Goal: Task Accomplishment & Management: Manage account settings

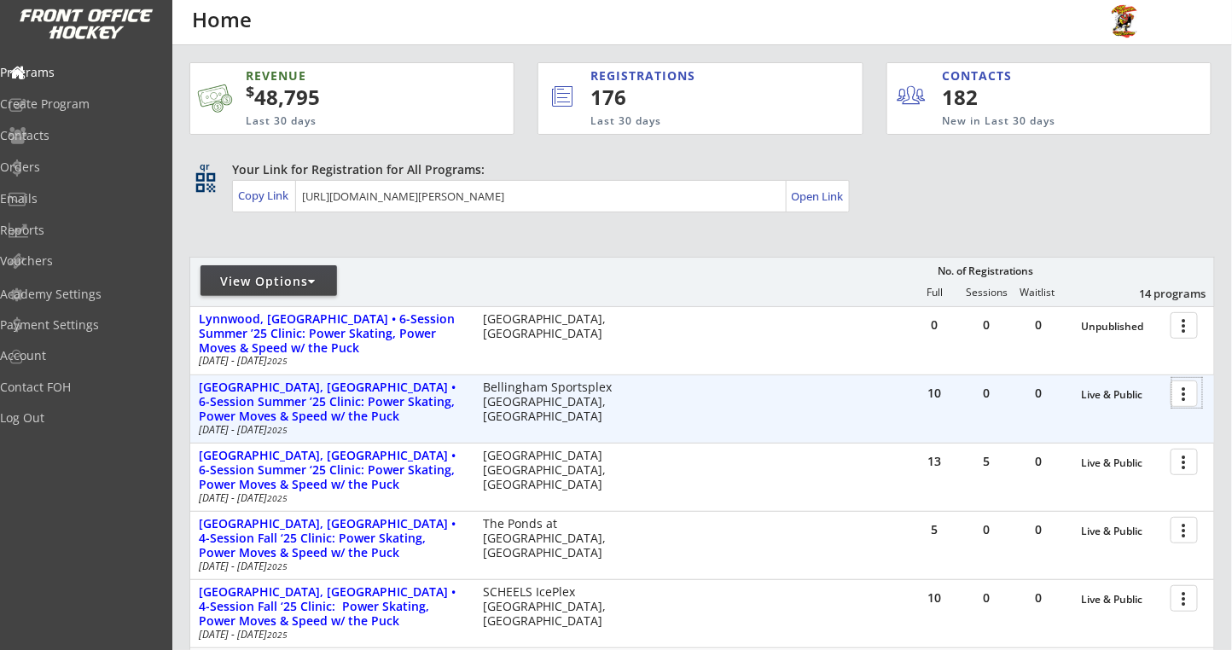
click at [1175, 400] on div at bounding box center [1187, 393] width 30 height 30
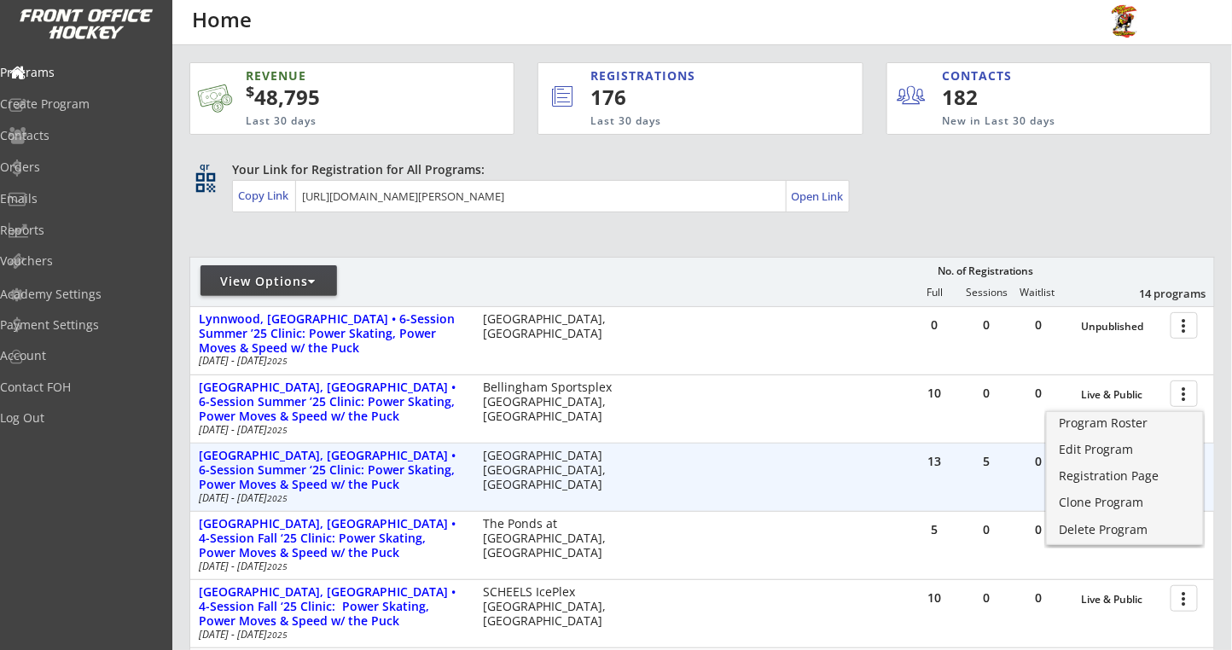
click at [897, 468] on div "13 5 0 Live & Public more_vert Montclair, NJ • 6-Session Summer ‘25 Clinic: Pow…" at bounding box center [702, 477] width 1024 height 67
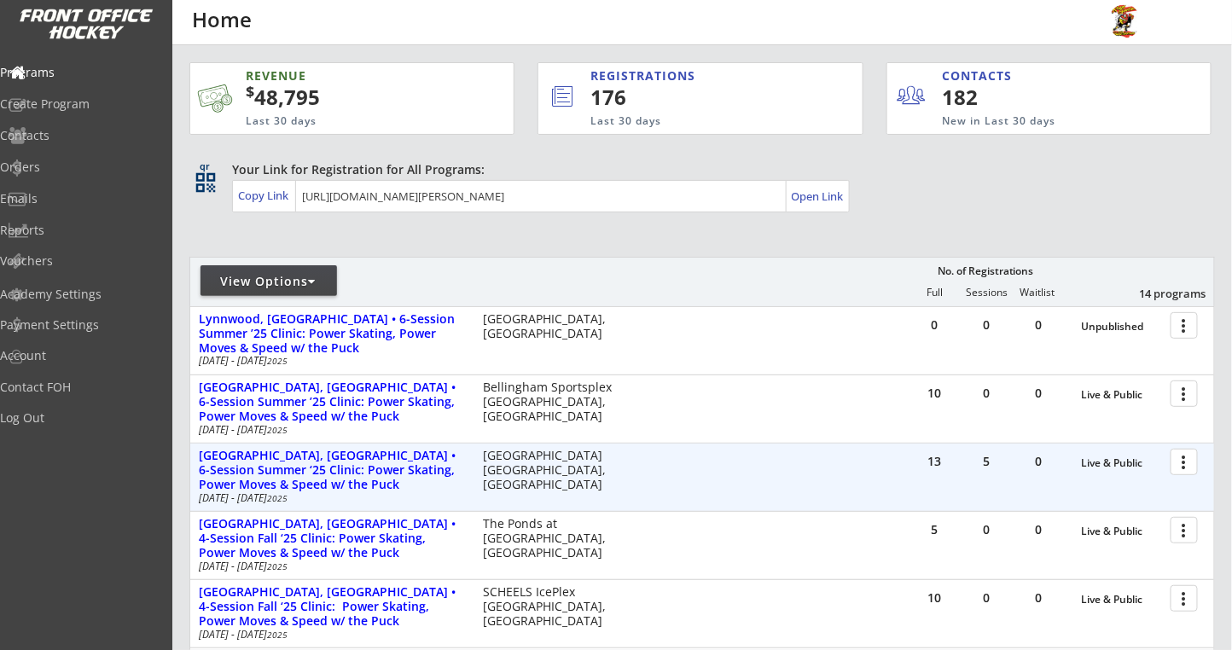
click at [1180, 461] on div at bounding box center [1187, 461] width 30 height 30
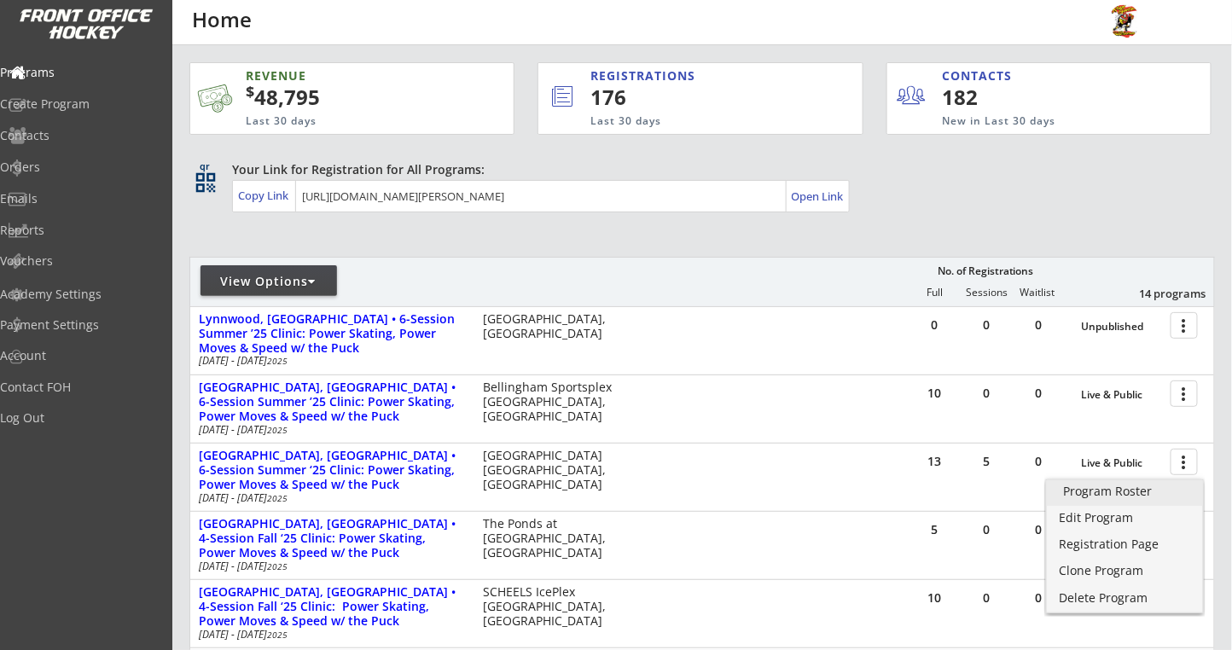
click at [1111, 485] on div "Program Roster" at bounding box center [1125, 491] width 122 height 12
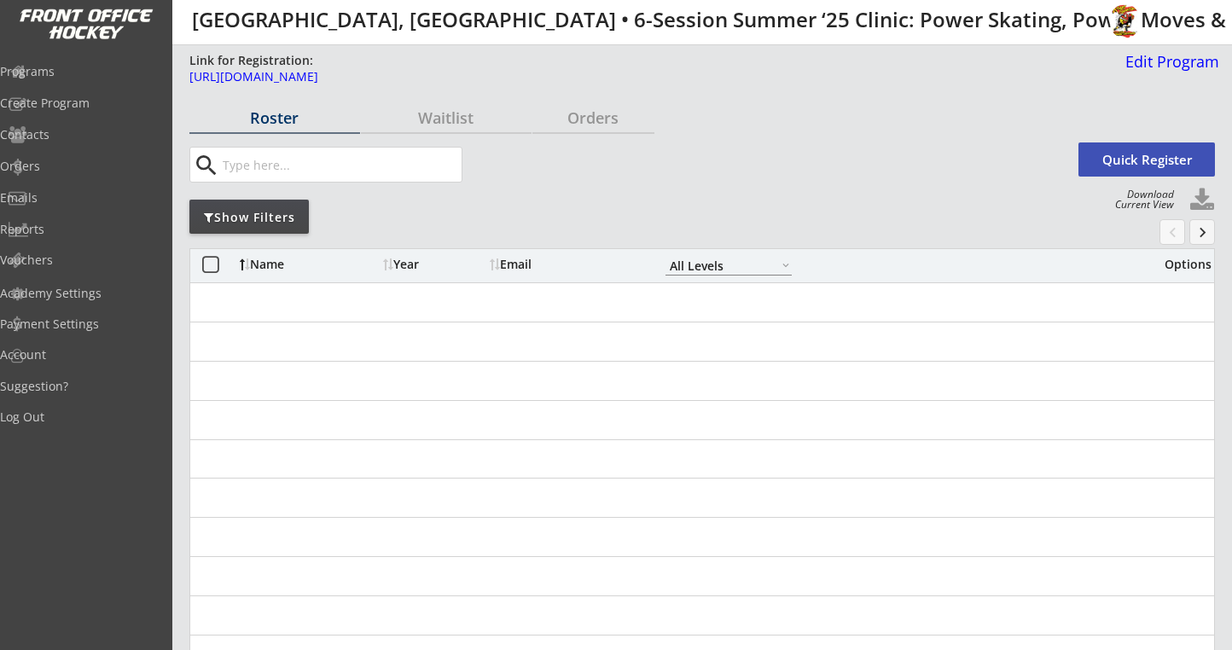
select select ""All Levels""
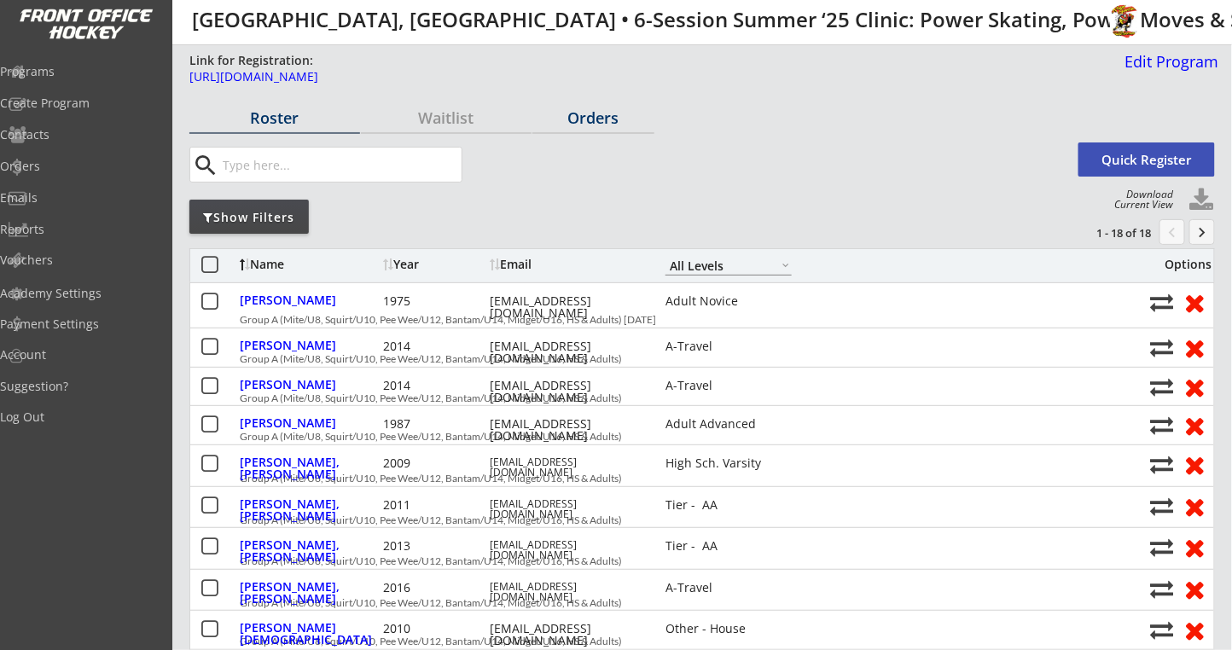
click at [611, 116] on div "Orders" at bounding box center [593, 117] width 122 height 15
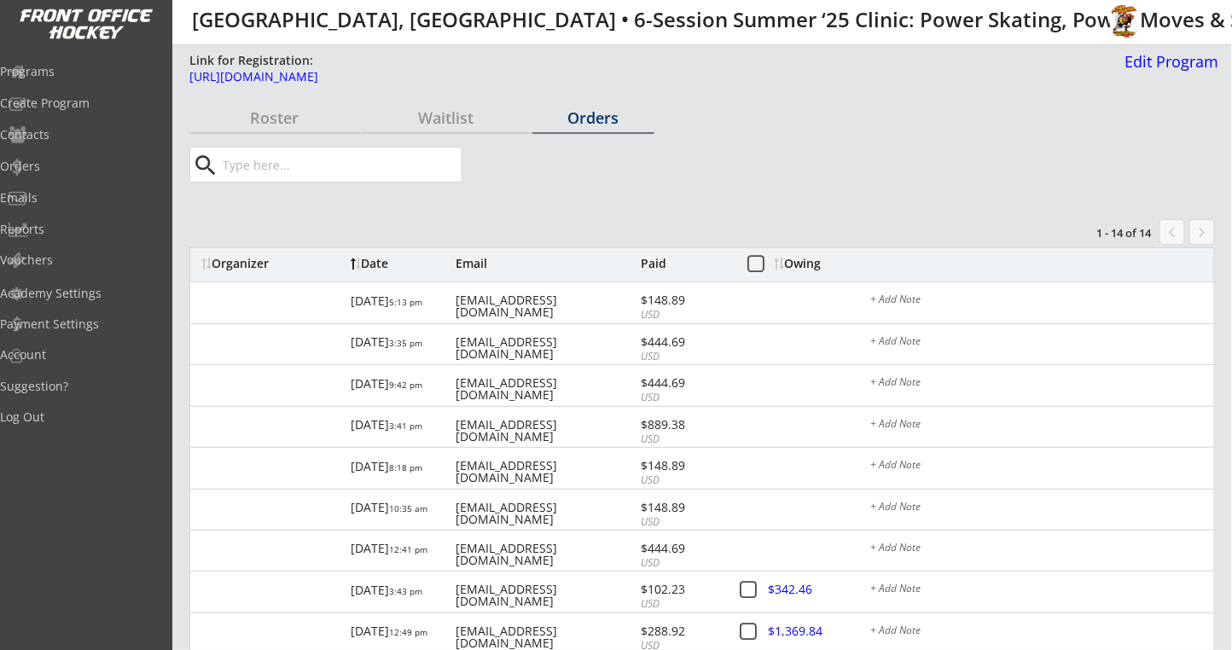
click at [786, 260] on div "Owing" at bounding box center [807, 264] width 65 height 12
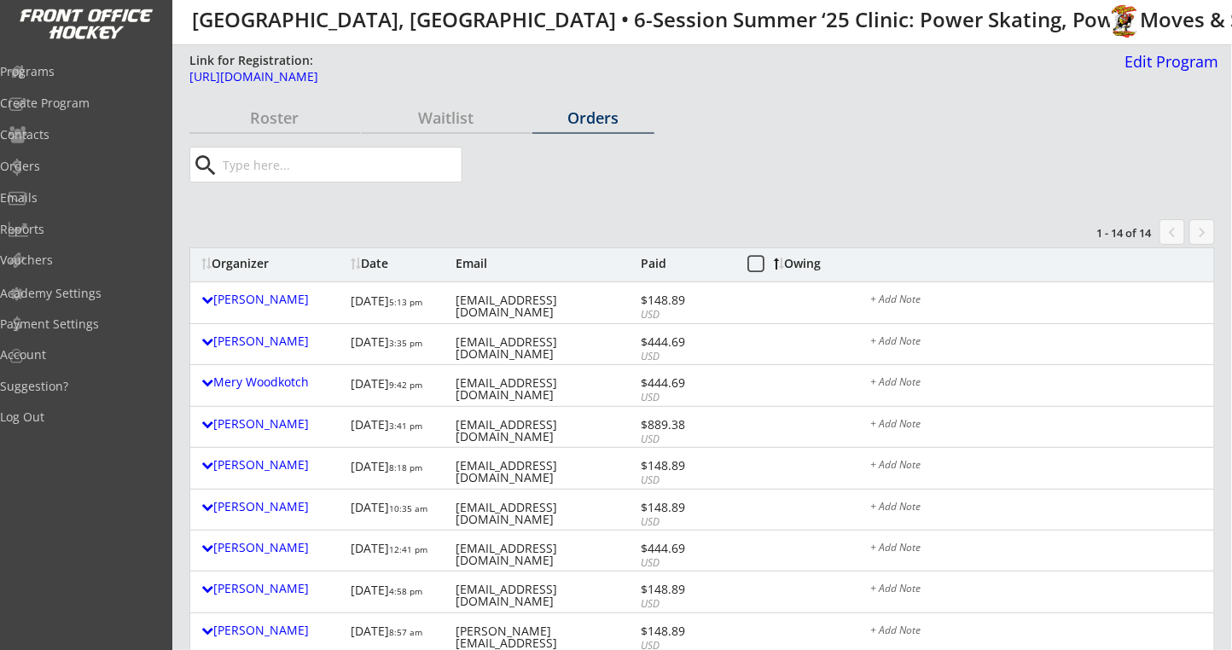
click at [792, 259] on div "Owing" at bounding box center [807, 264] width 65 height 12
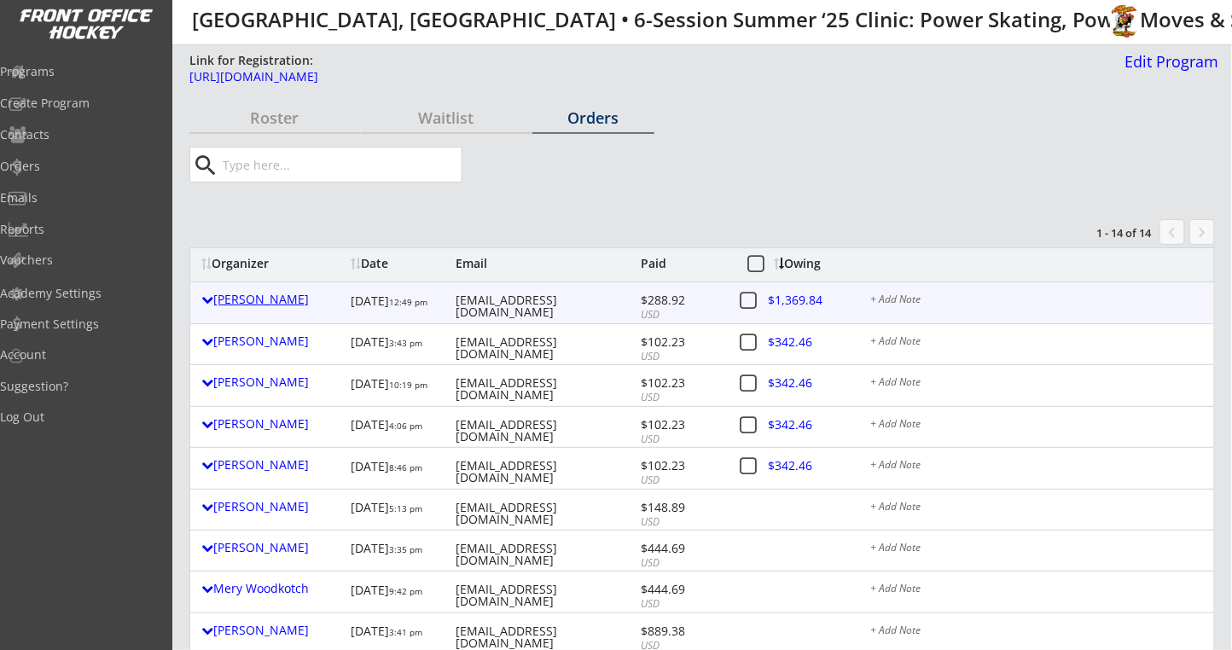
click at [276, 299] on div "Patrick Bruce-lockhart" at bounding box center [271, 299] width 141 height 12
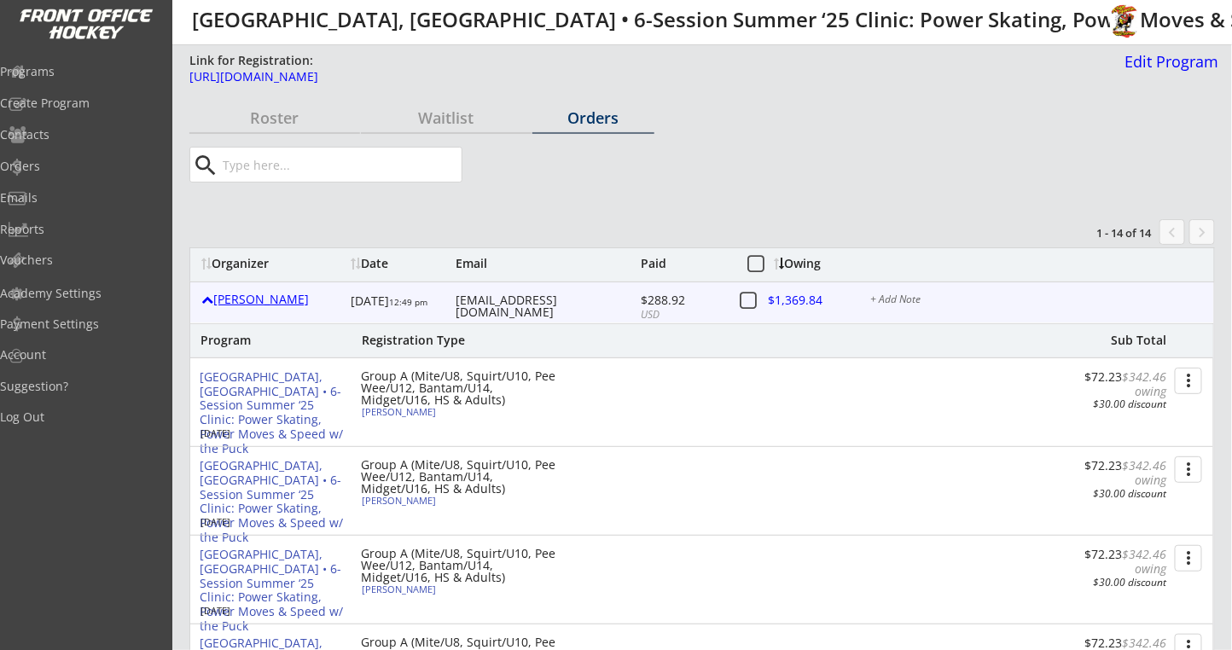
click at [276, 299] on div "Patrick Bruce-lockhart" at bounding box center [271, 299] width 141 height 12
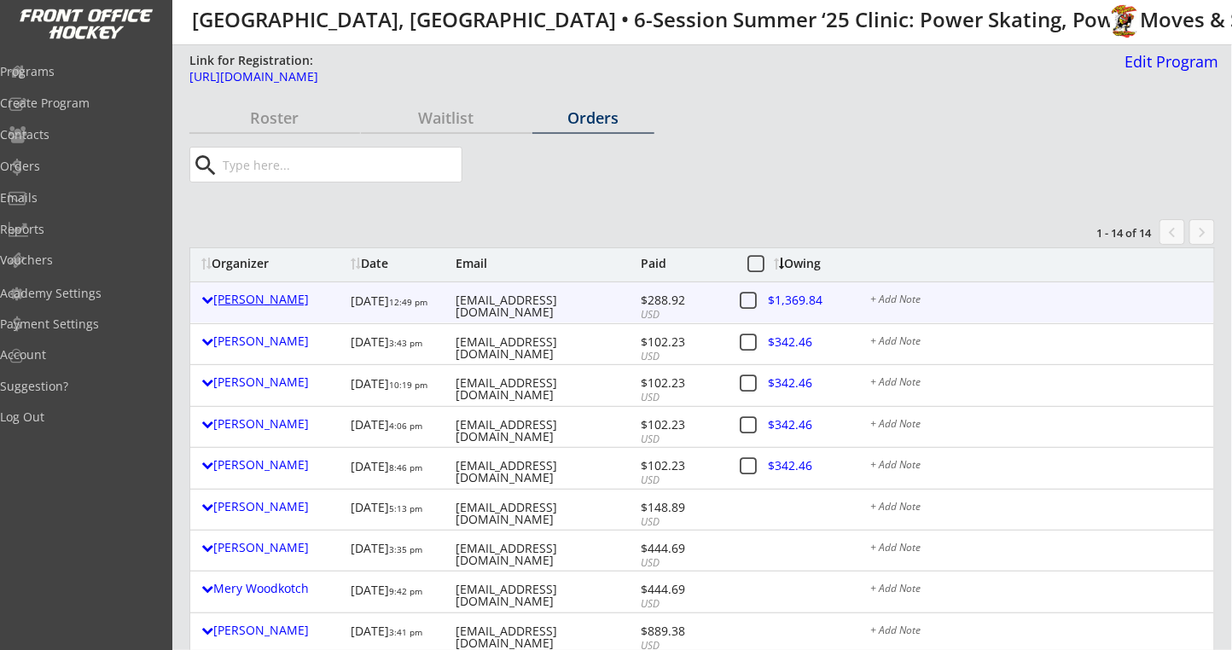
click at [284, 299] on div "Patrick Bruce-lockhart" at bounding box center [271, 299] width 141 height 12
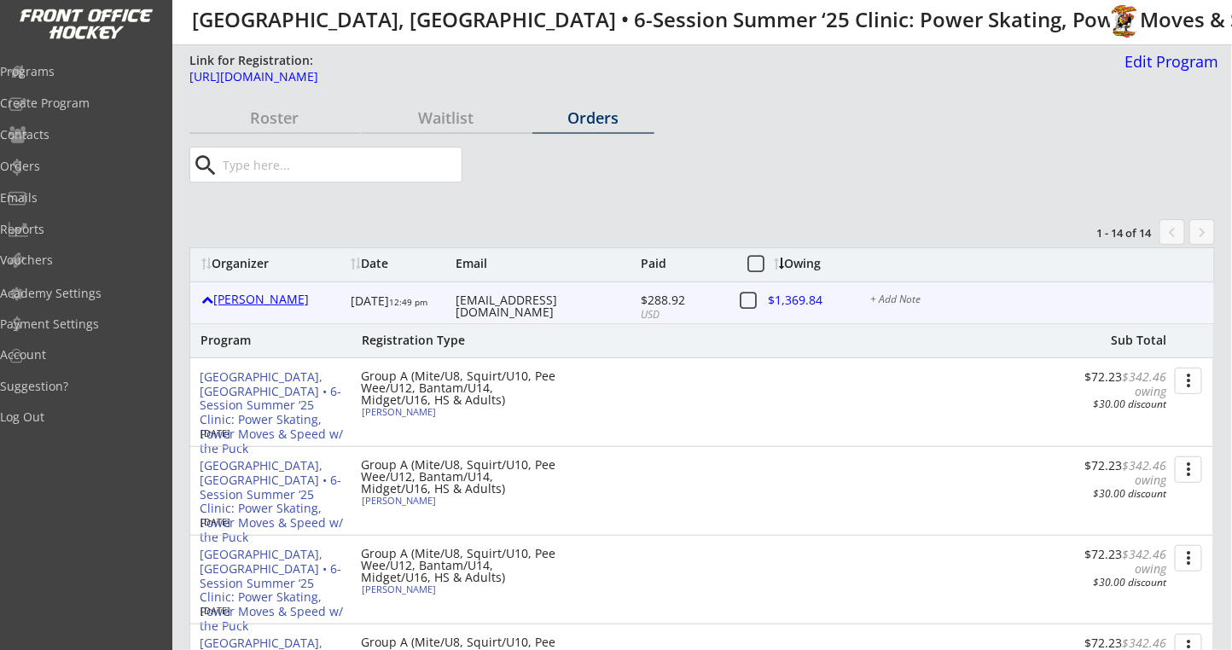
click at [284, 299] on div "Patrick Bruce-lockhart" at bounding box center [271, 299] width 141 height 12
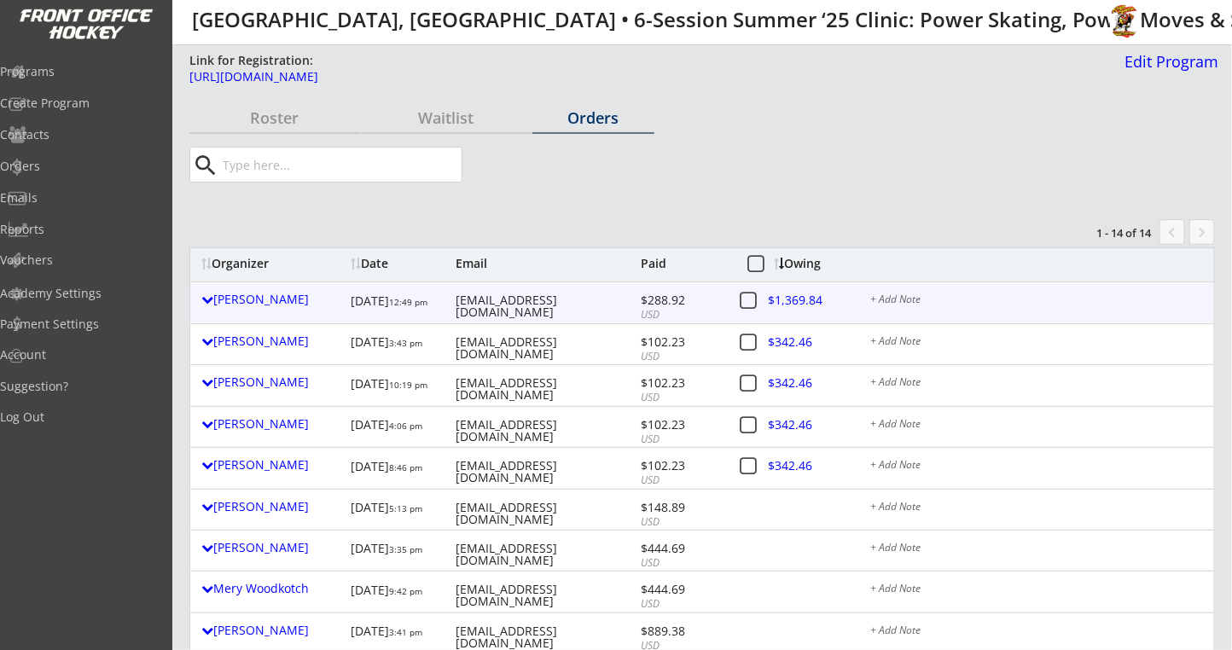
click at [812, 300] on div at bounding box center [803, 303] width 75 height 21
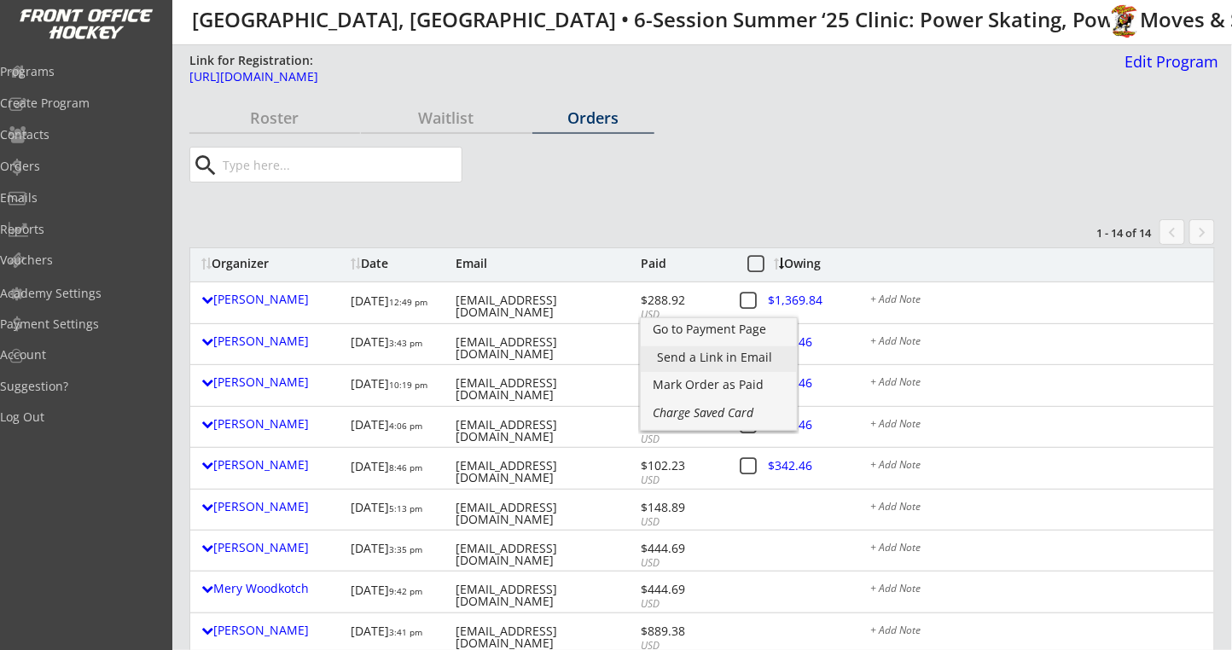
click at [722, 351] on div "Send a Link in Email" at bounding box center [719, 357] width 122 height 12
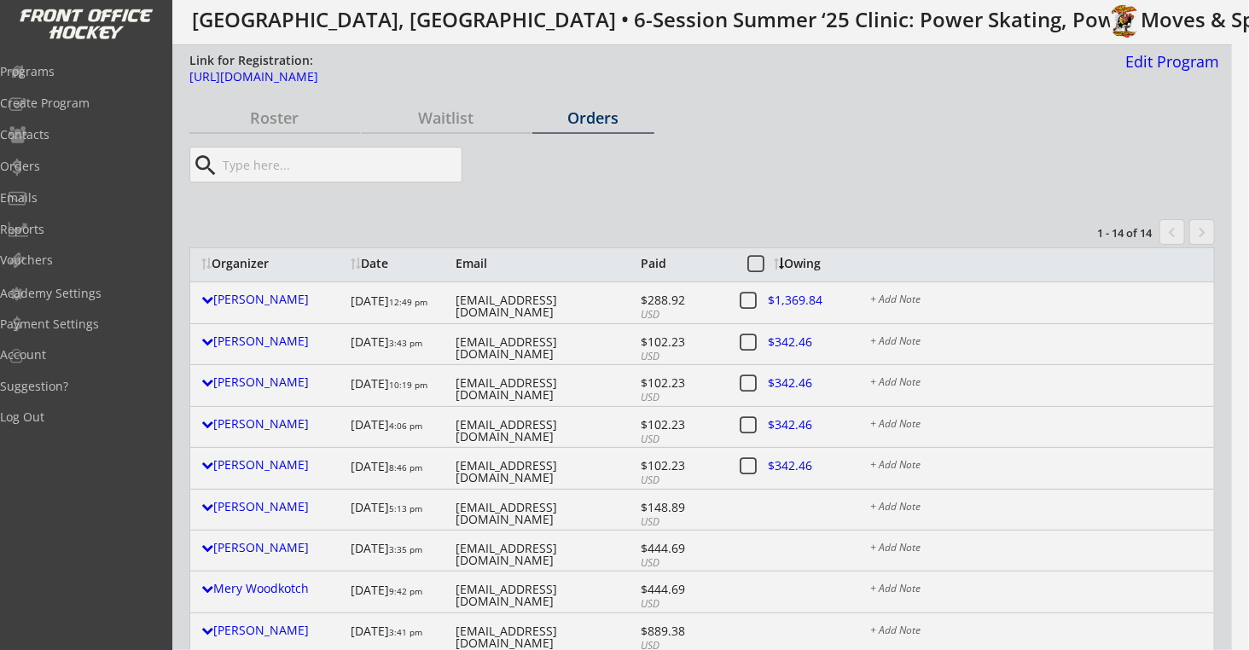
type input "patrickbrucelockhart@gmail.com"
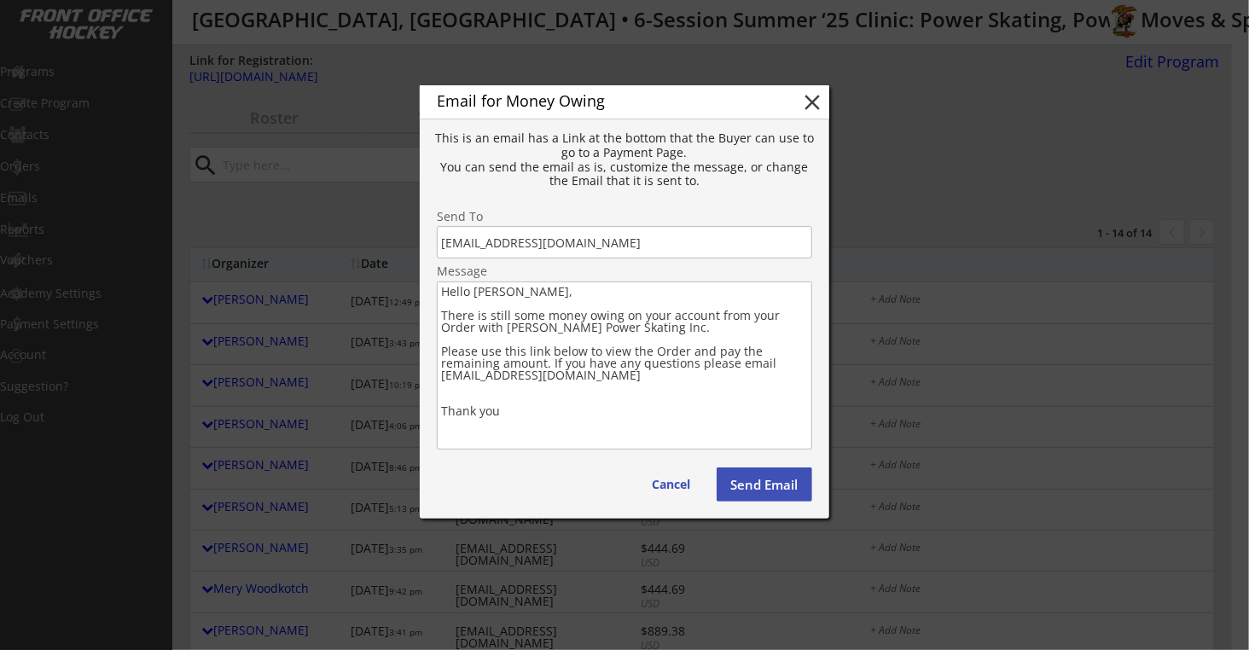
drag, startPoint x: 540, startPoint y: 413, endPoint x: 428, endPoint y: 312, distance: 150.4
click at [428, 312] on div "Email for Money Owing close This is an email has a Link at the bottom that the …" at bounding box center [624, 301] width 409 height 433
paste textarea "We are looking forward to seeing all of you at our Upcoming Power Skating Progr…"
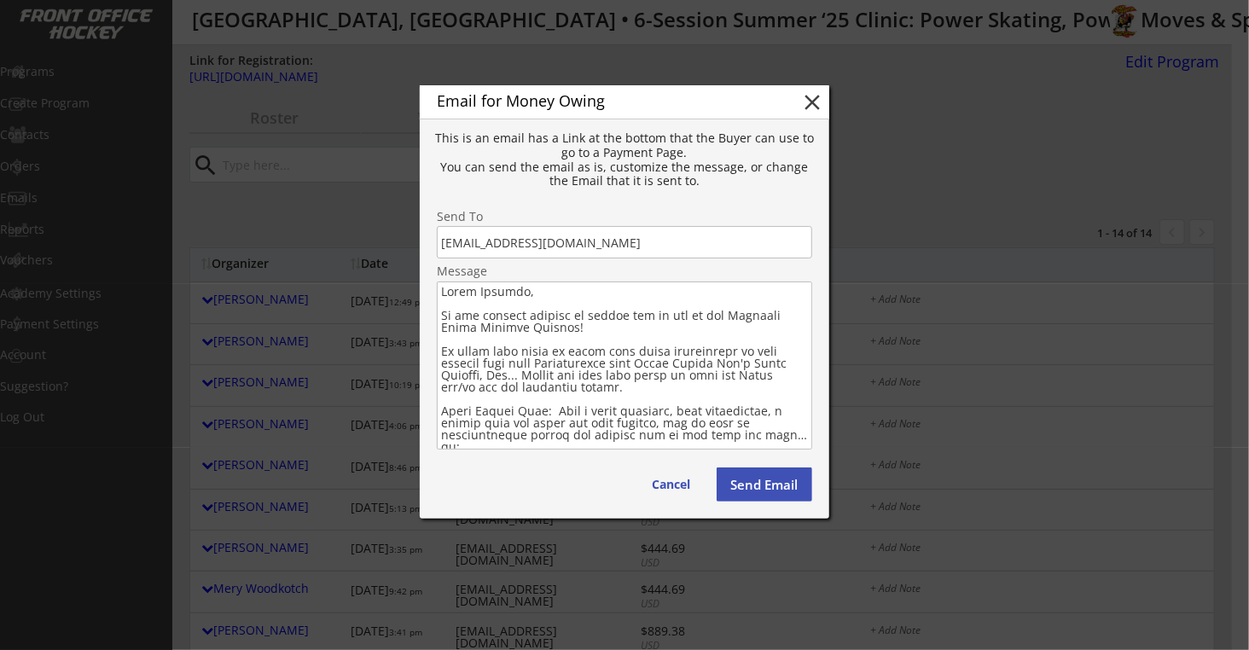
click at [569, 331] on textarea at bounding box center [624, 365] width 375 height 168
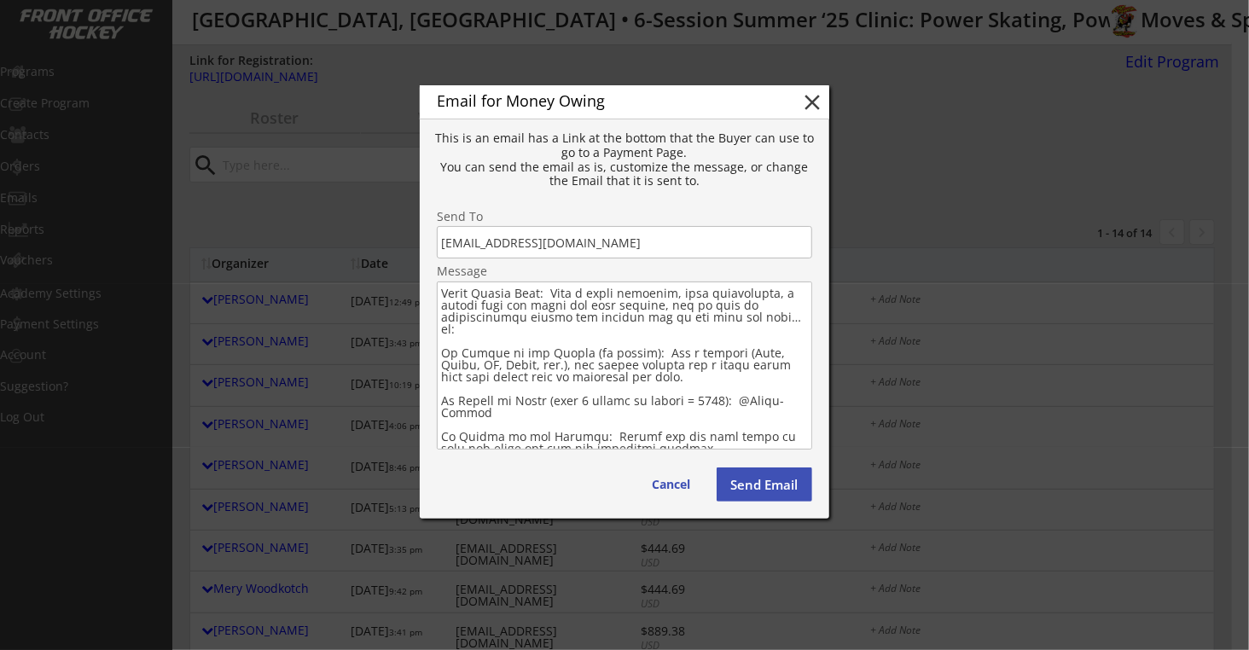
scroll to position [234, 0]
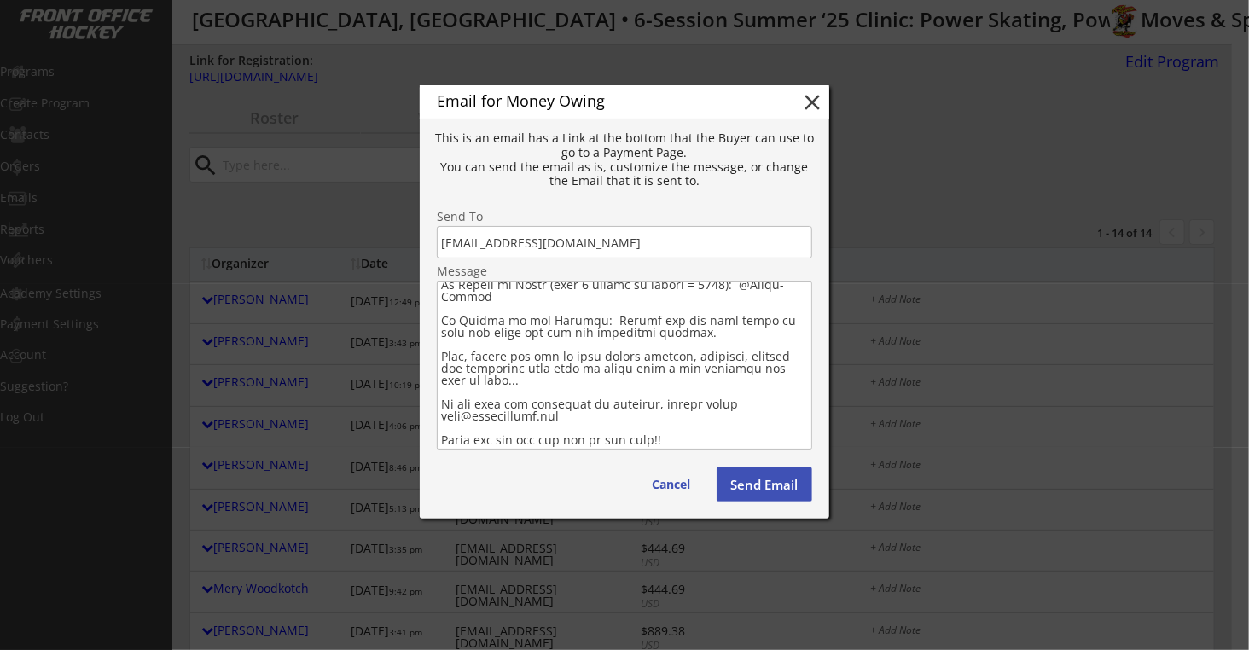
drag, startPoint x: 439, startPoint y: 310, endPoint x: 717, endPoint y: 459, distance: 314.5
click at [717, 462] on div "Email for Money Owing close This is an email has a Link at the bottom that the …" at bounding box center [624, 301] width 409 height 433
click at [703, 433] on textarea at bounding box center [624, 365] width 375 height 168
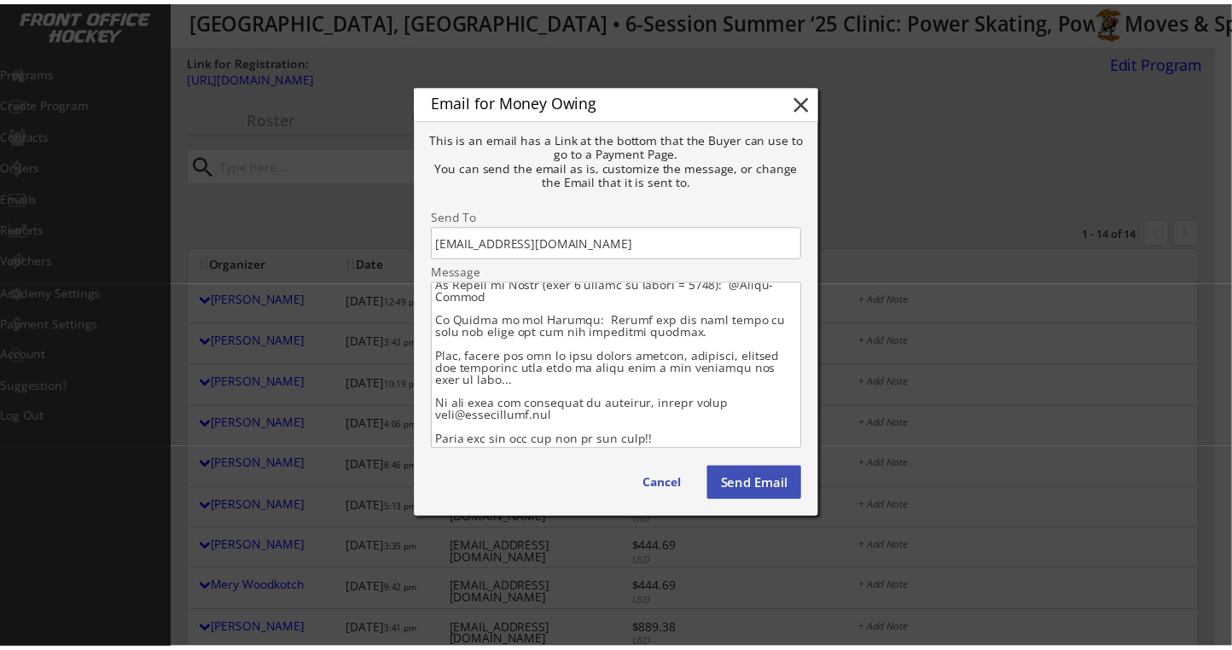
scroll to position [222, 0]
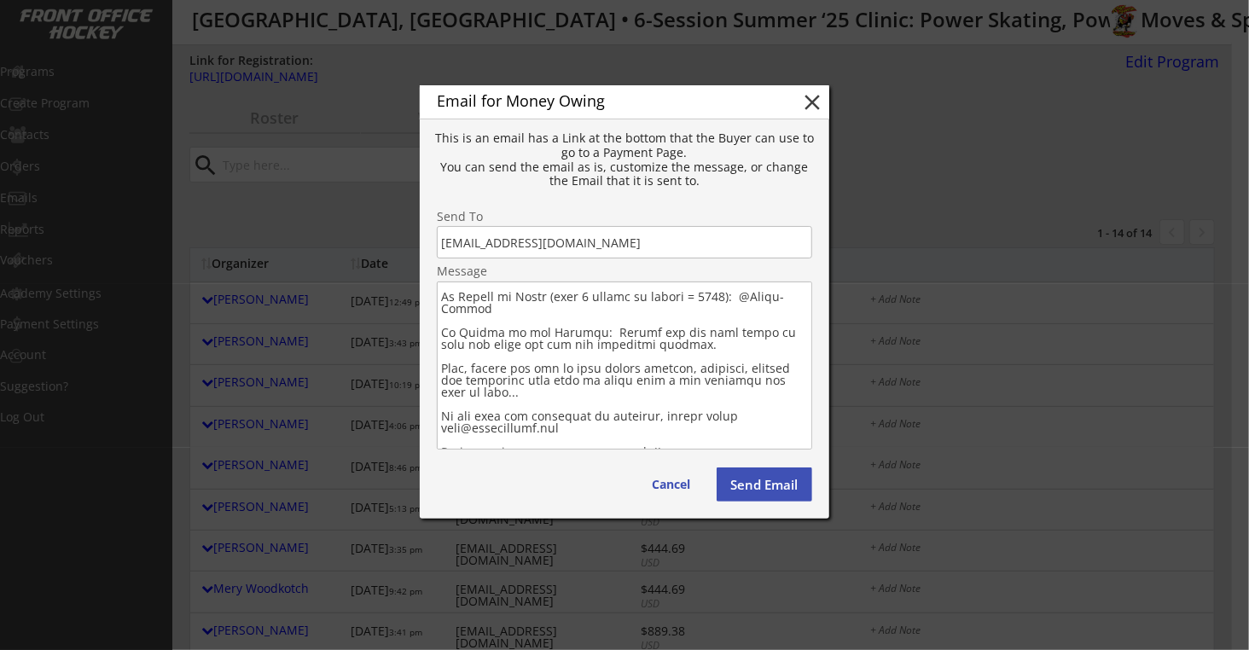
type textarea "Hello Patrick, We are looking forward to seeing all of you at our Upcoming Powe…"
click at [745, 486] on button "Send Email" at bounding box center [765, 484] width 96 height 34
type textarea "Hello , There is still some money owing on your account from your Order with . …"
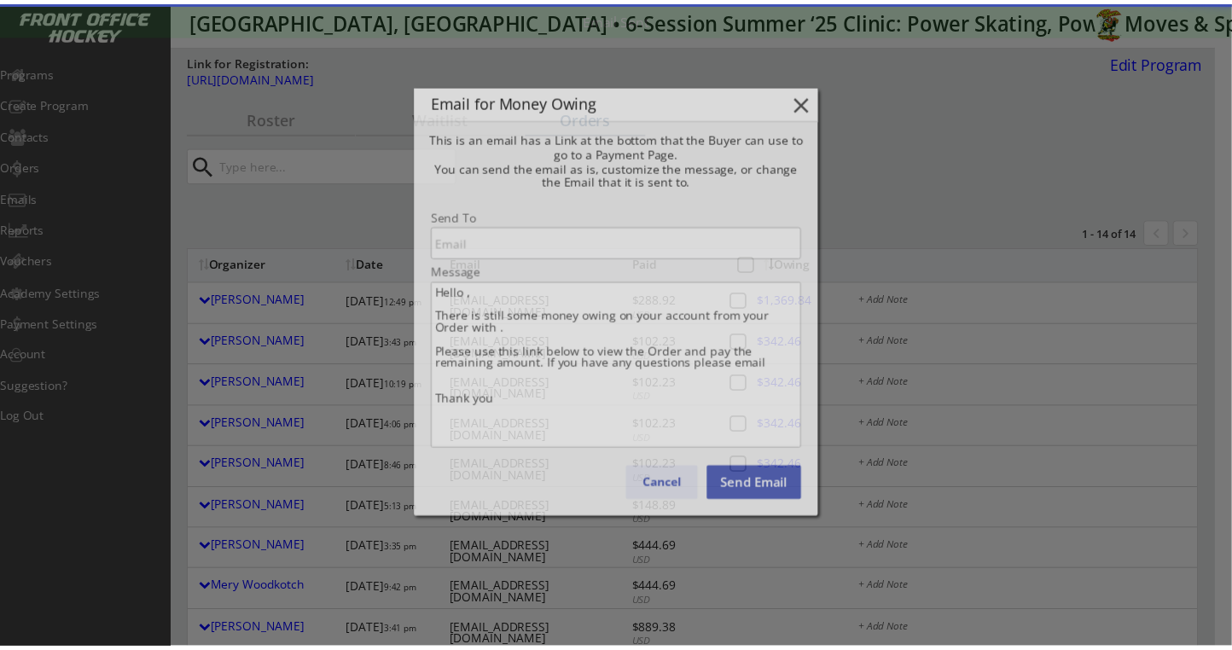
scroll to position [0, 0]
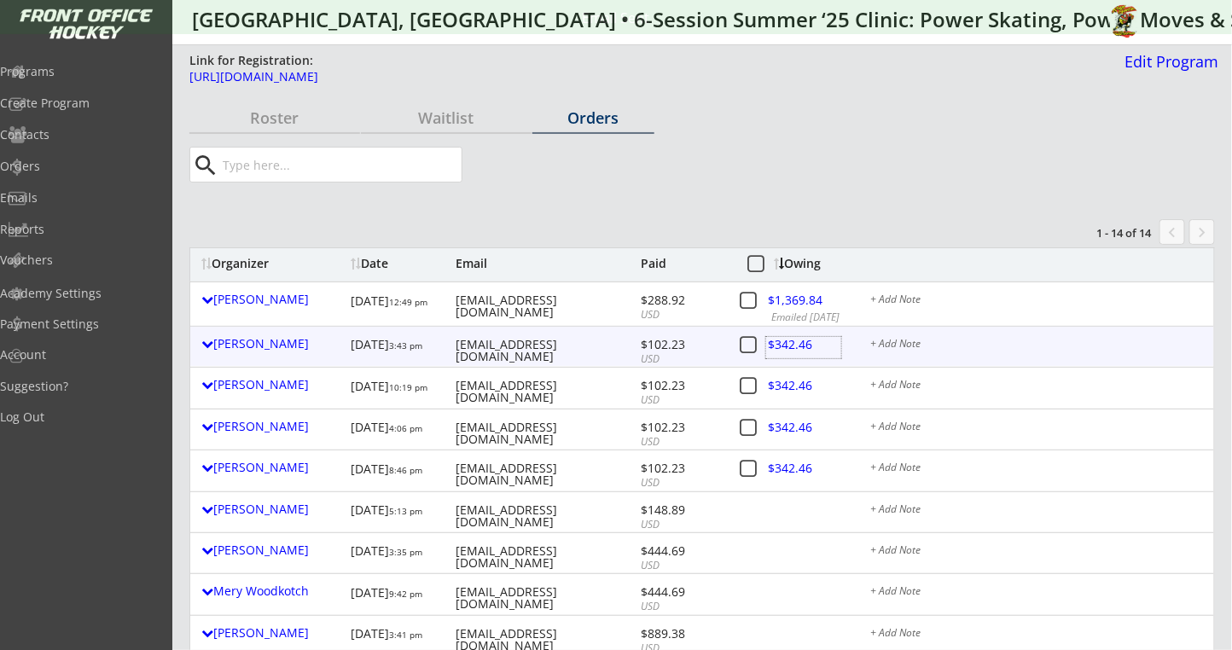
click at [796, 345] on div at bounding box center [803, 347] width 75 height 21
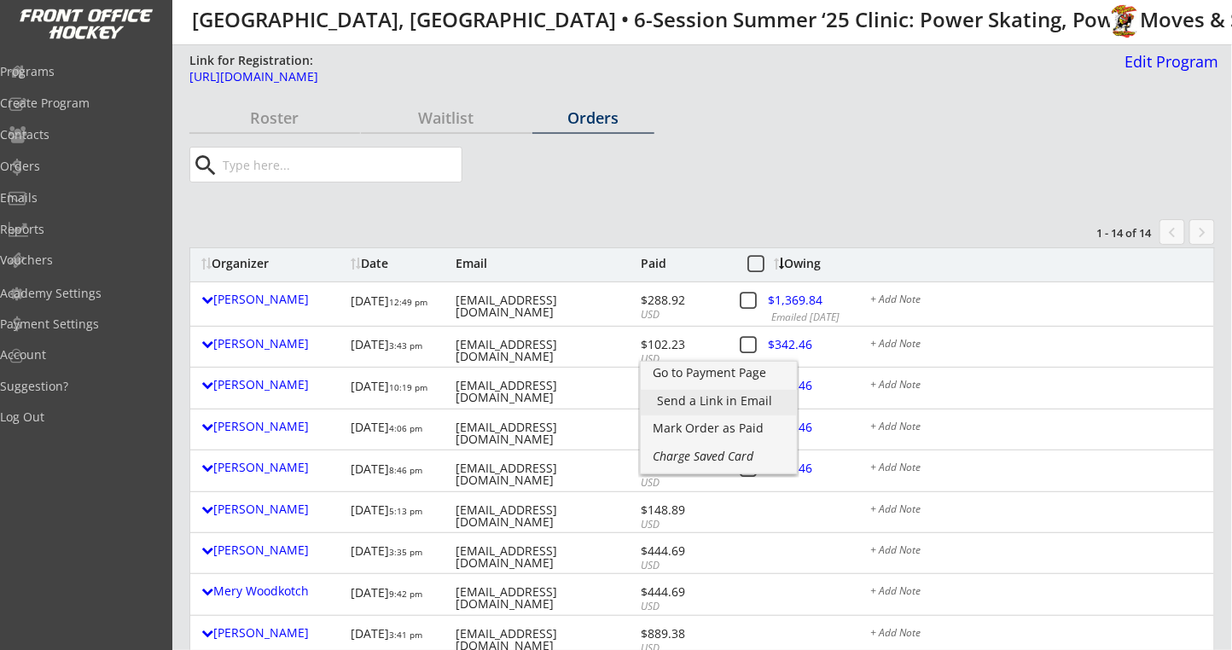
click at [712, 399] on div "Send a Link in Email" at bounding box center [719, 401] width 122 height 12
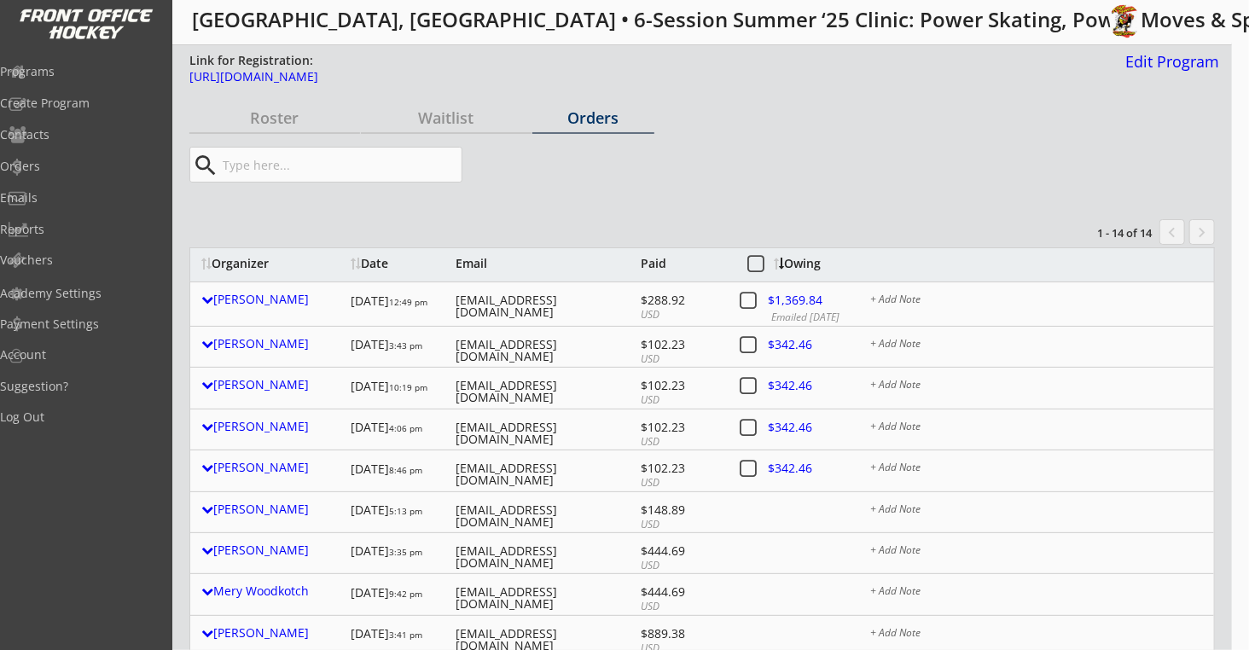
type input "pjlodato@gmail.com"
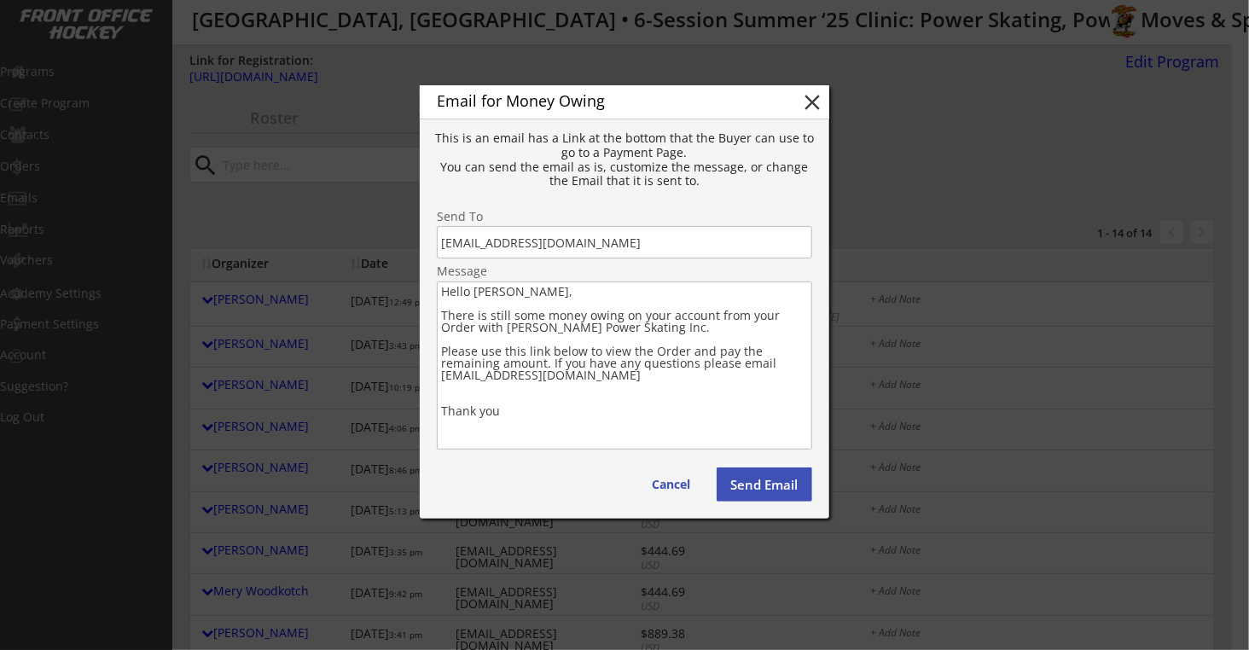
drag, startPoint x: 553, startPoint y: 415, endPoint x: 473, endPoint y: 322, distance: 122.9
click at [437, 321] on textarea "Hello Phillip, There is still some money owing on your account from your Order …" at bounding box center [624, 365] width 375 height 168
paste textarea "We are looking forward to seeing all of you at our Upcoming Power Skating Progr…"
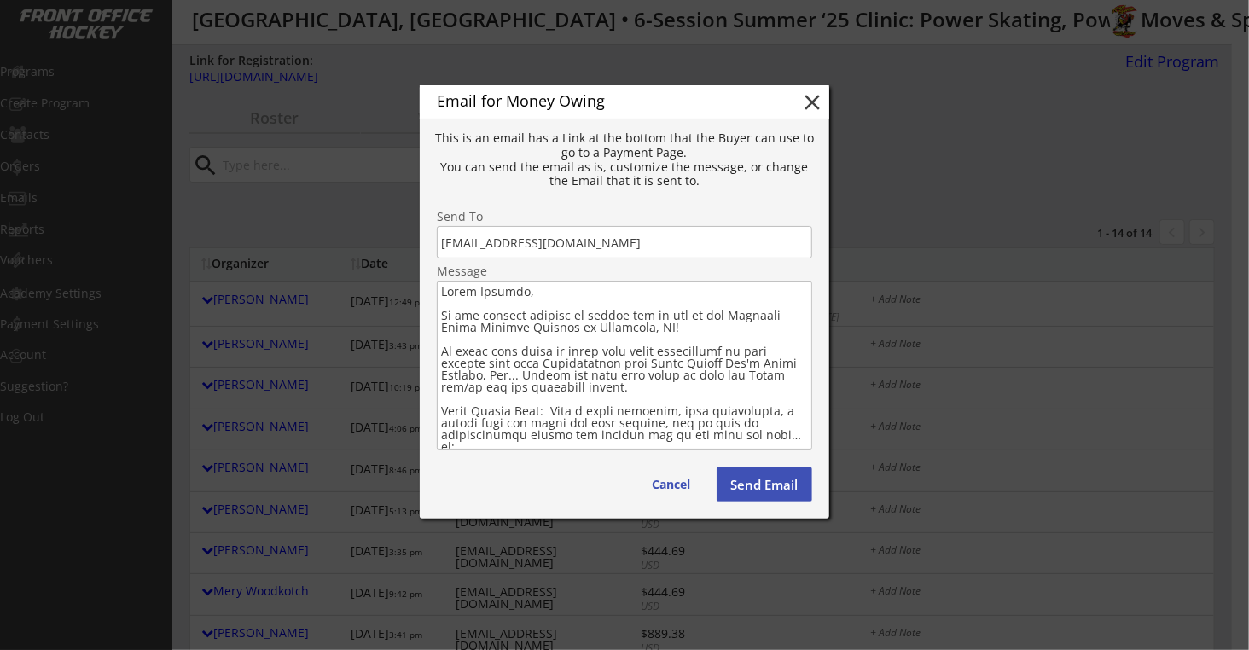
type textarea "Hello Phillip, We are looking forward to seeing all of you at our Upcoming Powe…"
click at [746, 489] on button "Send Email" at bounding box center [765, 484] width 96 height 34
type textarea "Hello , There is still some money owing on your account from your Order with . …"
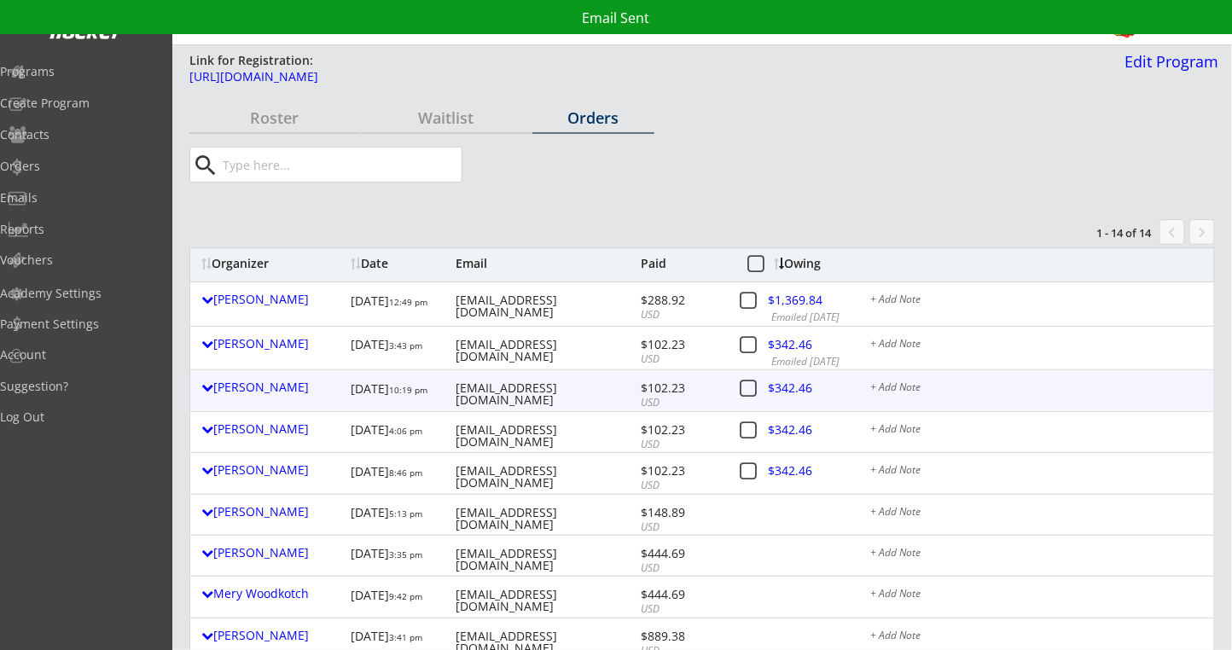
click at [803, 392] on div at bounding box center [803, 390] width 75 height 21
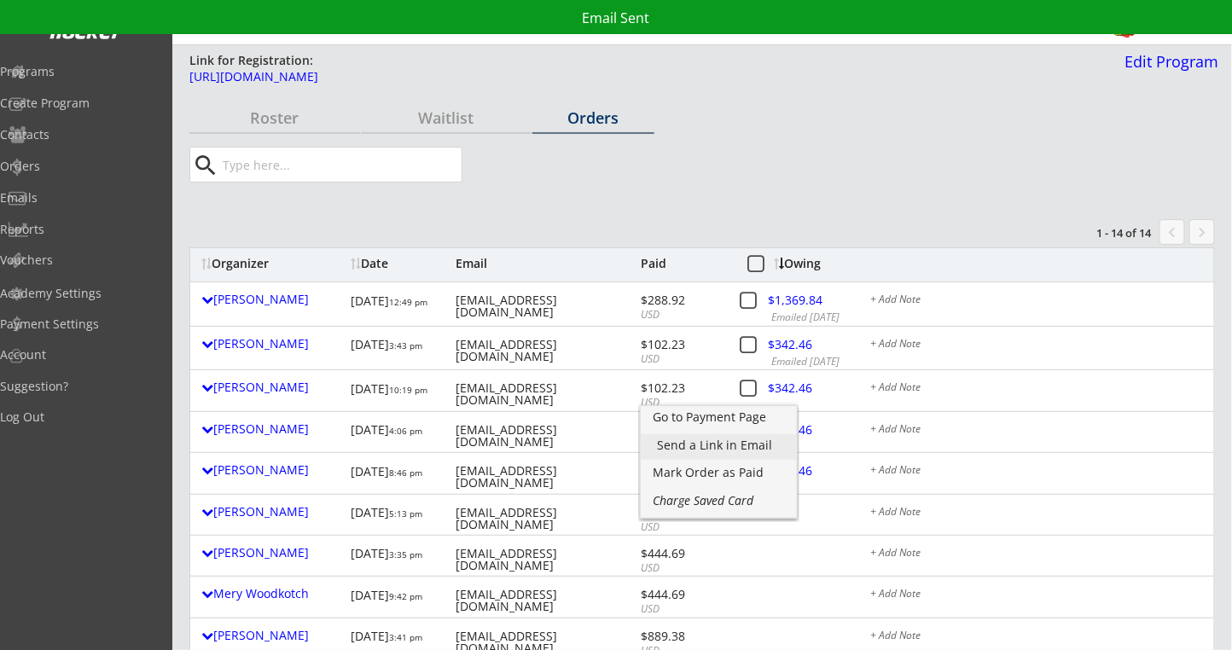
click at [702, 450] on div "Send a Link in Email" at bounding box center [719, 445] width 122 height 12
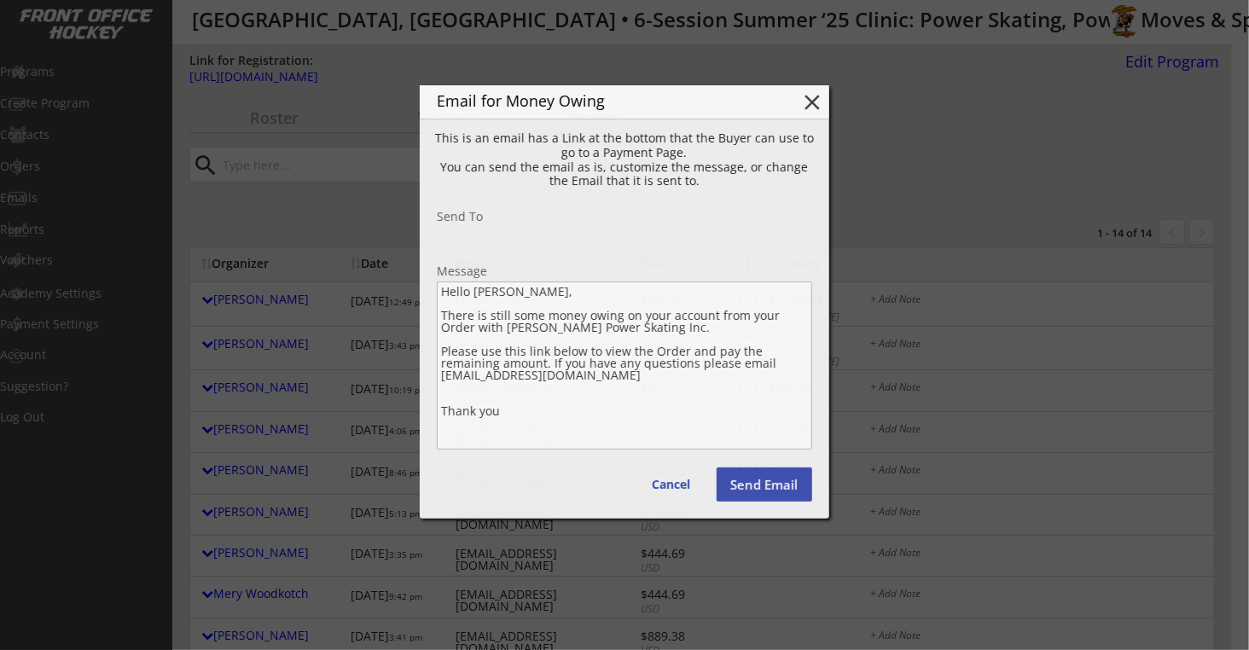
type input "vincentbird14@yahoo.com"
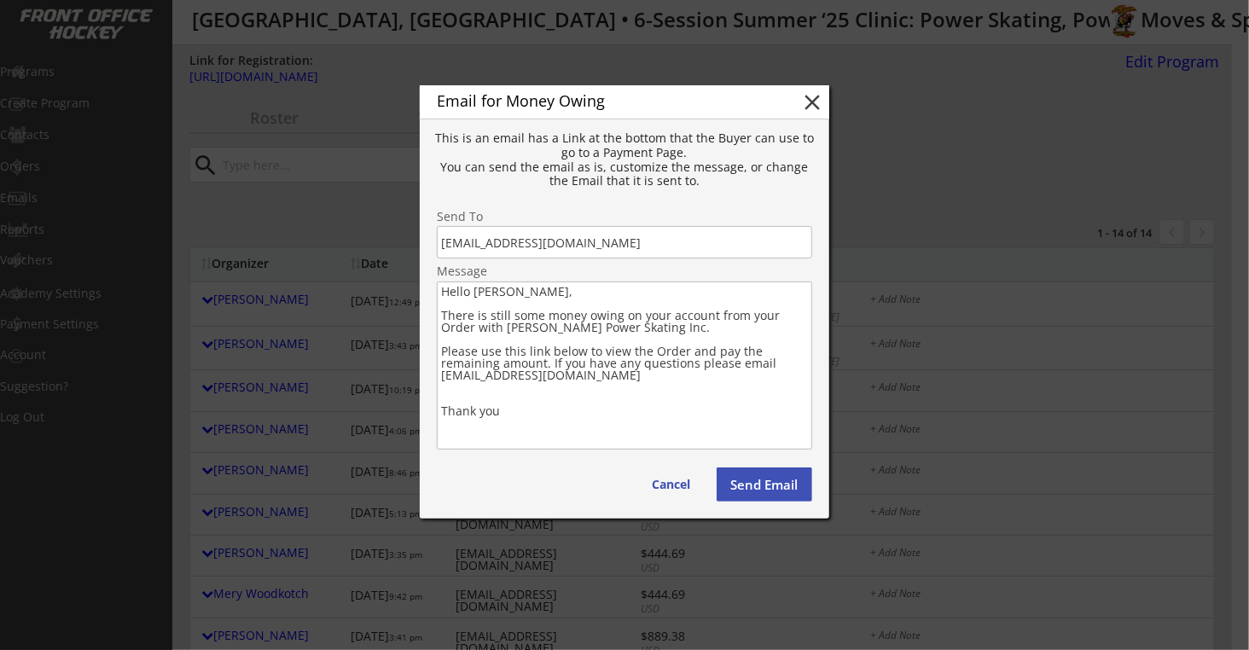
drag, startPoint x: 549, startPoint y: 415, endPoint x: 432, endPoint y: 319, distance: 151.5
click at [432, 319] on div "Email for Money Owing close This is an email has a Link at the bottom that the …" at bounding box center [624, 301] width 409 height 433
paste textarea "We are looking forward to seeing all of you at our Upcoming Power Skating Progr…"
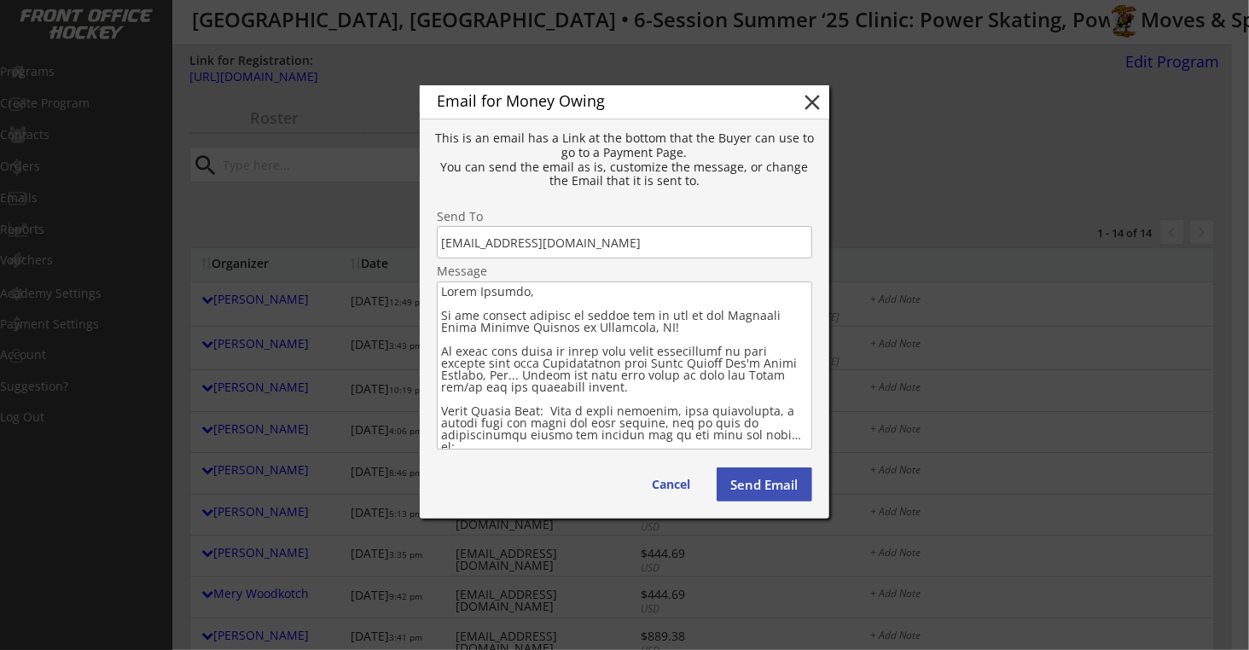
type textarea "Hello Vincent, We are looking forward to seeing all of you at our Upcoming Powe…"
click at [764, 494] on button "Send Email" at bounding box center [765, 484] width 96 height 34
type textarea "Hello , There is still some money owing on your account from your Order with . …"
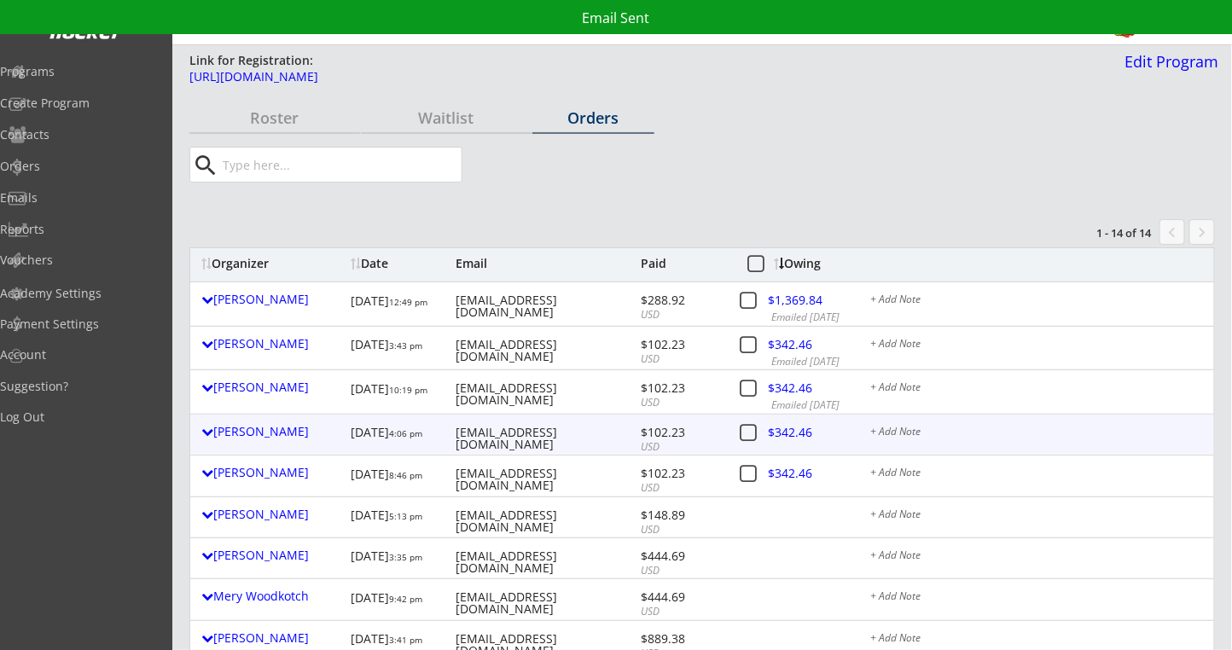
click at [792, 437] on div at bounding box center [803, 435] width 75 height 21
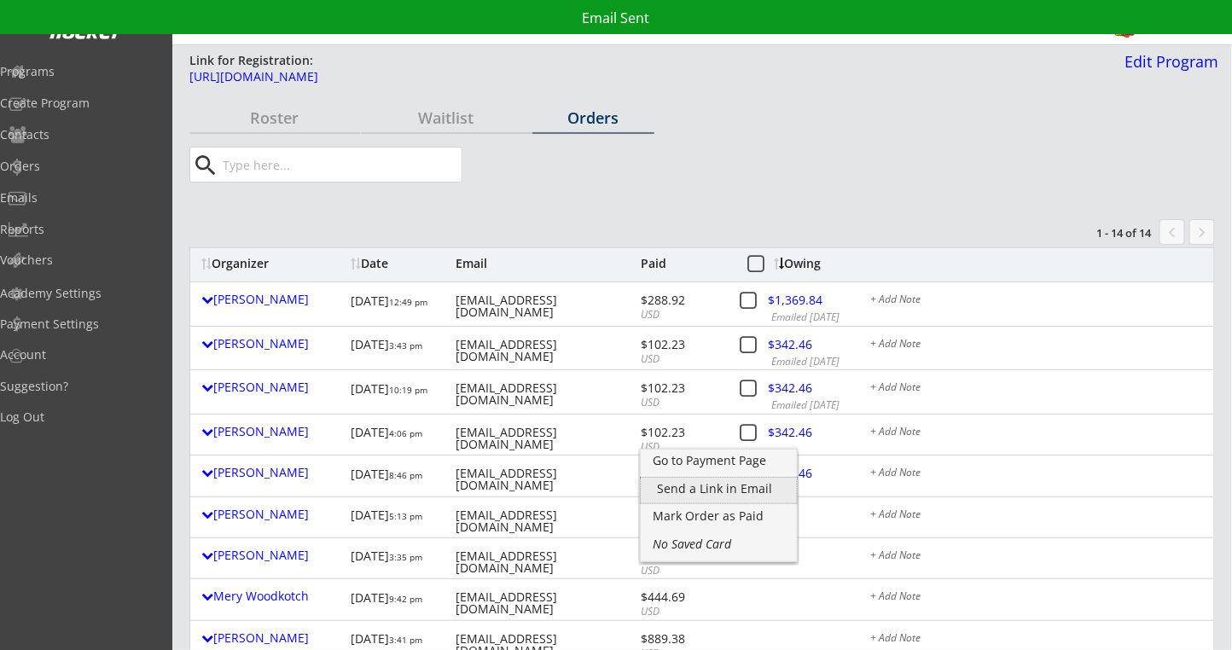
click at [702, 484] on div "Send a Link in Email" at bounding box center [719, 489] width 122 height 12
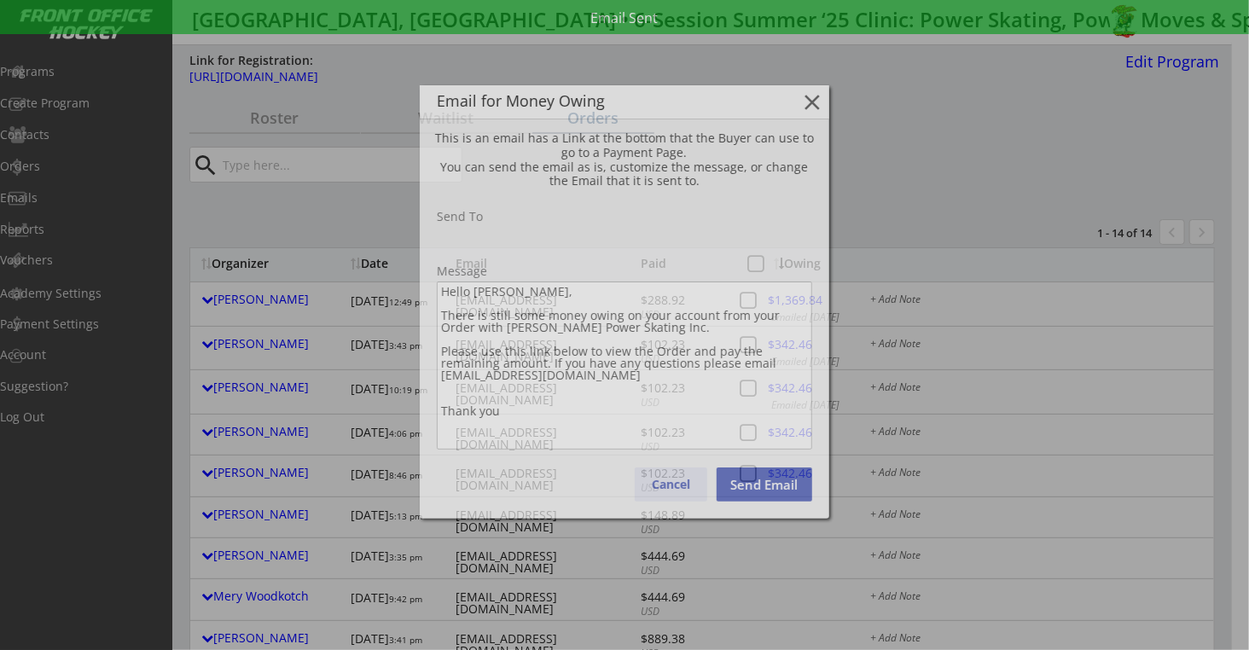
type input "rconradjohnson@gmail.com"
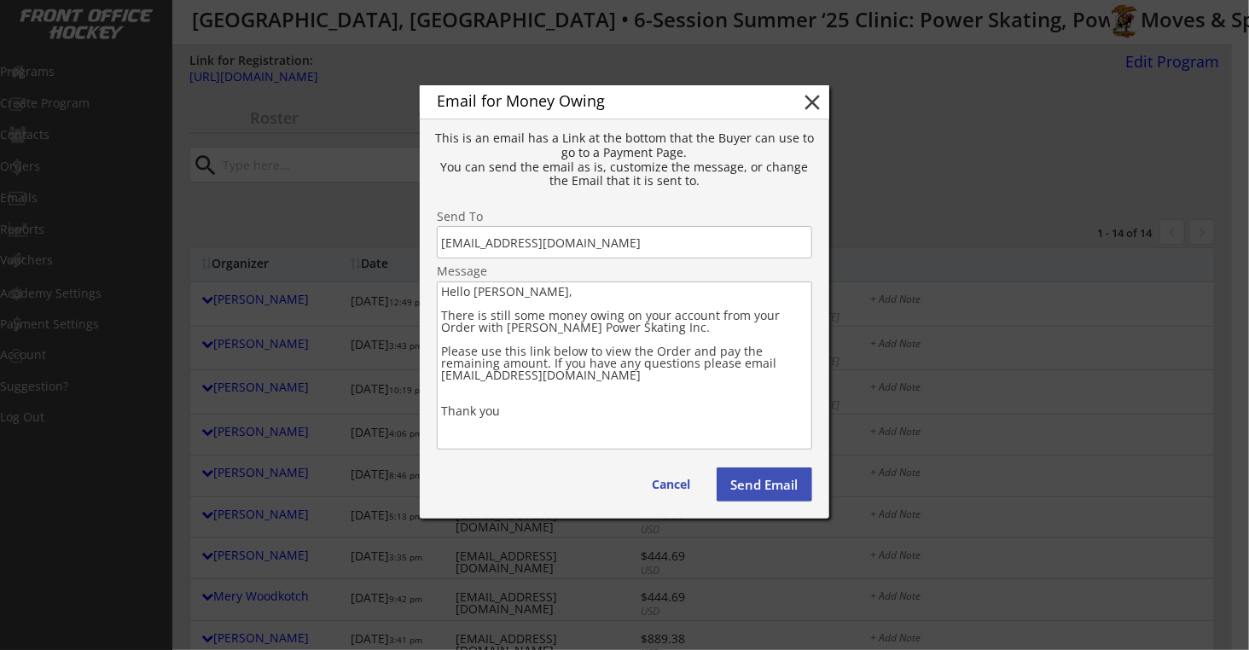
drag, startPoint x: 570, startPoint y: 409, endPoint x: 426, endPoint y: 320, distance: 169.3
click at [426, 320] on div "Email for Money Owing close This is an email has a Link at the bottom that the …" at bounding box center [624, 301] width 409 height 433
paste textarea "We are looking forward to seeing all of you at our Upcoming Power Skating Progr…"
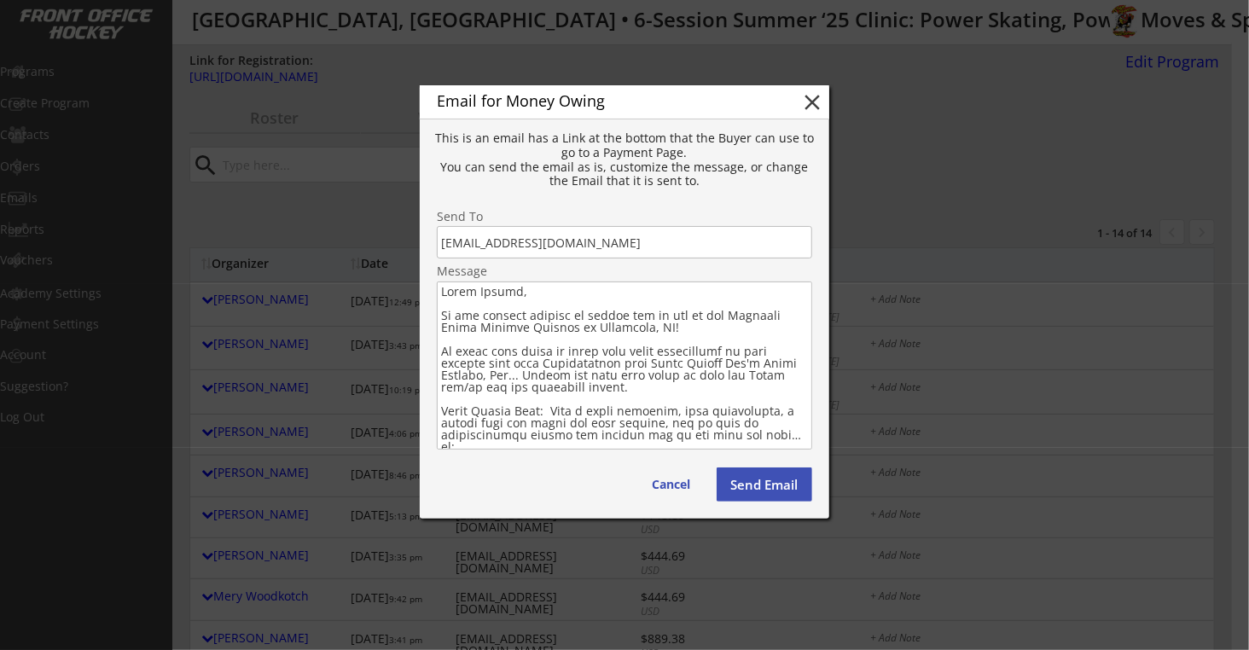
type textarea "Hello Conrad, We are looking forward to seeing all of you at our Upcoming Power…"
click at [779, 482] on button "Send Email" at bounding box center [765, 484] width 96 height 34
type textarea "Hello , There is still some money owing on your account from your Order with . …"
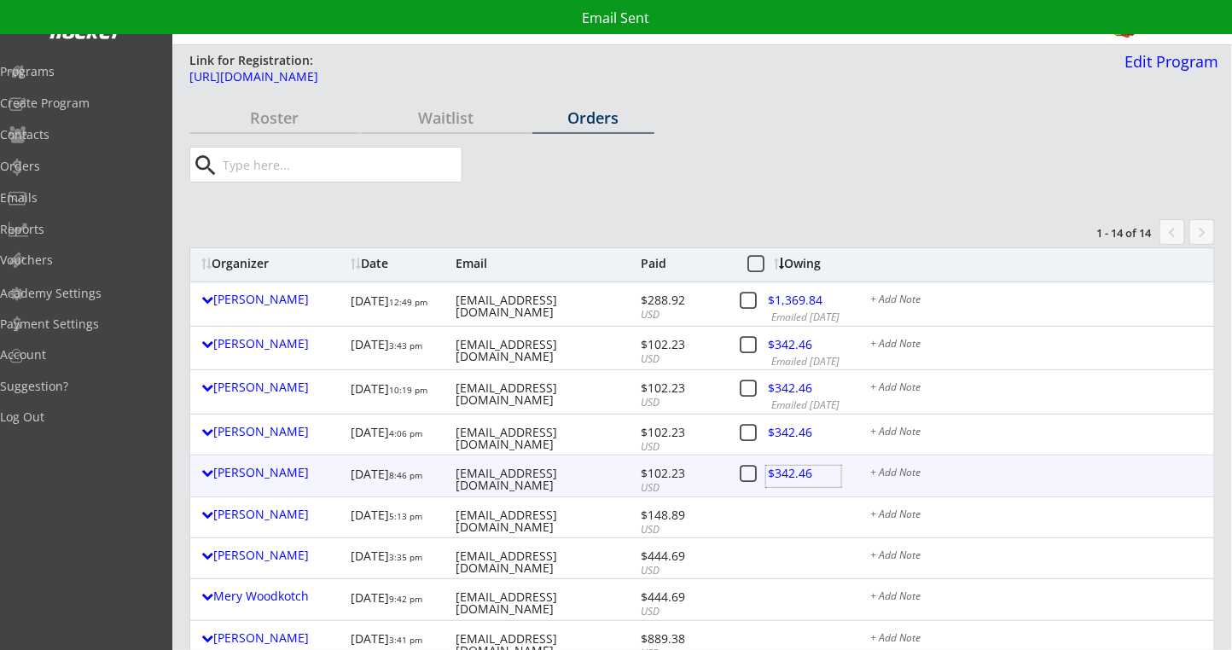
click at [795, 473] on div at bounding box center [803, 476] width 75 height 21
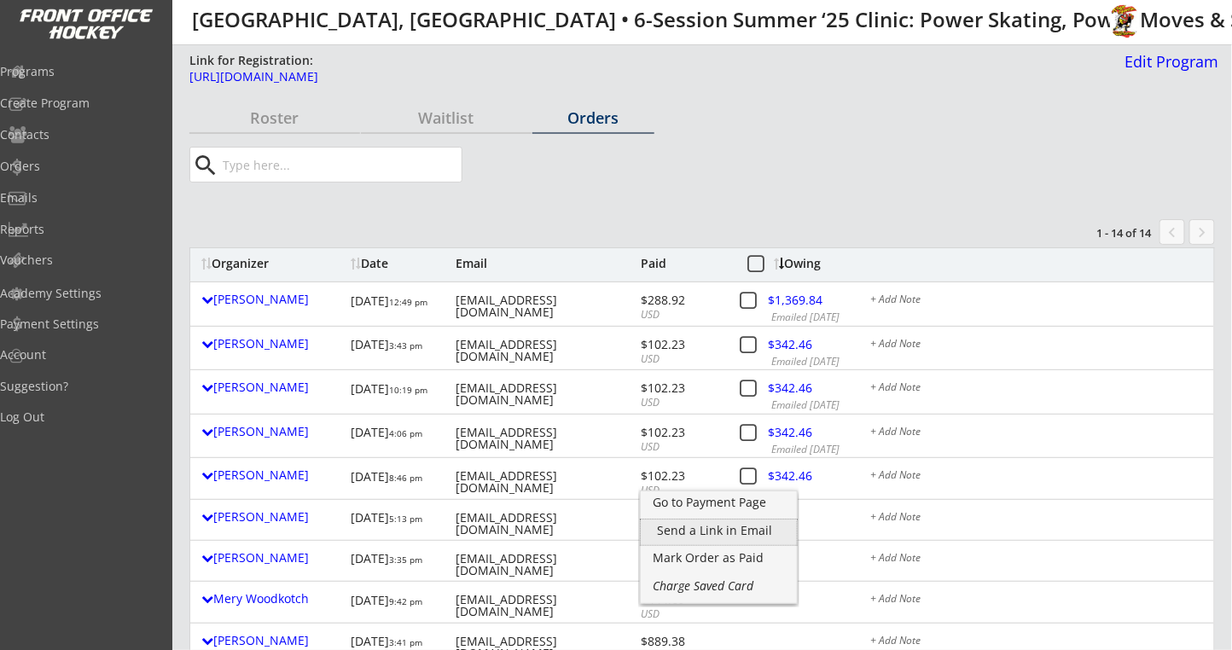
click at [756, 529] on div "Send a Link in Email" at bounding box center [719, 531] width 122 height 12
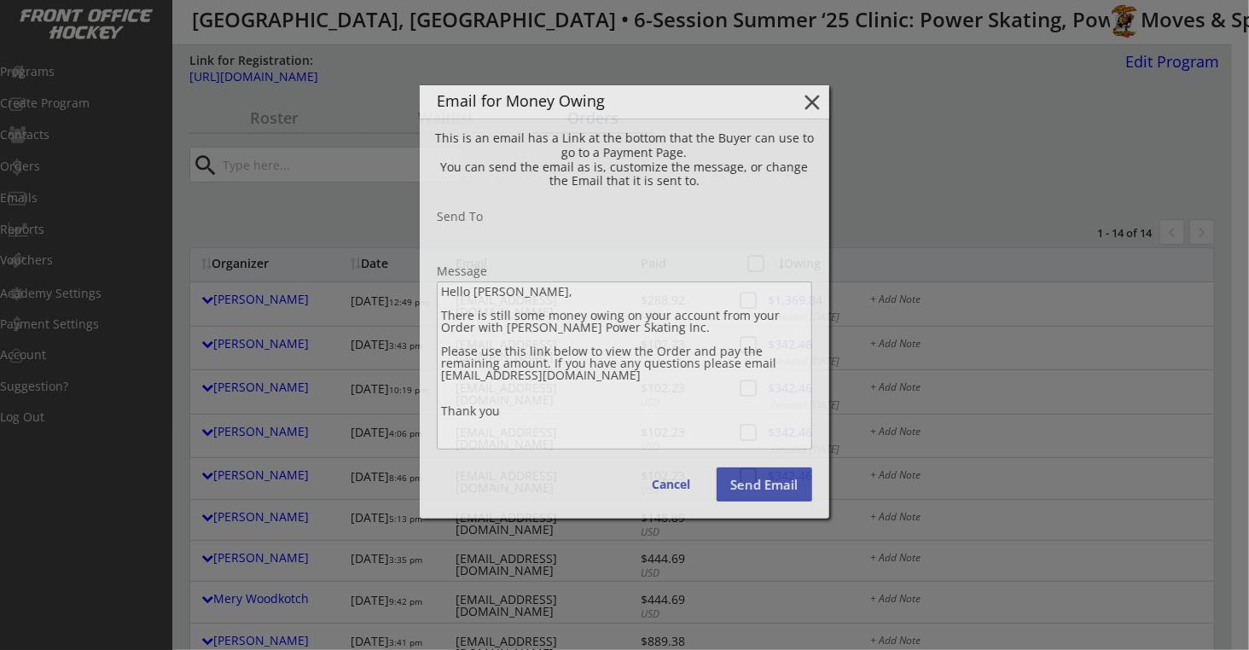
type input "chad_eppolito@yahoo.com"
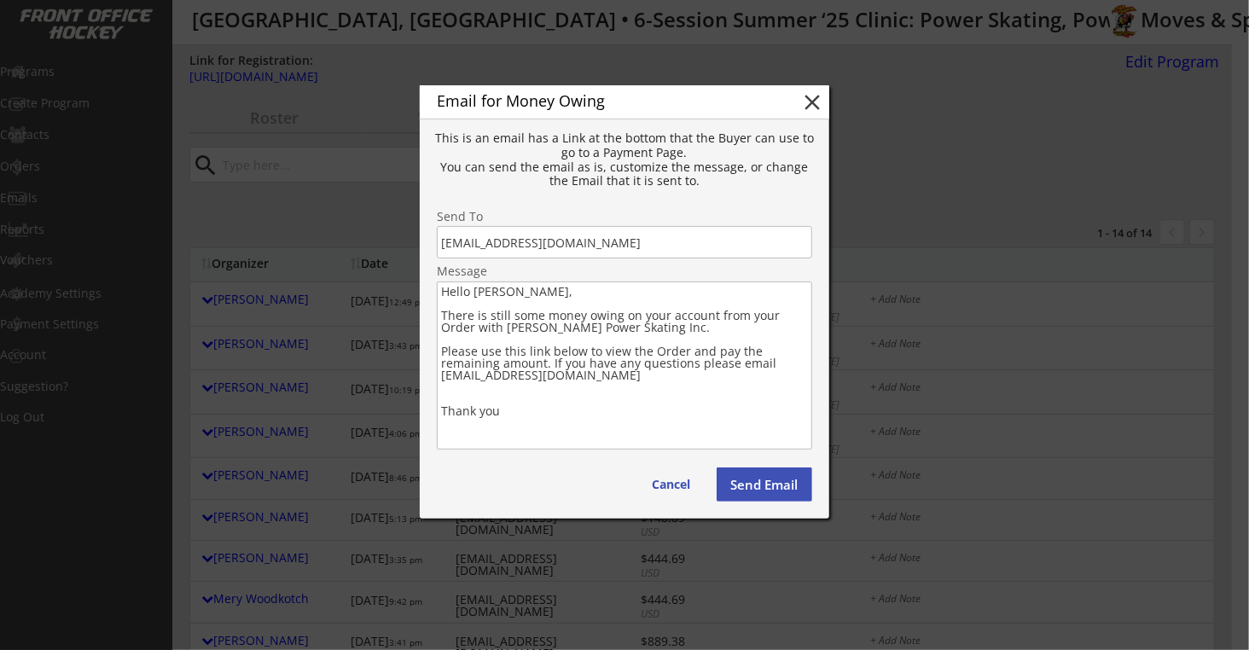
drag, startPoint x: 516, startPoint y: 420, endPoint x: 437, endPoint y: 321, distance: 126.8
click at [437, 321] on textarea "Hello Chad, There is still some money owing on your account from your Order wit…" at bounding box center [624, 365] width 375 height 168
paste textarea "We are looking forward to seeing all of you at our Upcoming Power Skating Progr…"
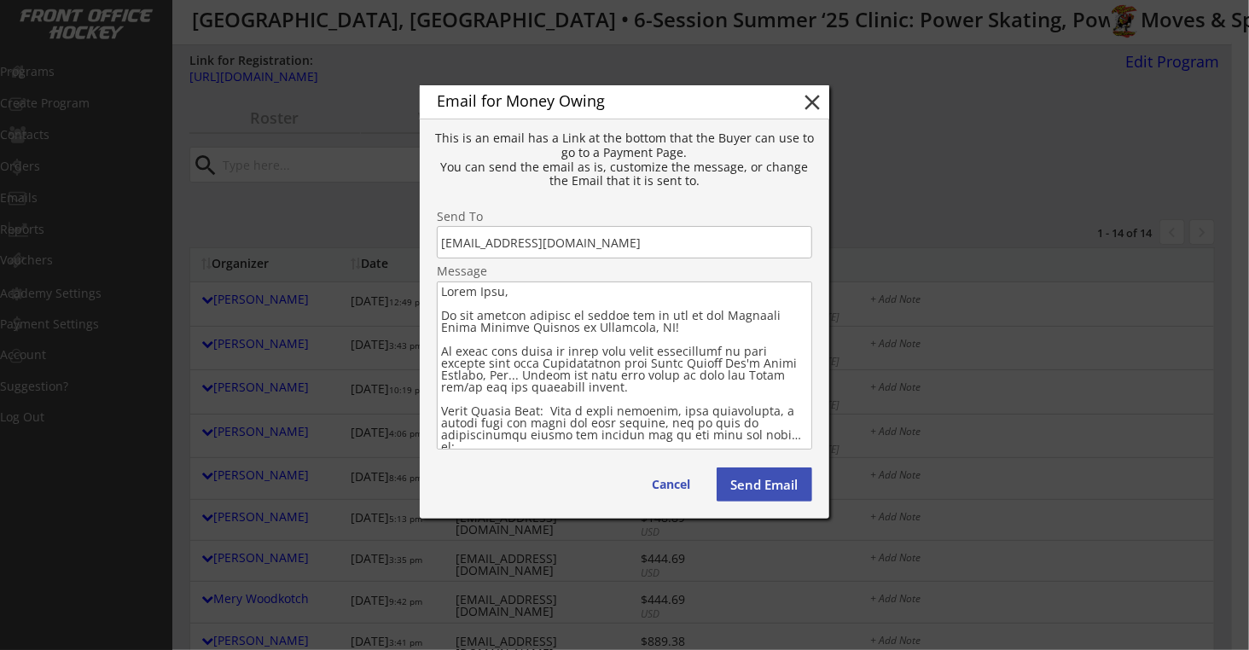
type textarea "Hello Chad, We are looking forward to seeing all of you at our Upcoming Power S…"
click at [767, 492] on button "Send Email" at bounding box center [765, 484] width 96 height 34
type textarea "Hello , There is still some money owing on your account from your Order with . …"
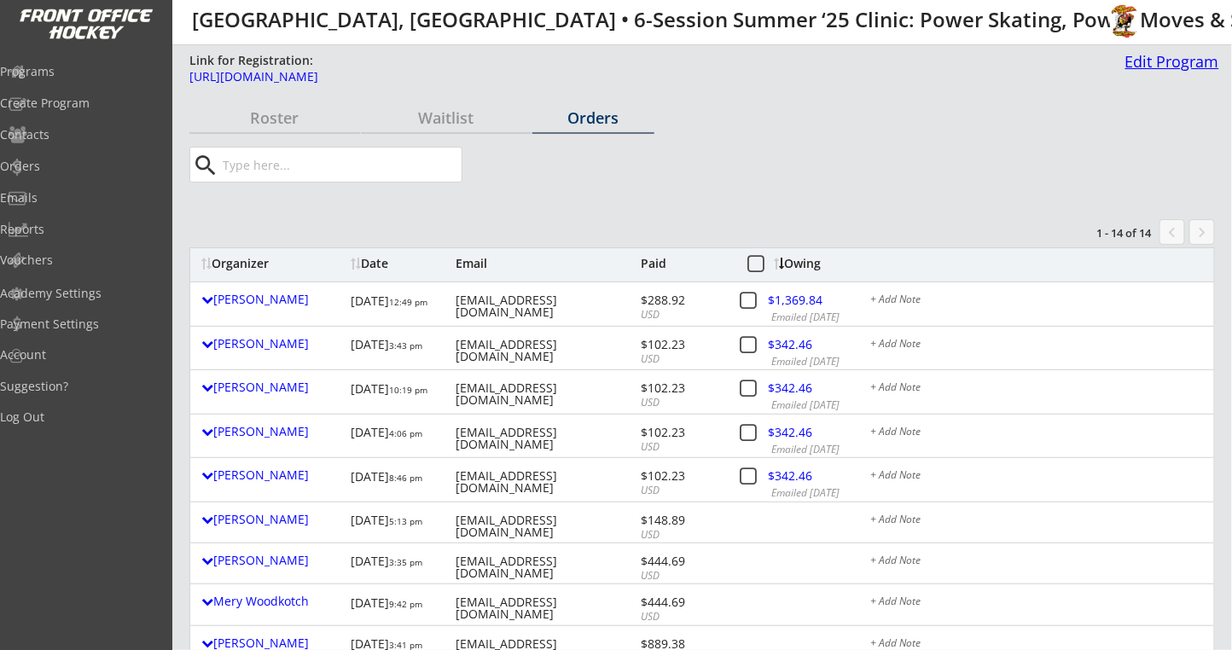
click at [1146, 59] on div "Edit Program" at bounding box center [1168, 61] width 101 height 15
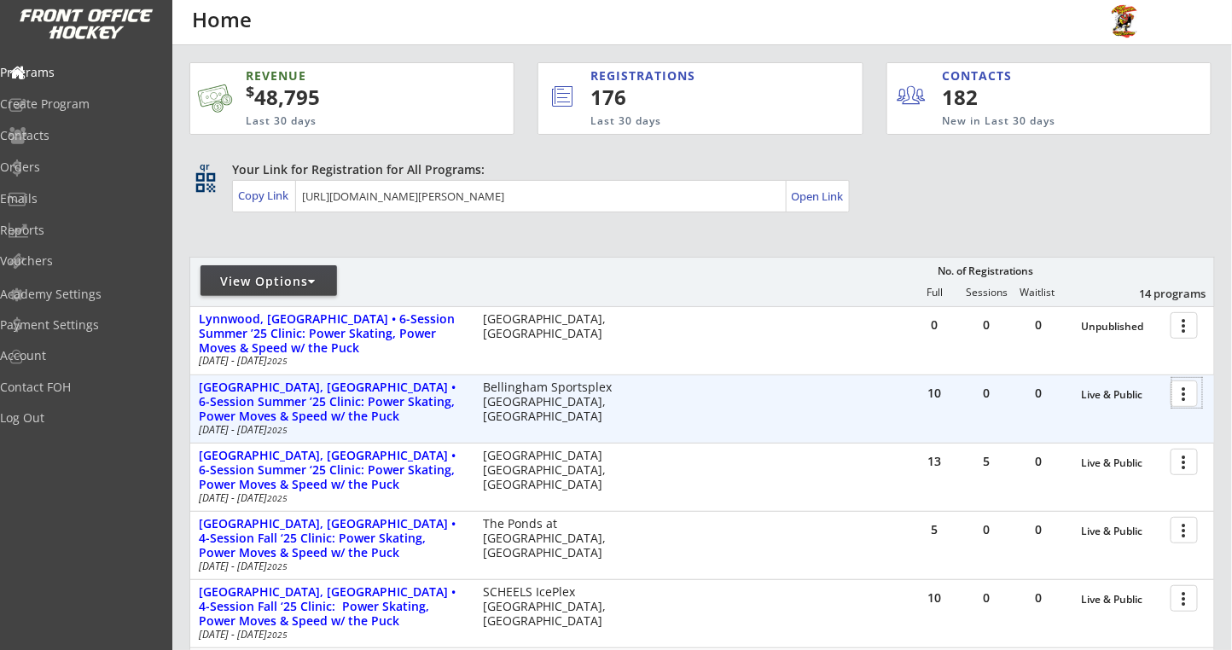
click at [1181, 388] on div at bounding box center [1187, 393] width 30 height 30
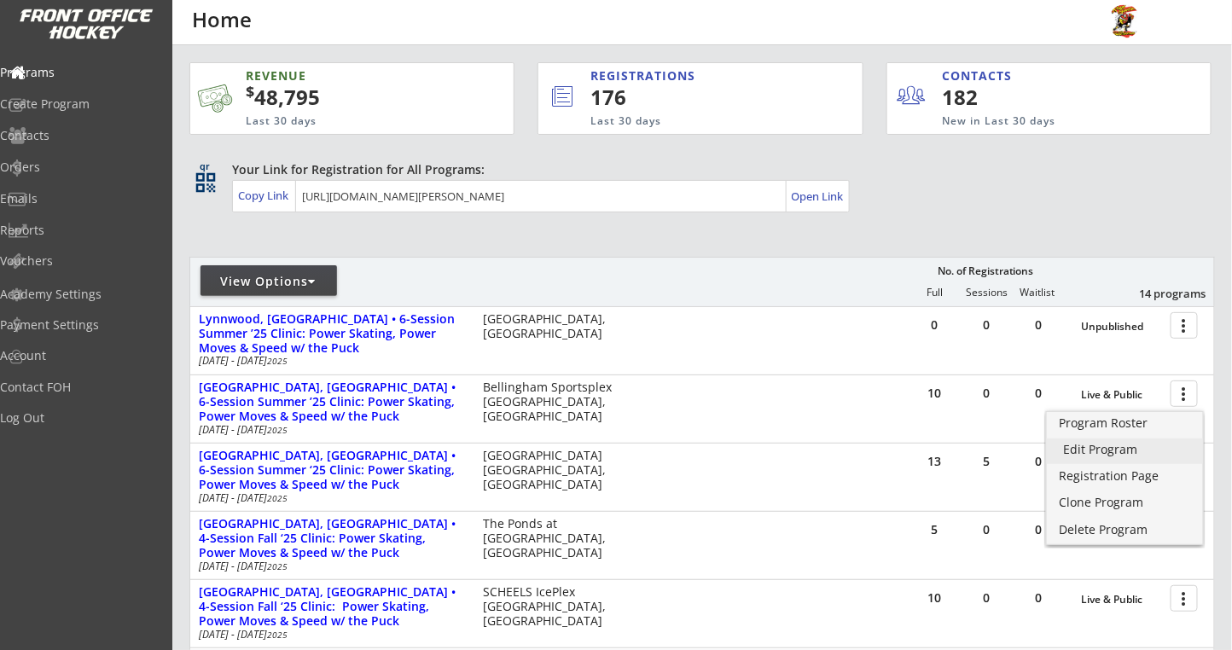
click at [1070, 444] on div "Edit Program" at bounding box center [1125, 450] width 122 height 12
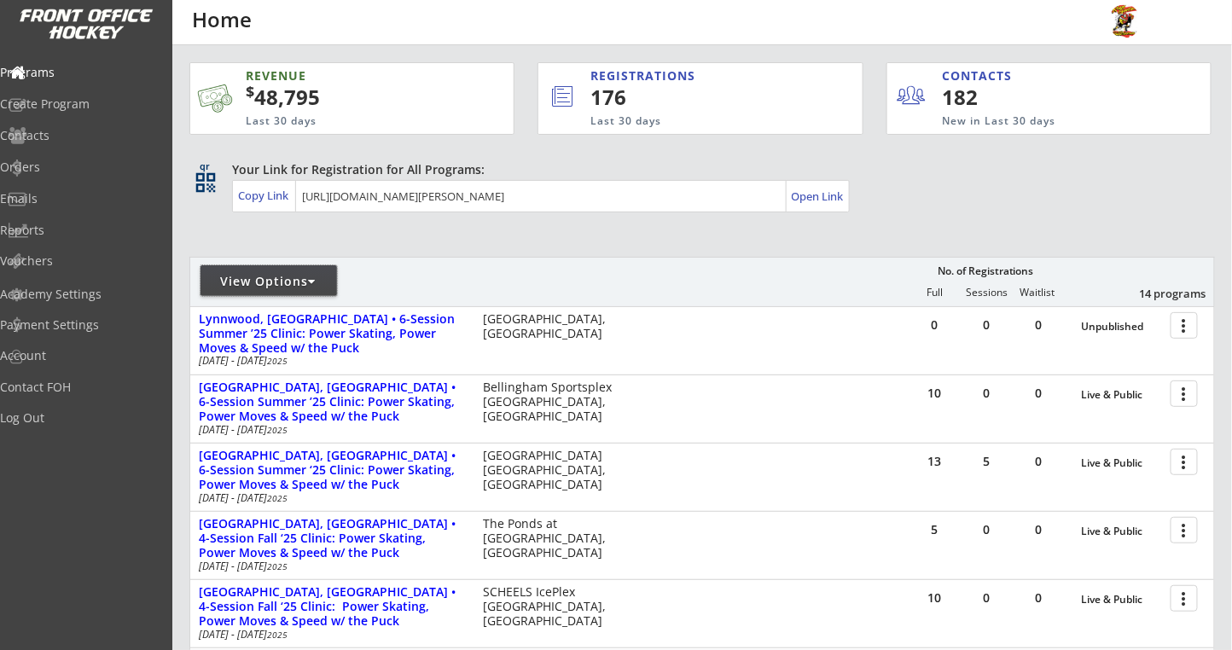
click at [296, 273] on div "View Options" at bounding box center [268, 281] width 136 height 17
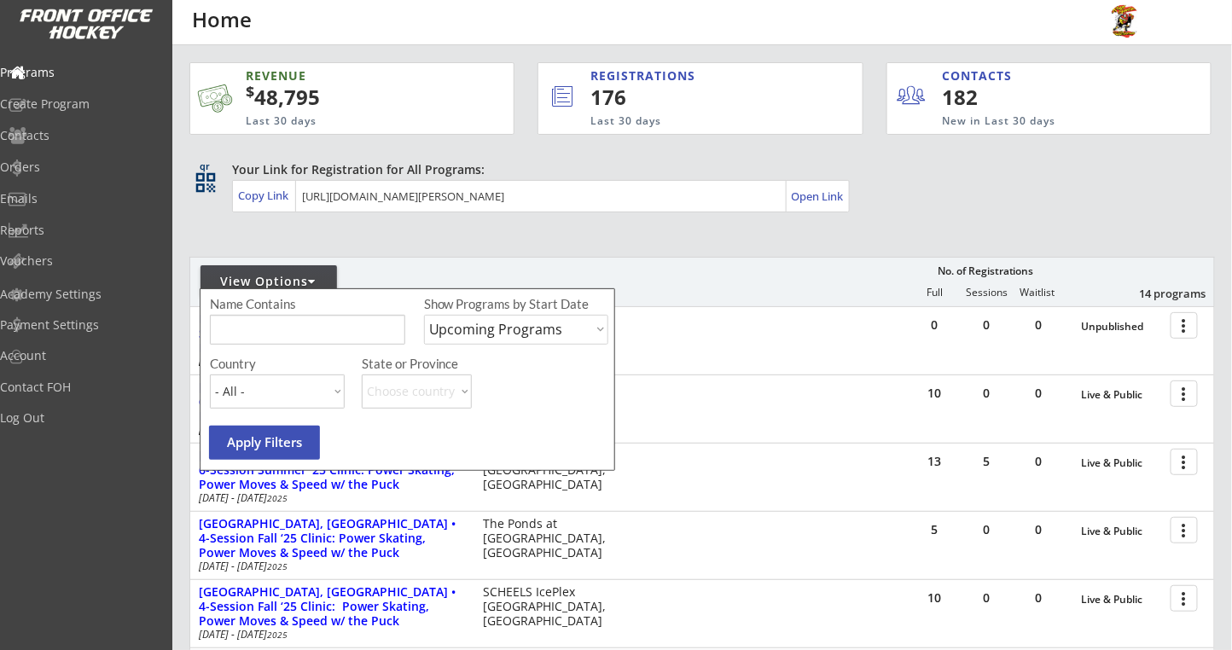
click at [472, 328] on select "Upcoming Programs Past Programs Specific Date Range" at bounding box center [516, 330] width 184 height 30
select select ""Past Programs""
click at [424, 315] on select "Upcoming Programs Past Programs Specific Date Range" at bounding box center [516, 330] width 184 height 30
click at [228, 432] on button "Apply Filters" at bounding box center [264, 443] width 111 height 34
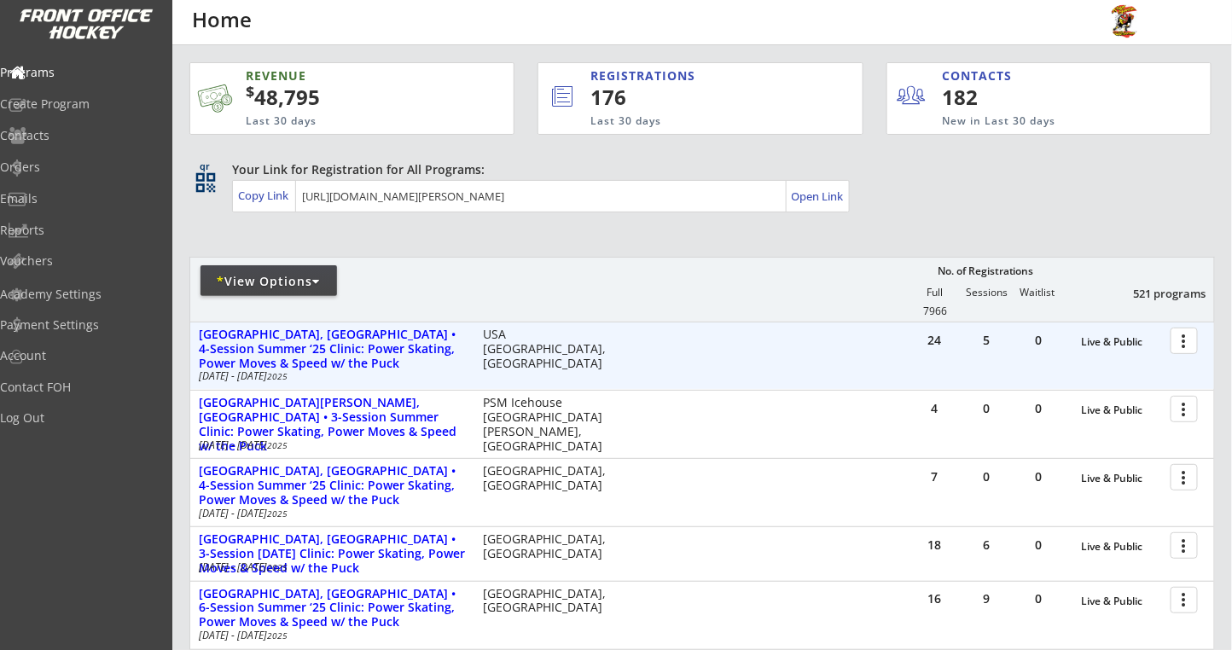
click at [1182, 341] on div at bounding box center [1187, 340] width 30 height 30
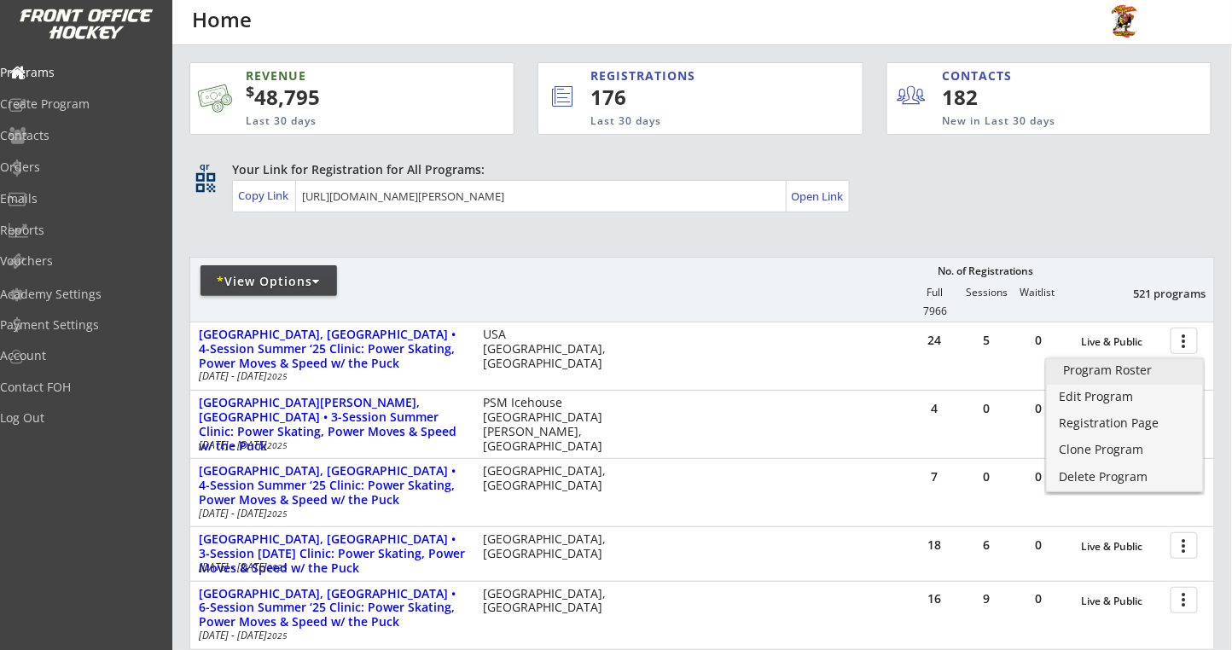
click at [1080, 371] on div "Program Roster" at bounding box center [1125, 370] width 122 height 12
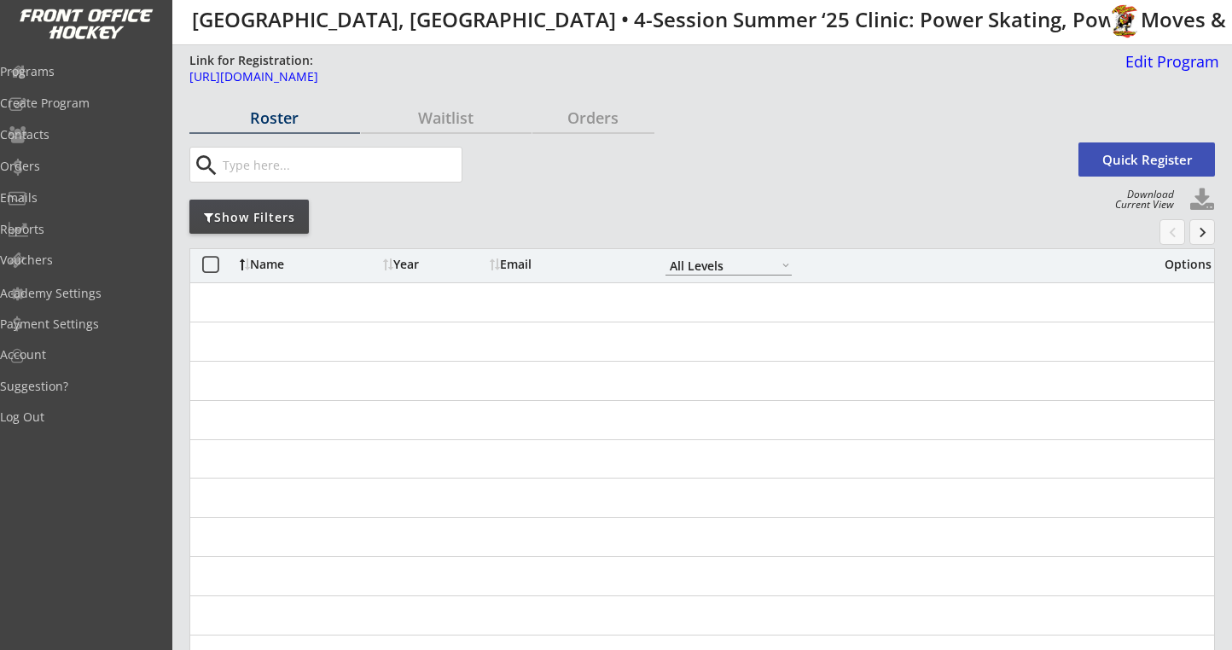
select select ""All Levels""
click at [611, 120] on div "Orders" at bounding box center [593, 117] width 122 height 15
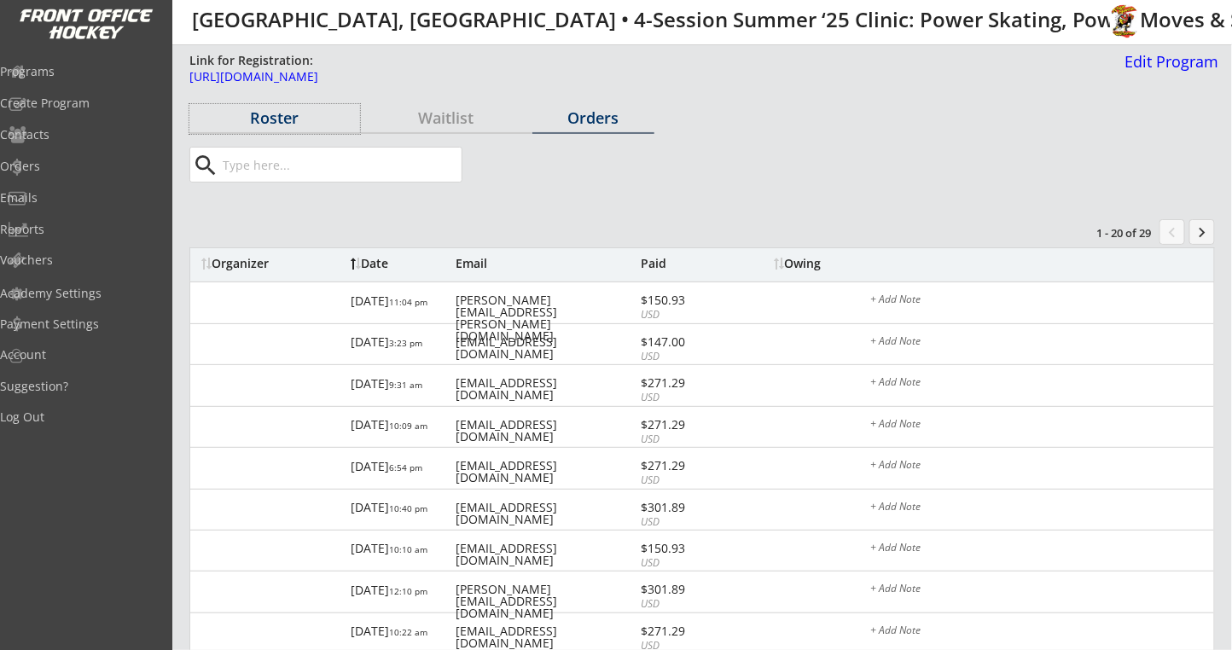
click at [281, 125] on div "Roster" at bounding box center [274, 117] width 171 height 15
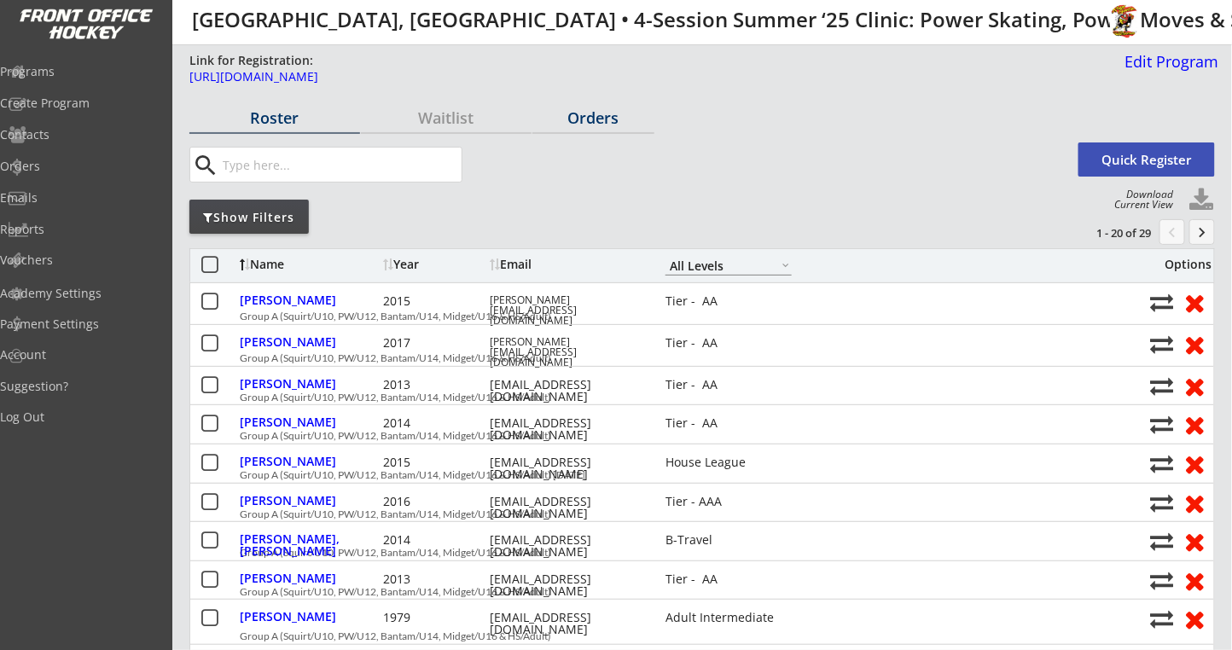
click at [582, 119] on div "Orders" at bounding box center [593, 117] width 122 height 15
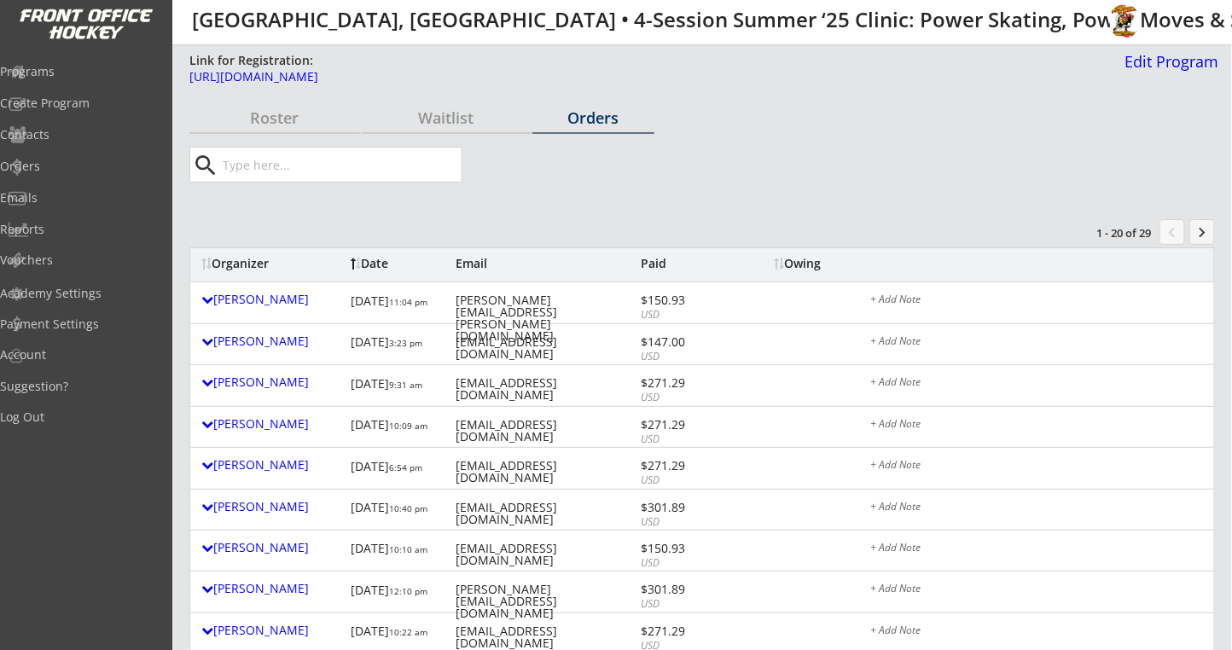
click at [229, 270] on div "Organizer" at bounding box center [271, 265] width 141 height 16
click at [1204, 238] on button "keyboard_arrow_right" at bounding box center [1202, 232] width 26 height 26
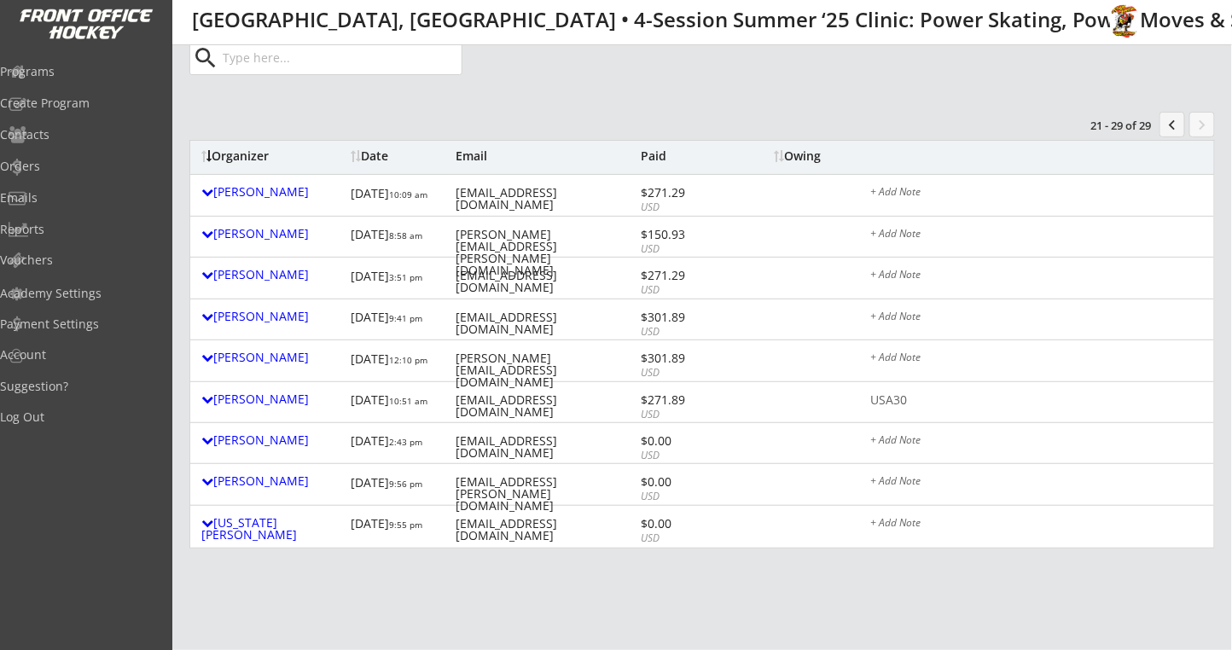
scroll to position [227, 0]
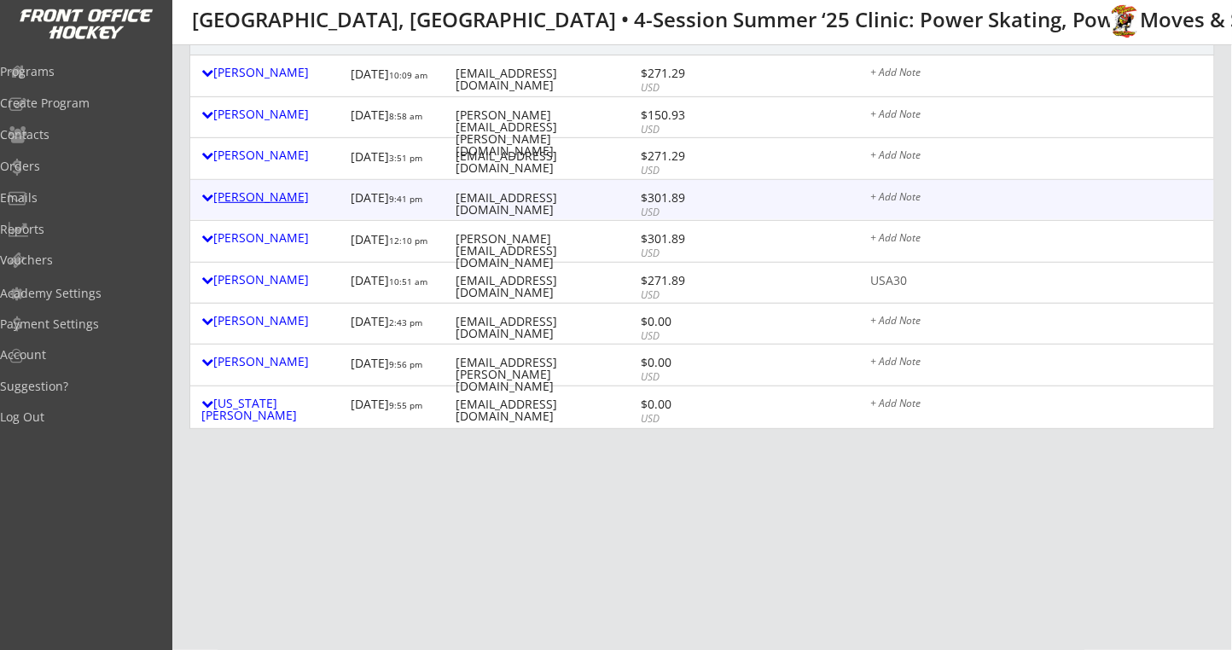
click at [253, 202] on div "Chris Vail" at bounding box center [271, 197] width 141 height 12
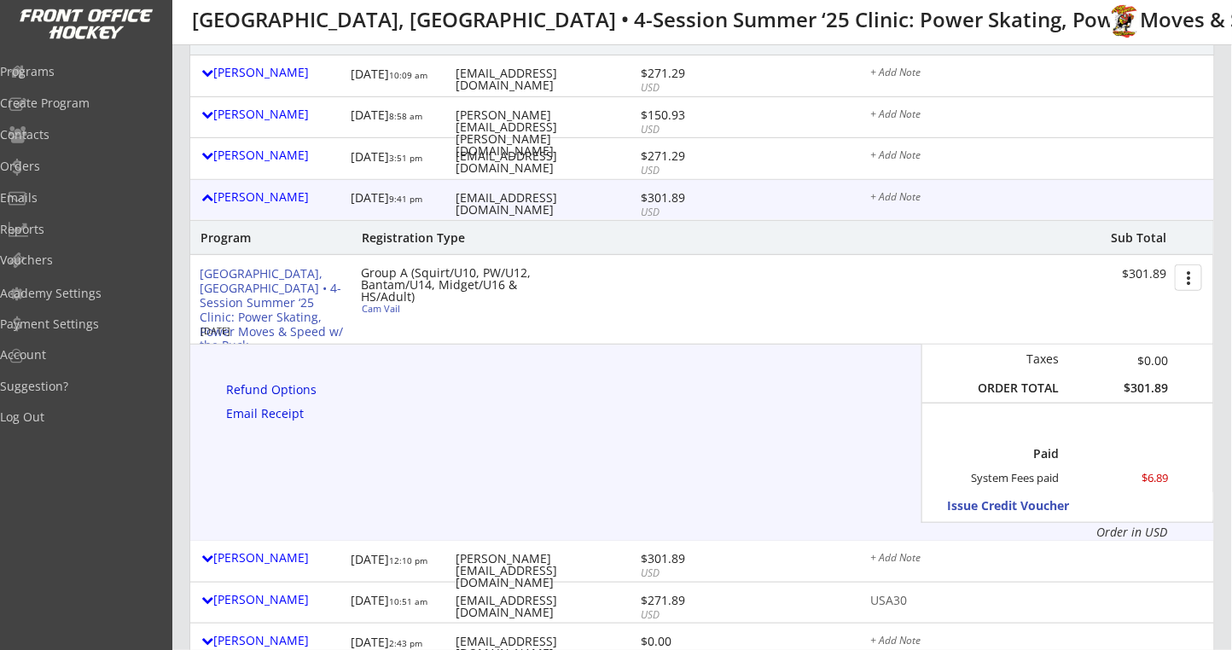
click at [922, 199] on div "+ Add Note" at bounding box center [1036, 199] width 333 height 14
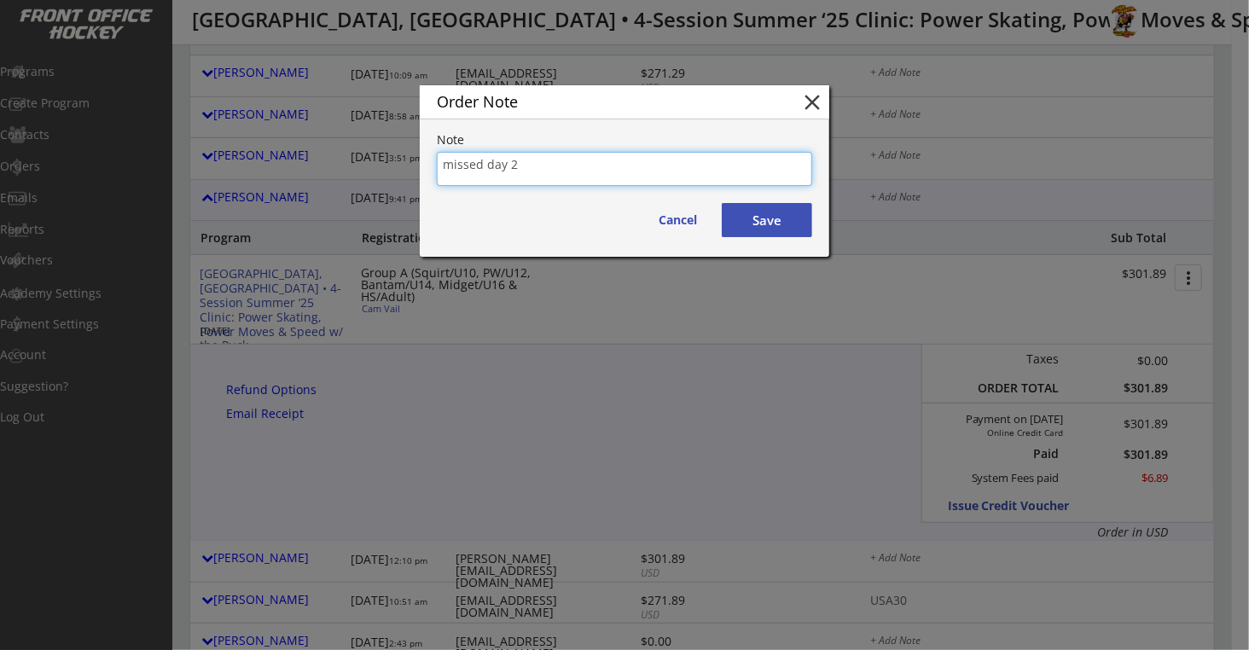
type textarea "missed day 2"
click at [778, 218] on button "Save" at bounding box center [767, 220] width 90 height 34
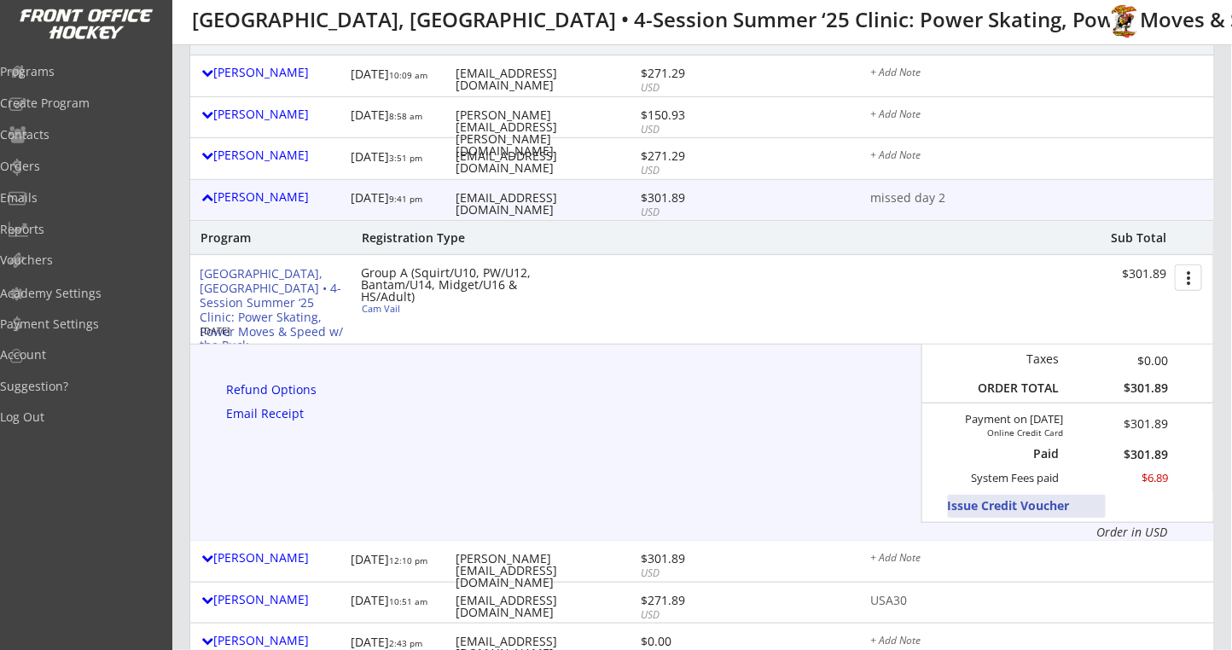
click at [969, 495] on button "Issue Credit Voucher" at bounding box center [1027, 506] width 158 height 23
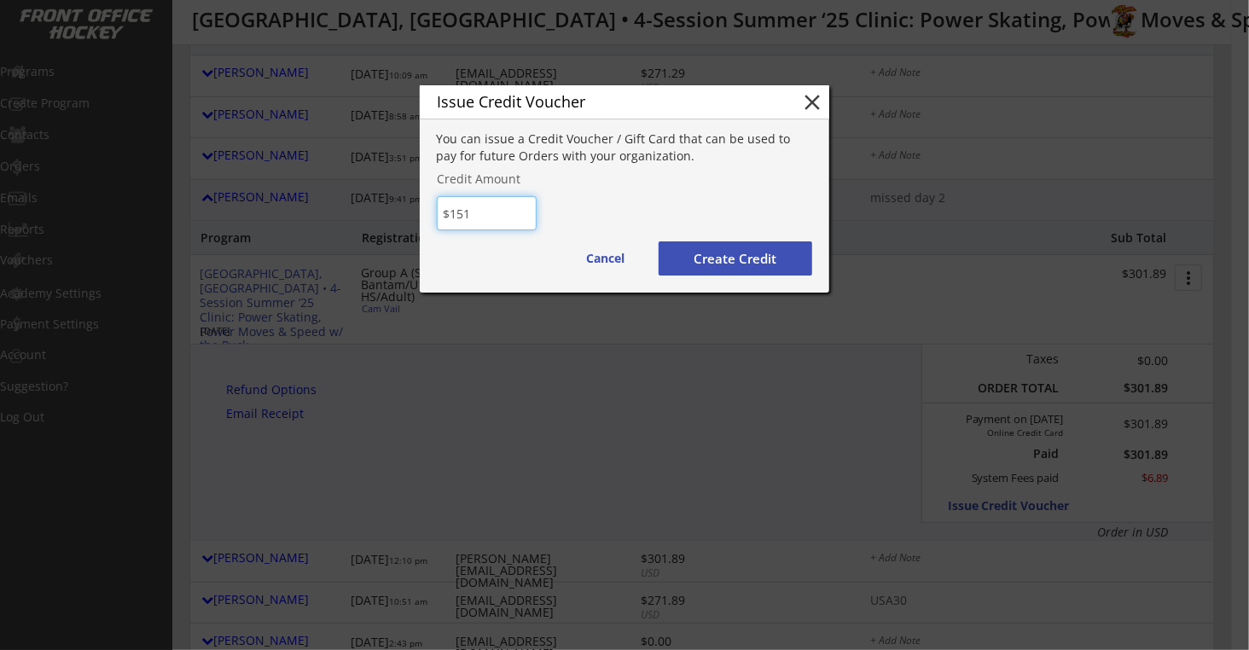
type input "$151"
click at [701, 257] on button "Create Credit" at bounding box center [736, 258] width 154 height 34
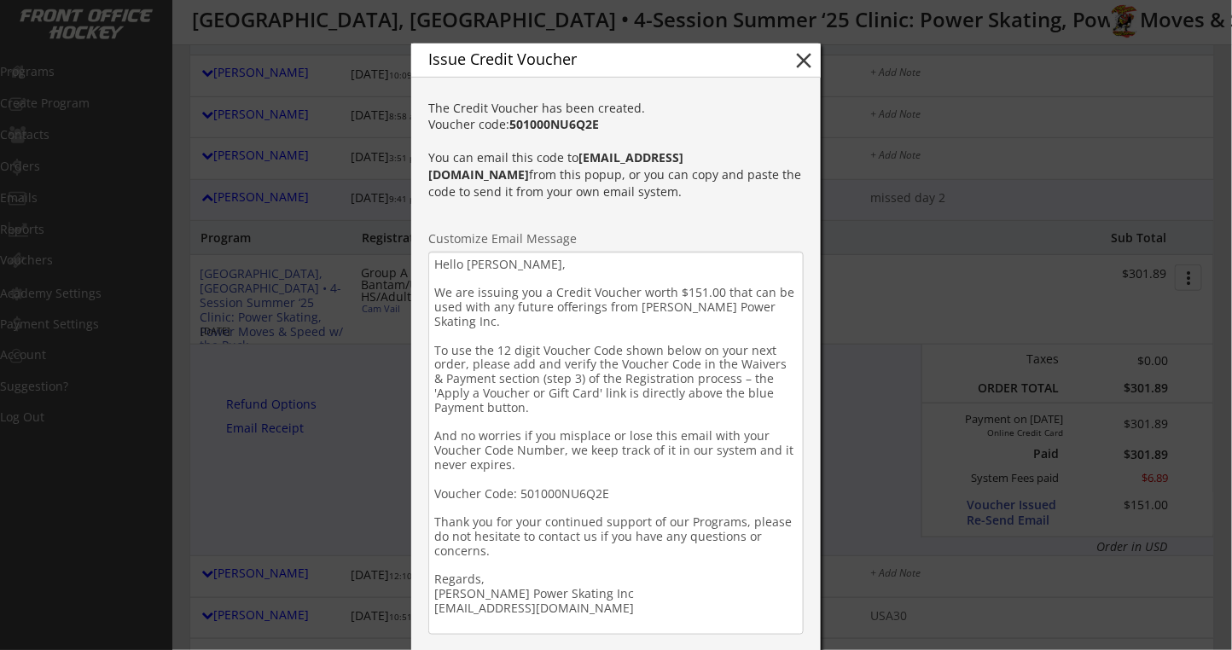
click at [534, 269] on textarea "Hello Chris, We are issuing you a Credit Voucher worth $151.00 that can be used…" at bounding box center [615, 443] width 375 height 383
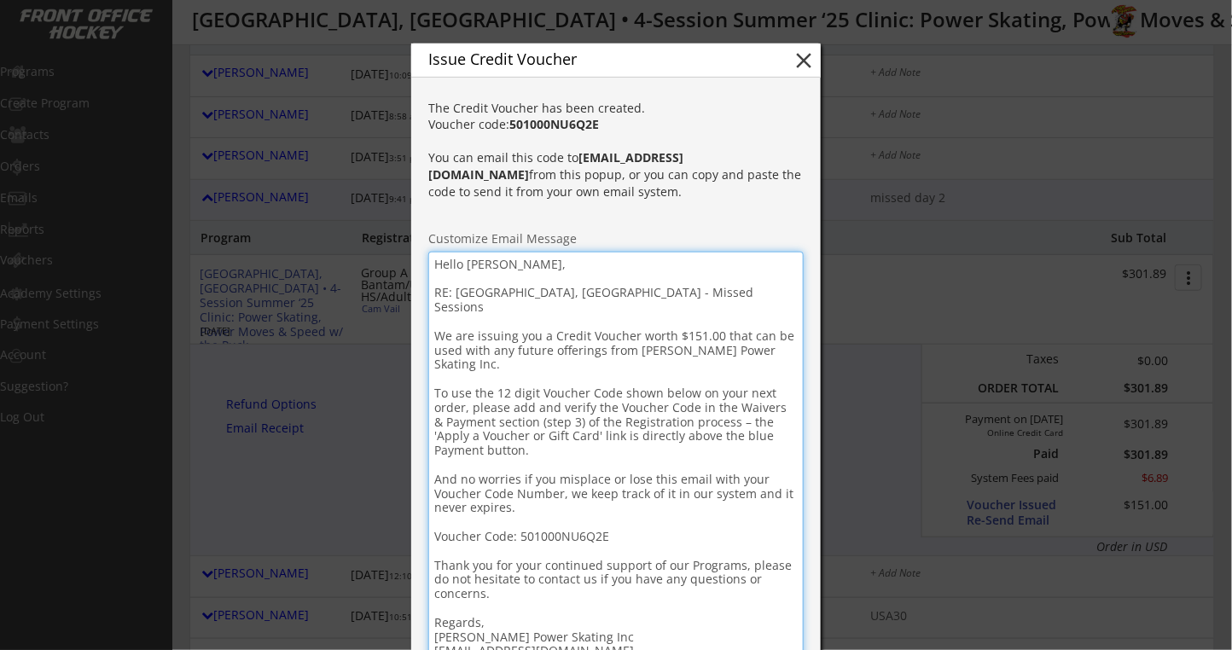
click at [436, 322] on textarea "Hello Chris, RE: Plymouth, MI - Missed Sessions We are issuing you a Credit Vou…" at bounding box center [615, 457] width 375 height 411
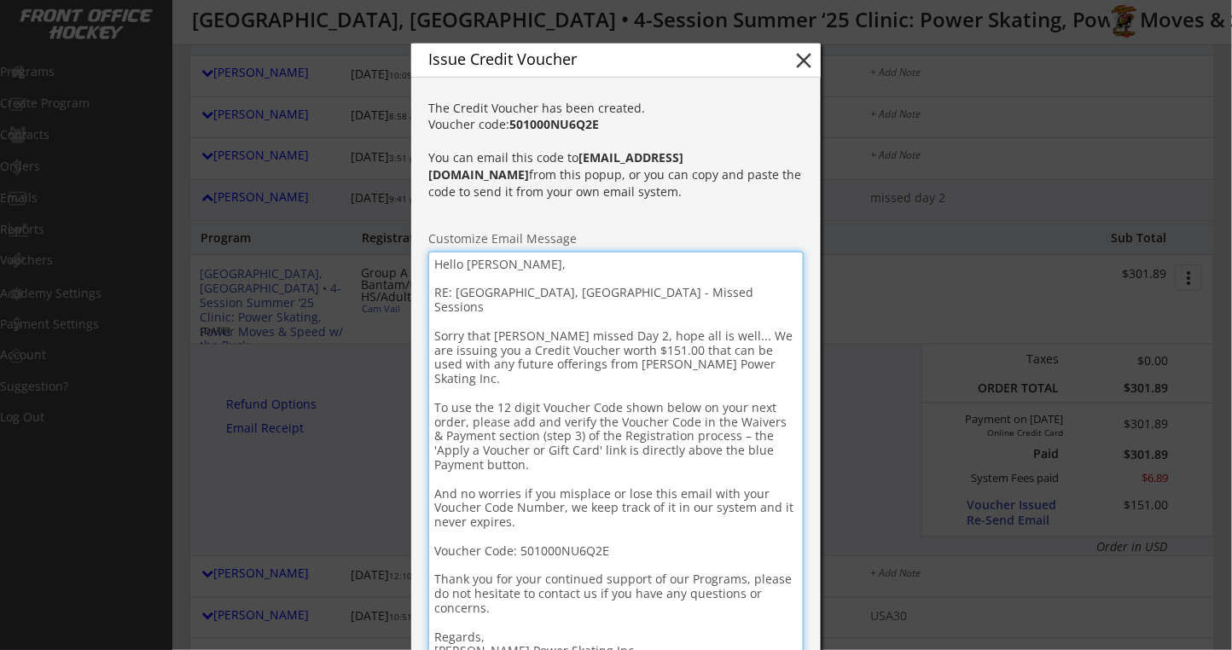
click at [472, 363] on textarea "Hello Chris, RE: Plymouth, MI - Missed Sessions Sorry that Cam missed Day 2, ho…" at bounding box center [615, 457] width 375 height 411
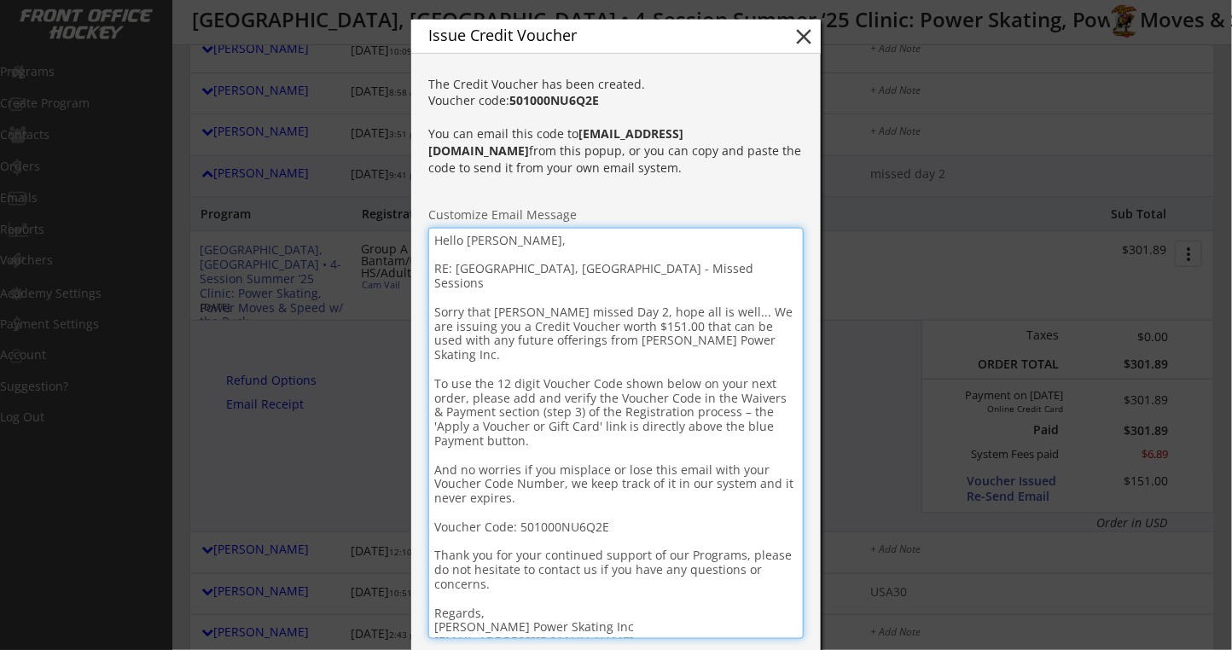
scroll to position [455, 0]
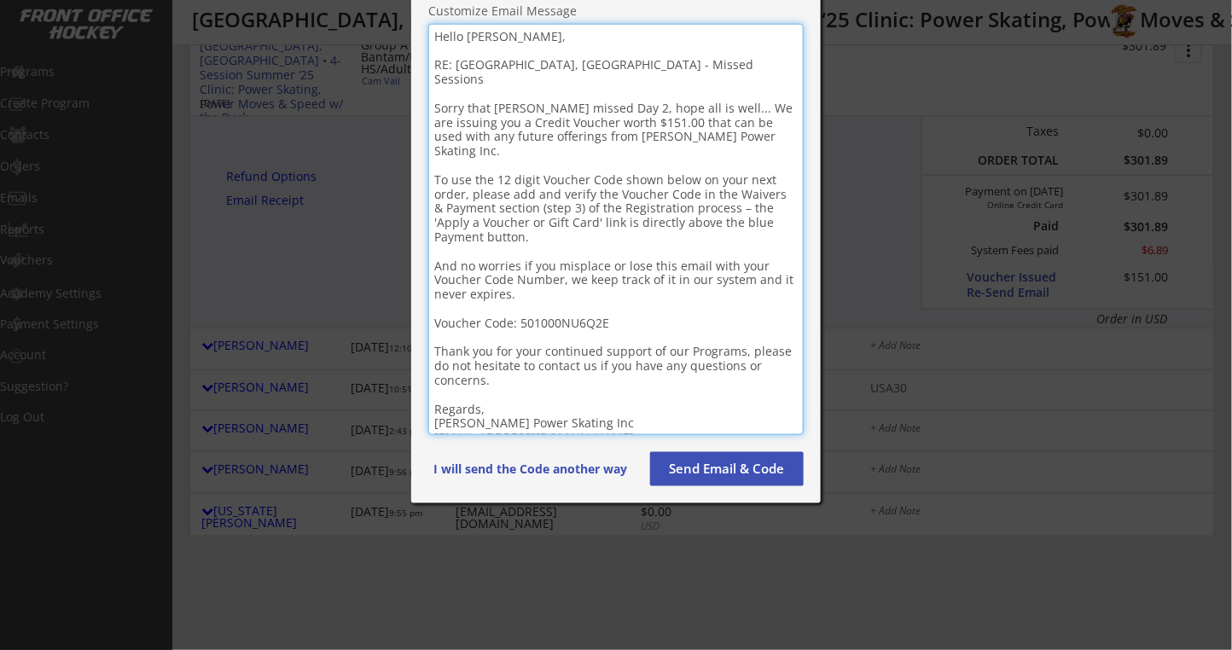
type textarea "Hello Chris, RE: Plymouth, MI - Missed Sessions Sorry that Cam missed Day 2, ho…"
click at [697, 466] on button "Send Email & Code" at bounding box center [727, 469] width 154 height 34
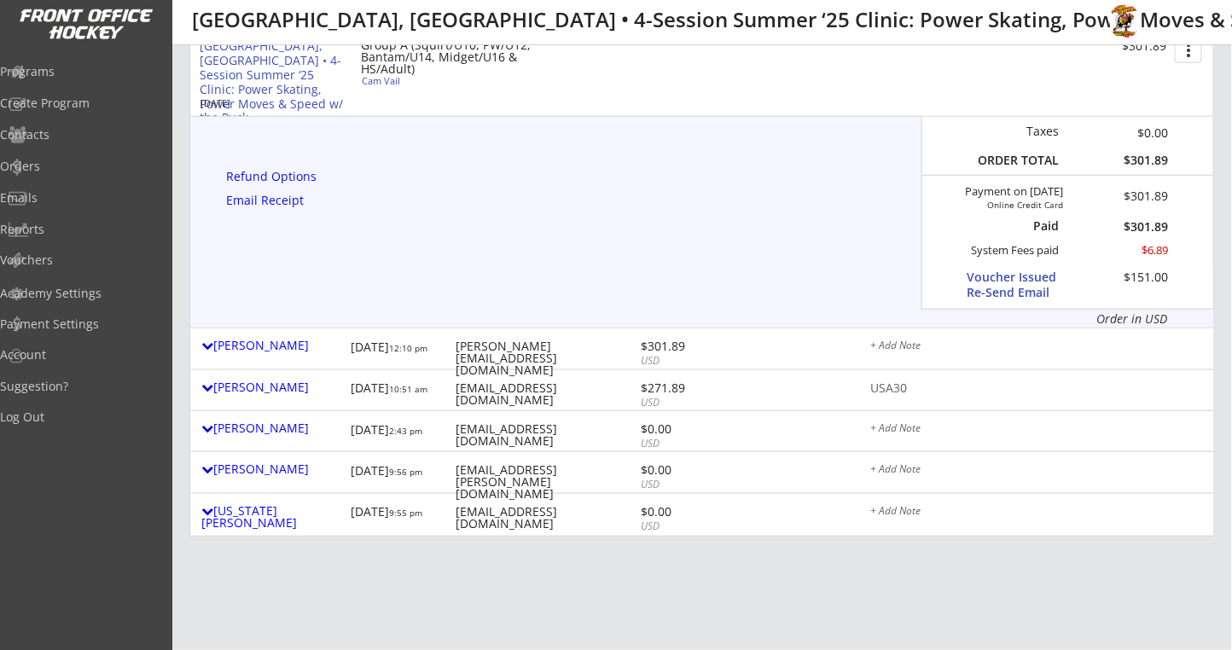
scroll to position [227, 0]
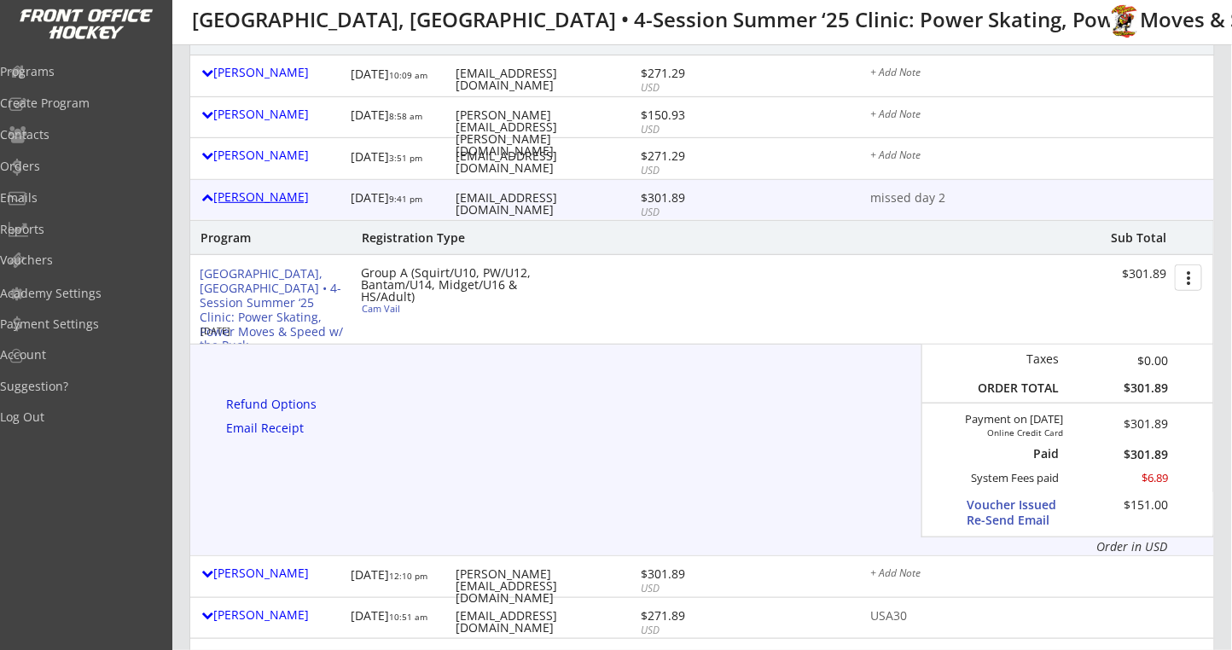
click at [245, 196] on div "Chris Vail" at bounding box center [271, 197] width 141 height 12
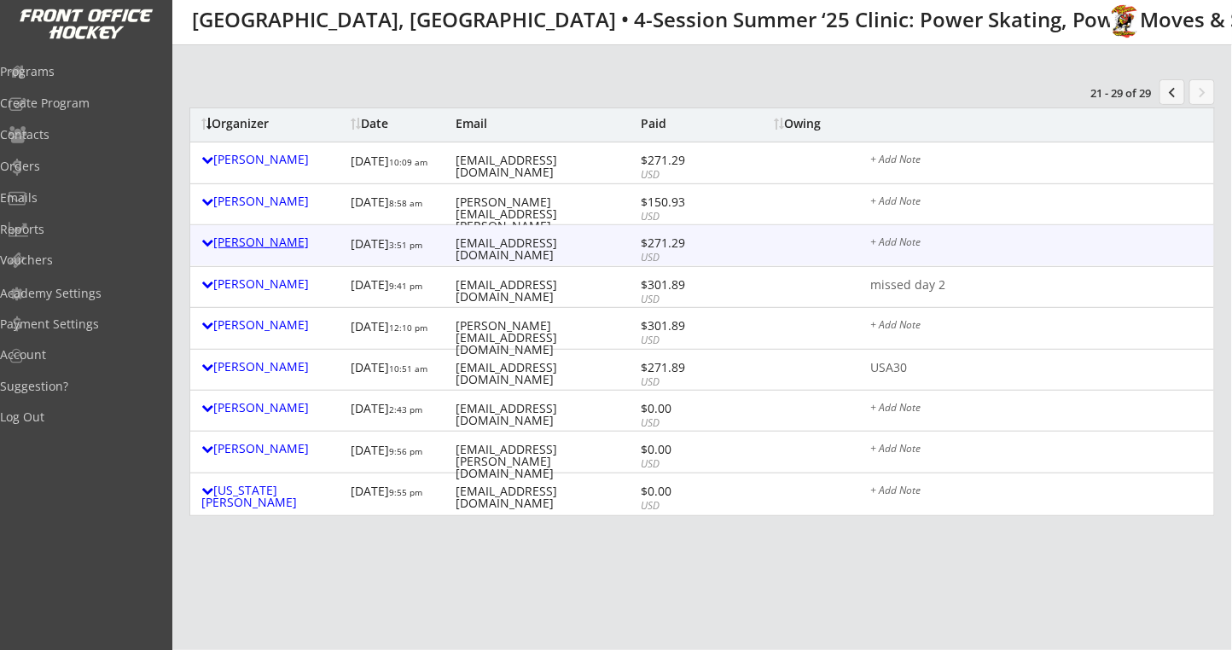
scroll to position [113, 0]
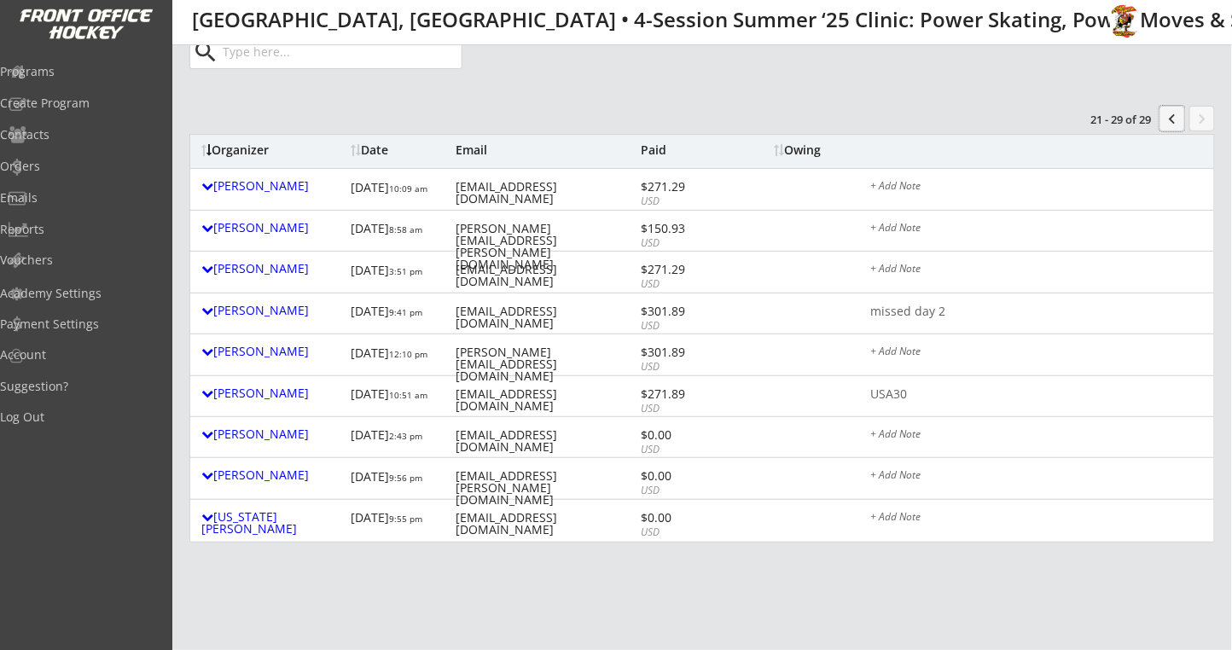
click at [1174, 113] on button "chevron_left" at bounding box center [1172, 119] width 26 height 26
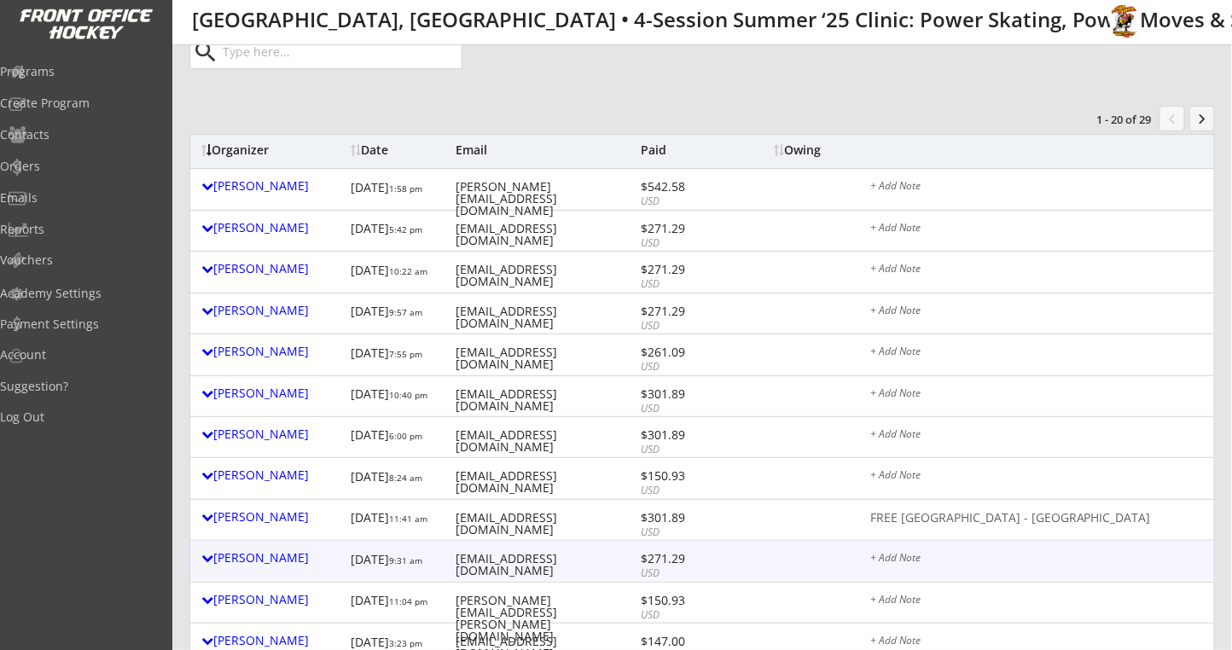
scroll to position [682, 0]
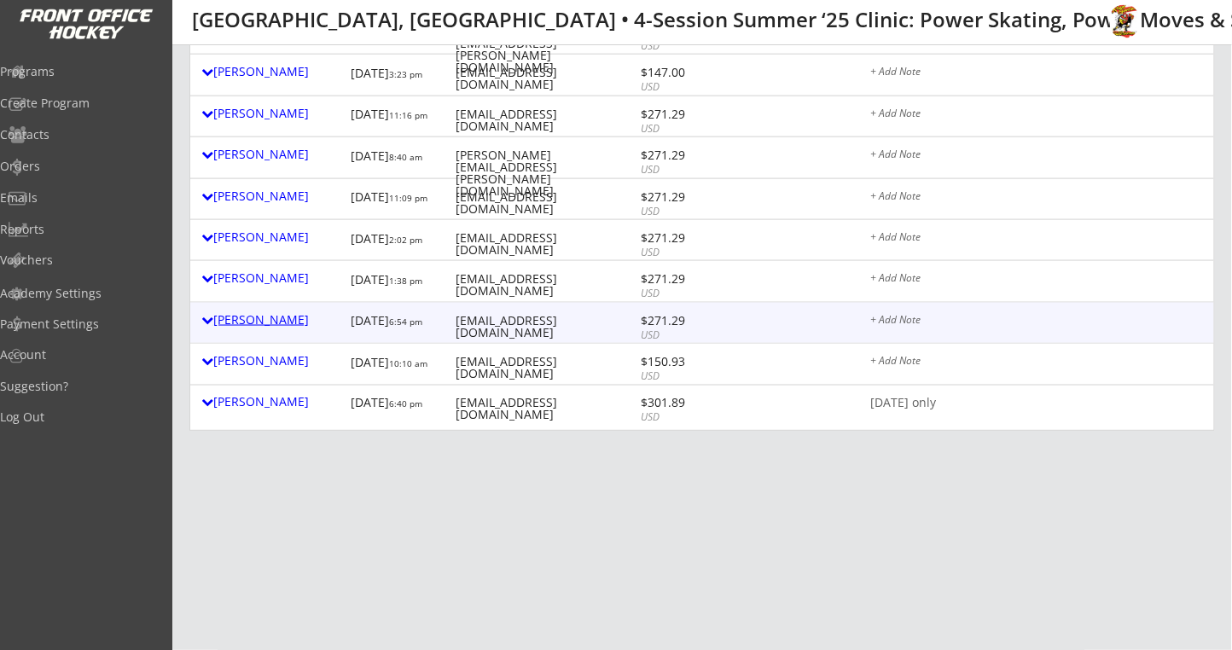
click at [276, 321] on div "Diane Sassak" at bounding box center [271, 320] width 141 height 12
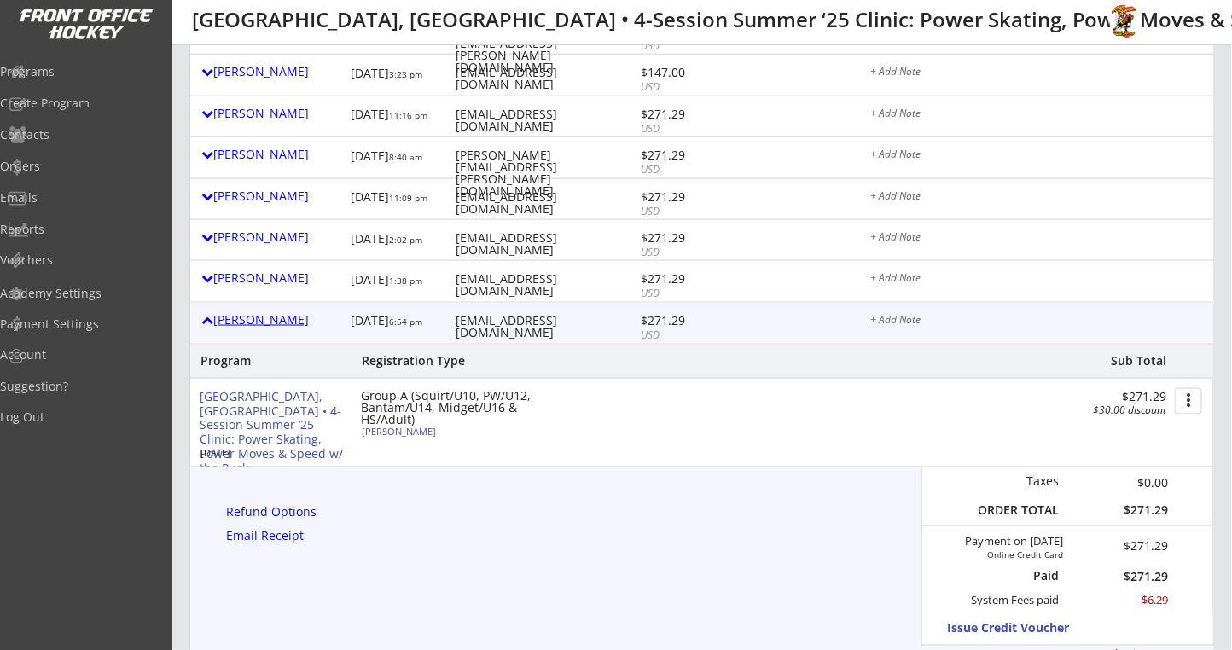
click at [276, 320] on div "Diane Sassak" at bounding box center [271, 320] width 141 height 12
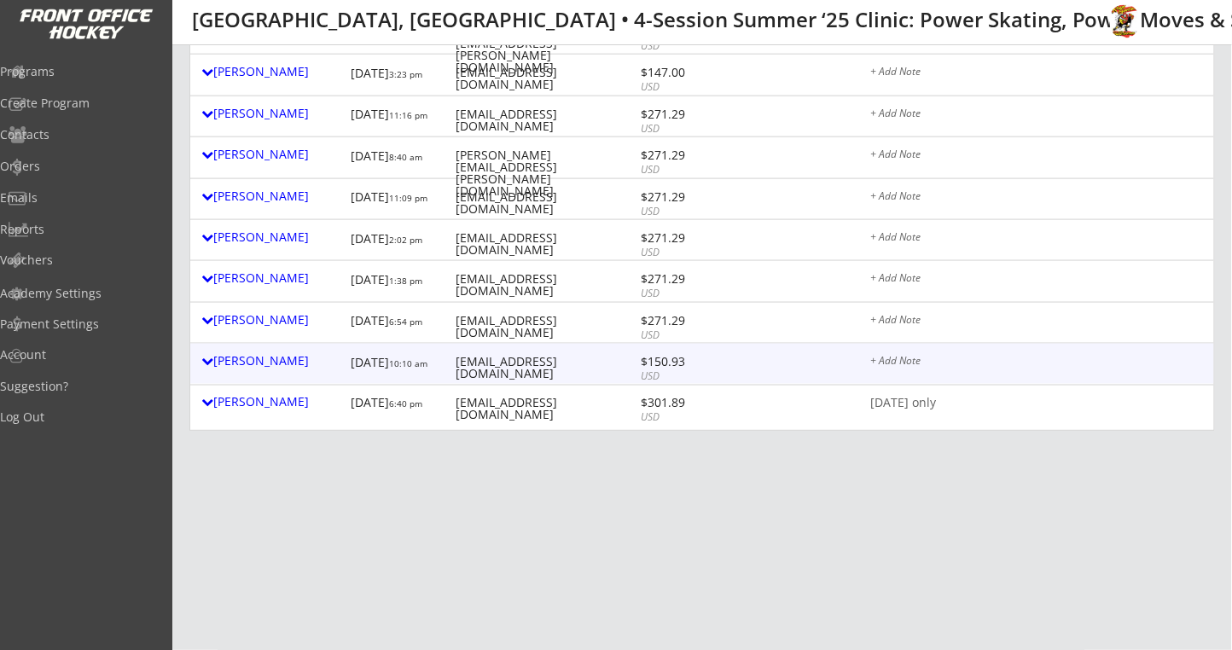
click at [895, 359] on div "+ Add Note" at bounding box center [1036, 363] width 333 height 14
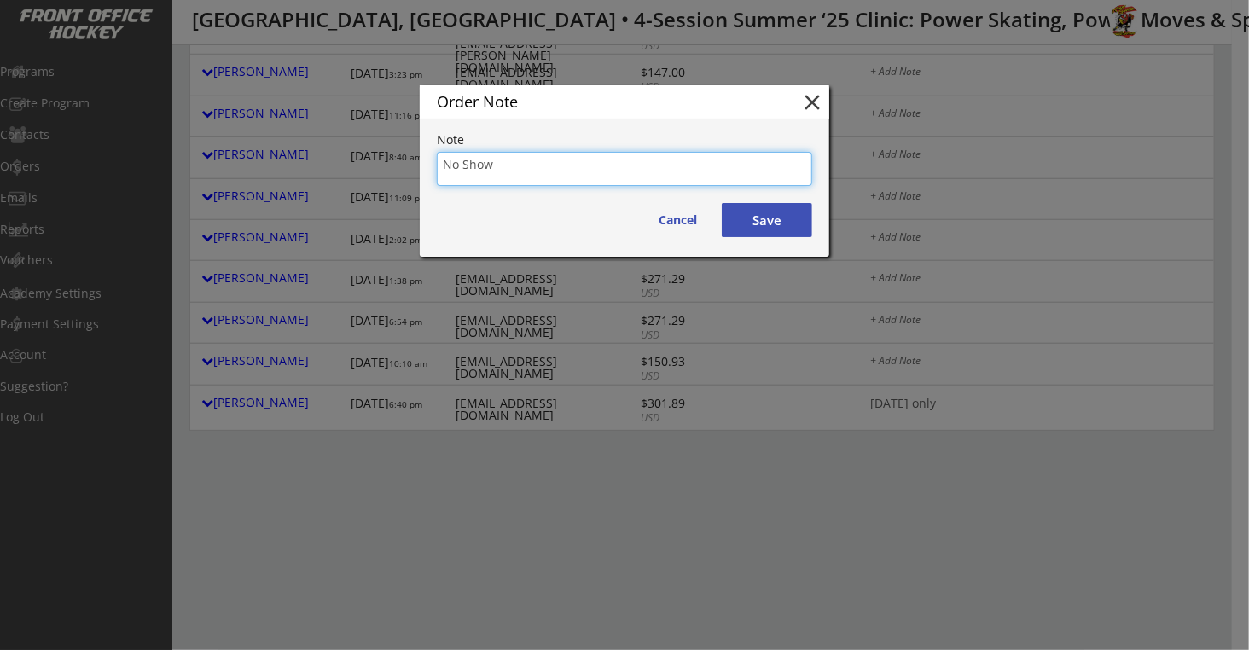
type textarea "No Show"
click at [756, 224] on button "Save" at bounding box center [767, 220] width 90 height 34
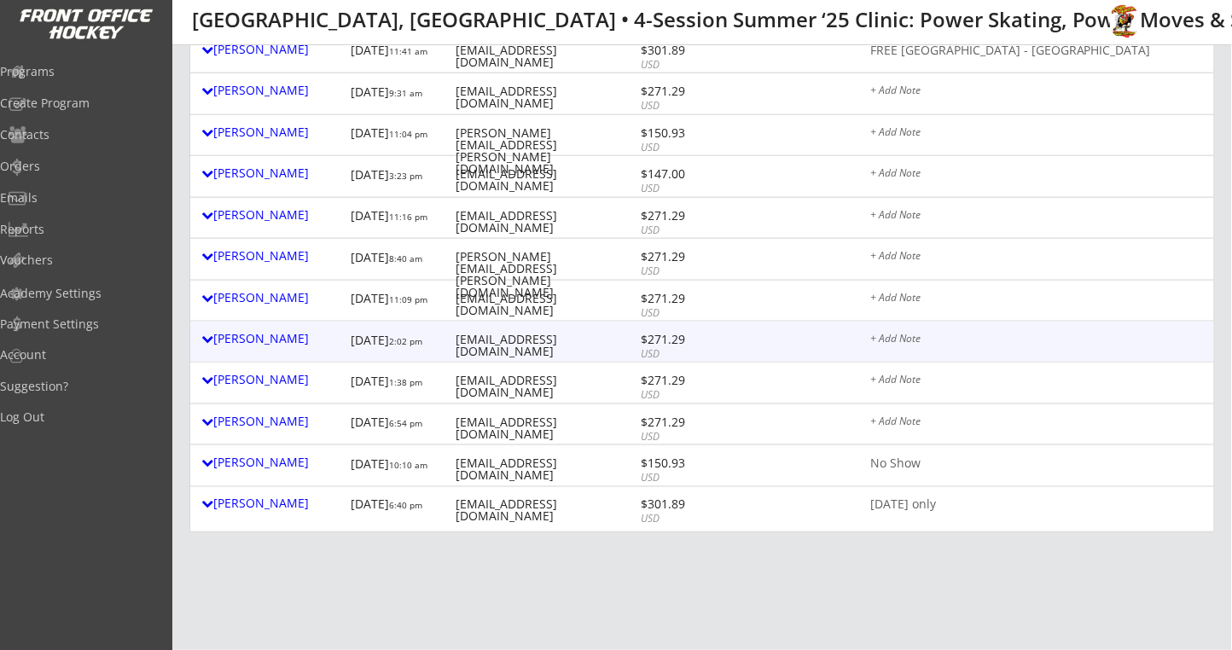
scroll to position [796, 0]
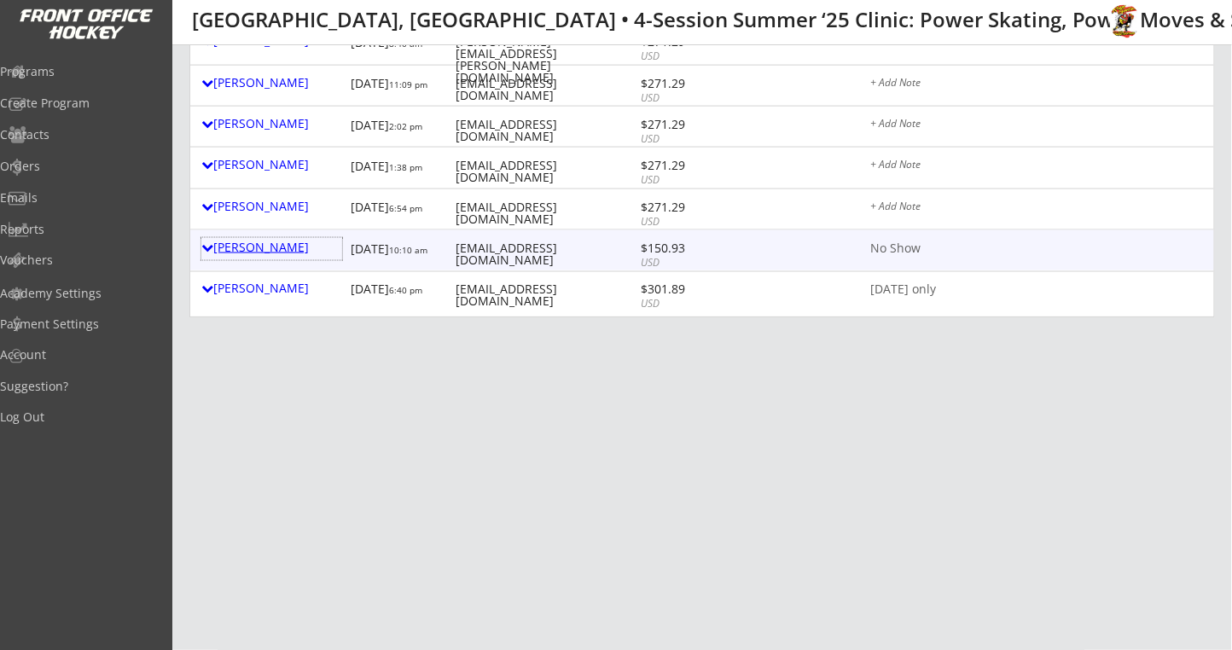
click at [288, 249] on div "Lauren Scappaticci" at bounding box center [271, 247] width 141 height 12
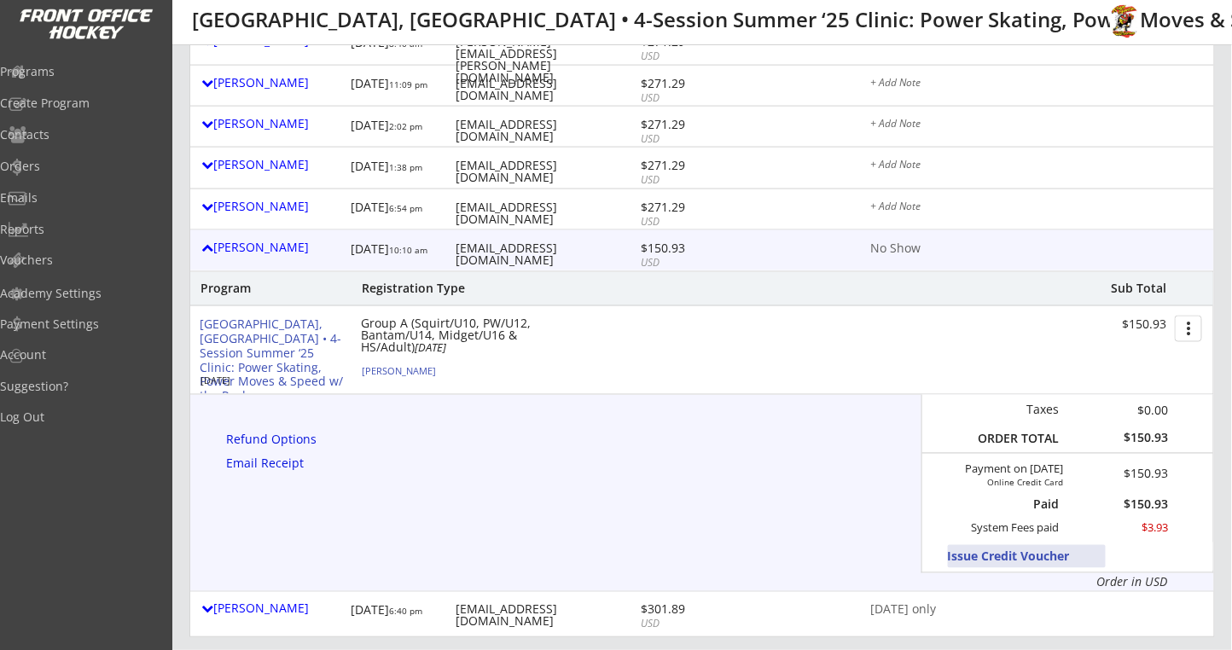
click at [964, 548] on button "Issue Credit Voucher" at bounding box center [1027, 556] width 158 height 23
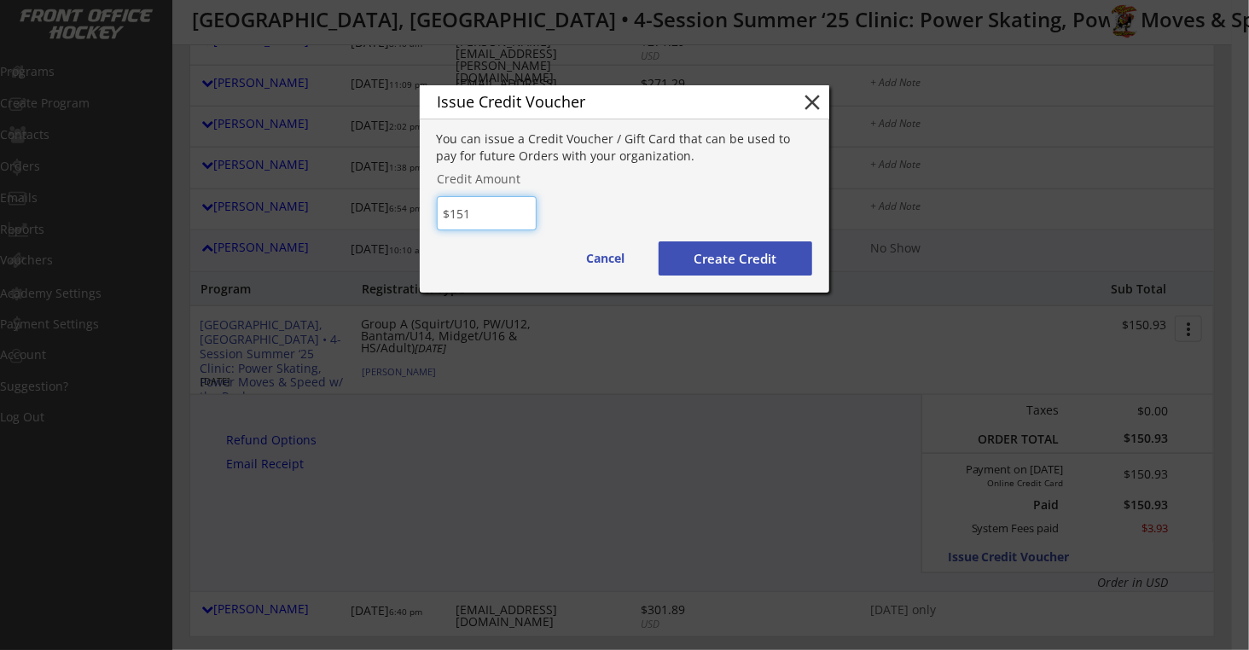
type input "$151"
click at [743, 252] on button "Create Credit" at bounding box center [736, 258] width 154 height 34
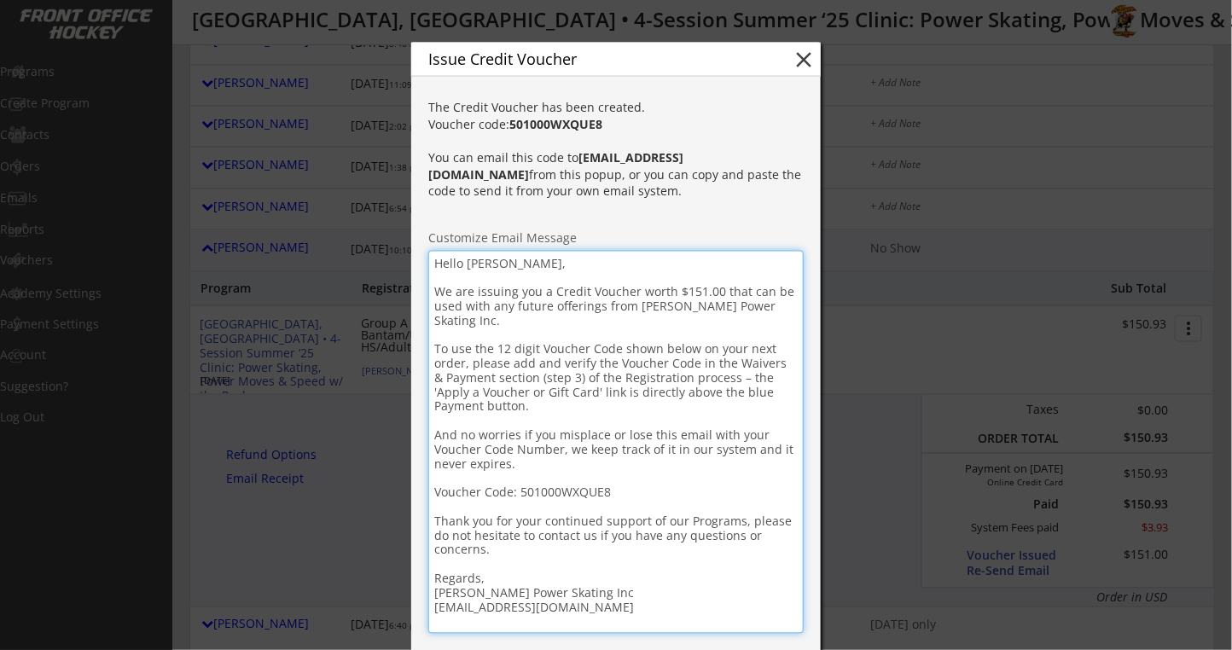
drag, startPoint x: 528, startPoint y: 270, endPoint x: 581, endPoint y: 246, distance: 58.0
click at [528, 269] on textarea "Hello Lauren, We are issuing you a Credit Voucher worth $151.00 that can be use…" at bounding box center [615, 442] width 375 height 383
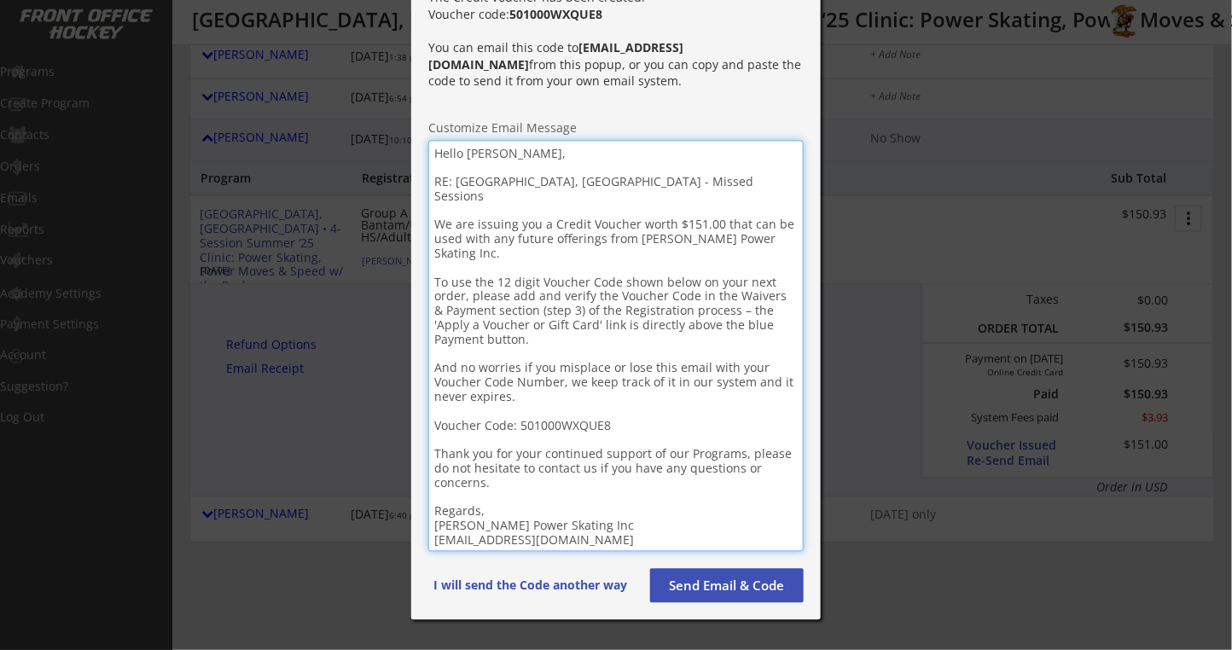
scroll to position [1024, 0]
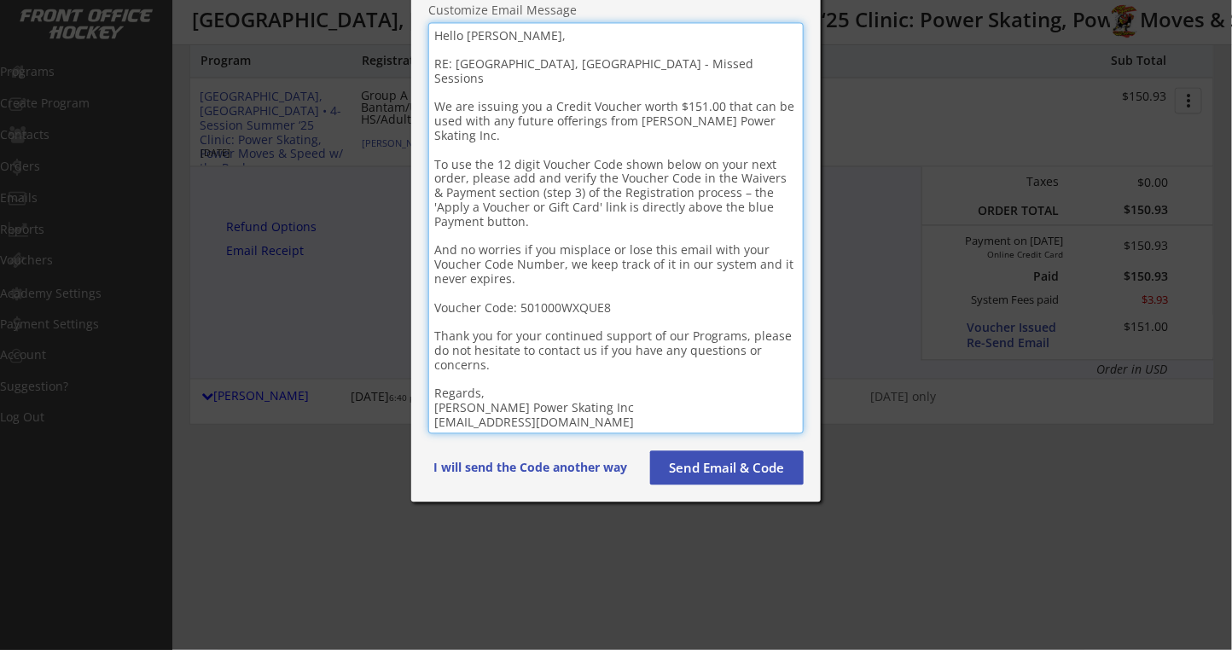
type textarea "Hello Lauren, RE: Plymouth, MI - Missed Sessions We are issuing you a Credit Vo…"
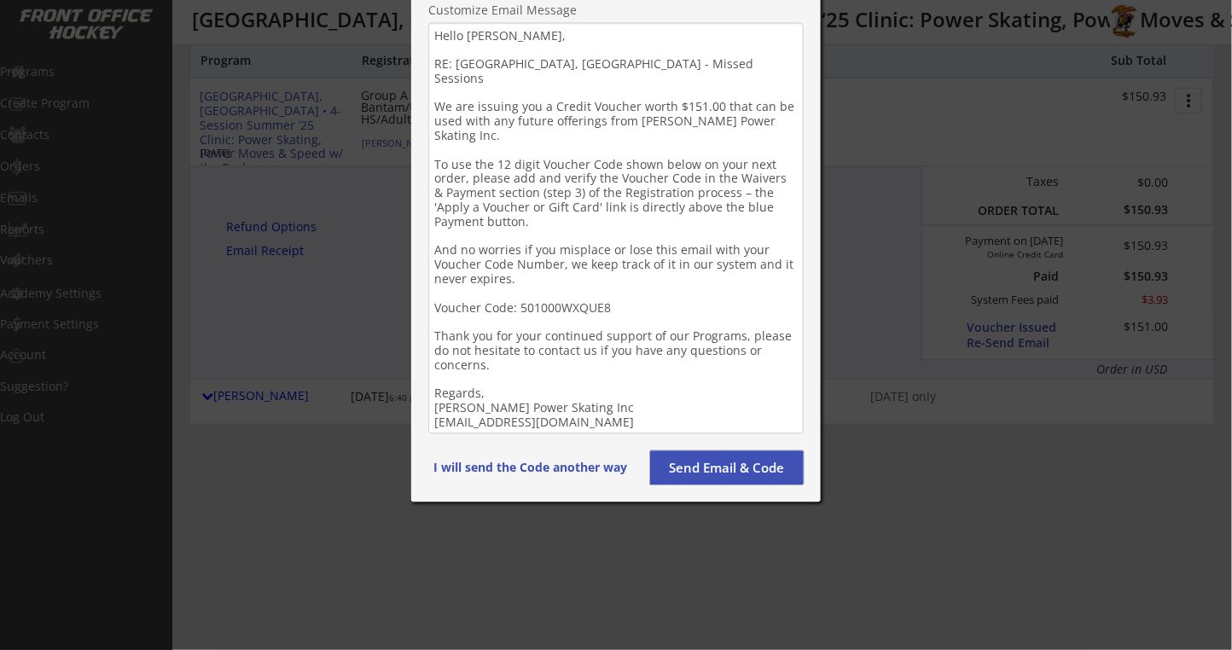
click at [728, 479] on button "Send Email & Code" at bounding box center [727, 468] width 154 height 34
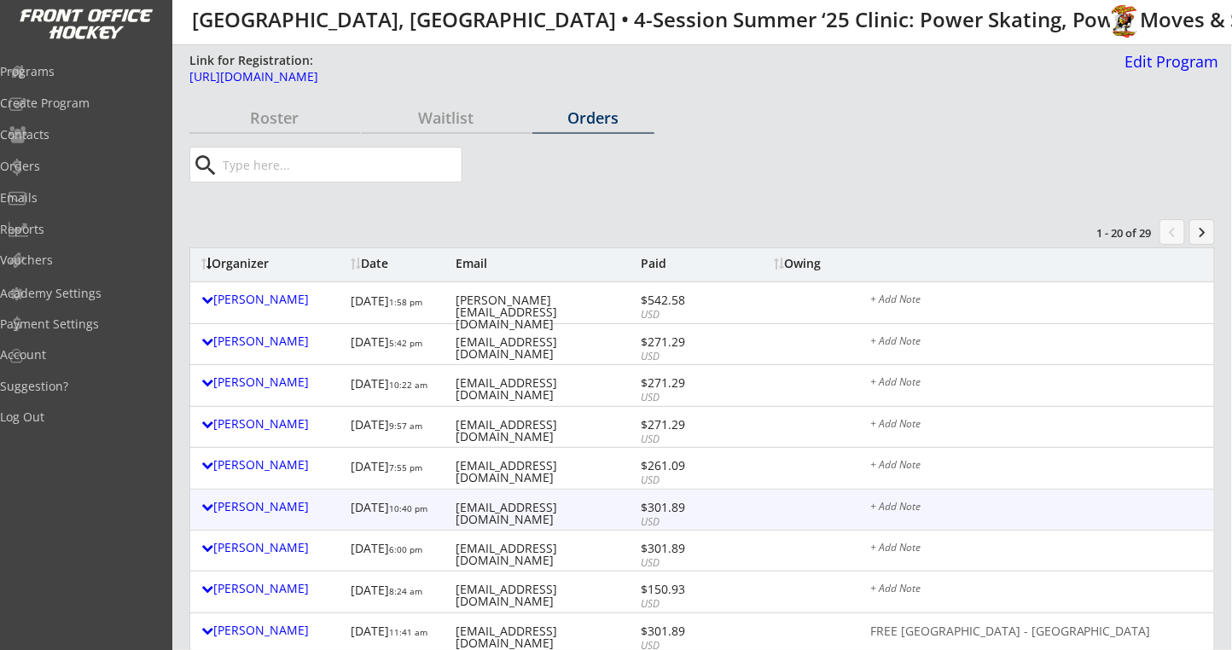
scroll to position [455, 0]
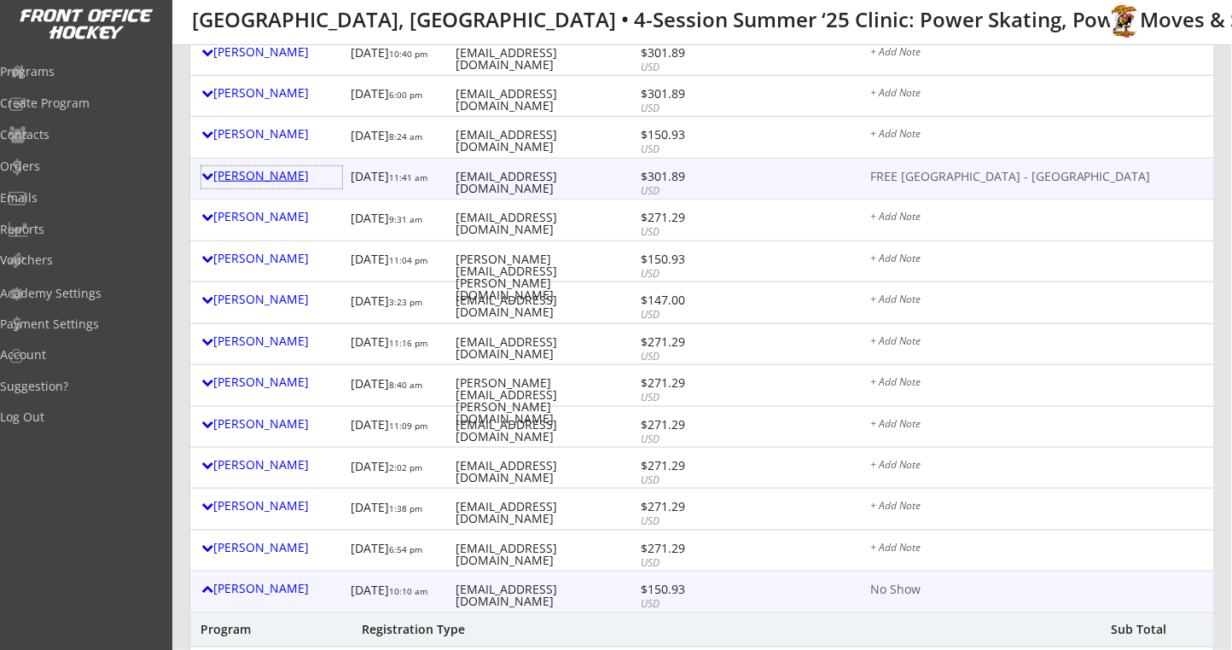
click at [264, 175] on div "Siying Li" at bounding box center [271, 176] width 141 height 12
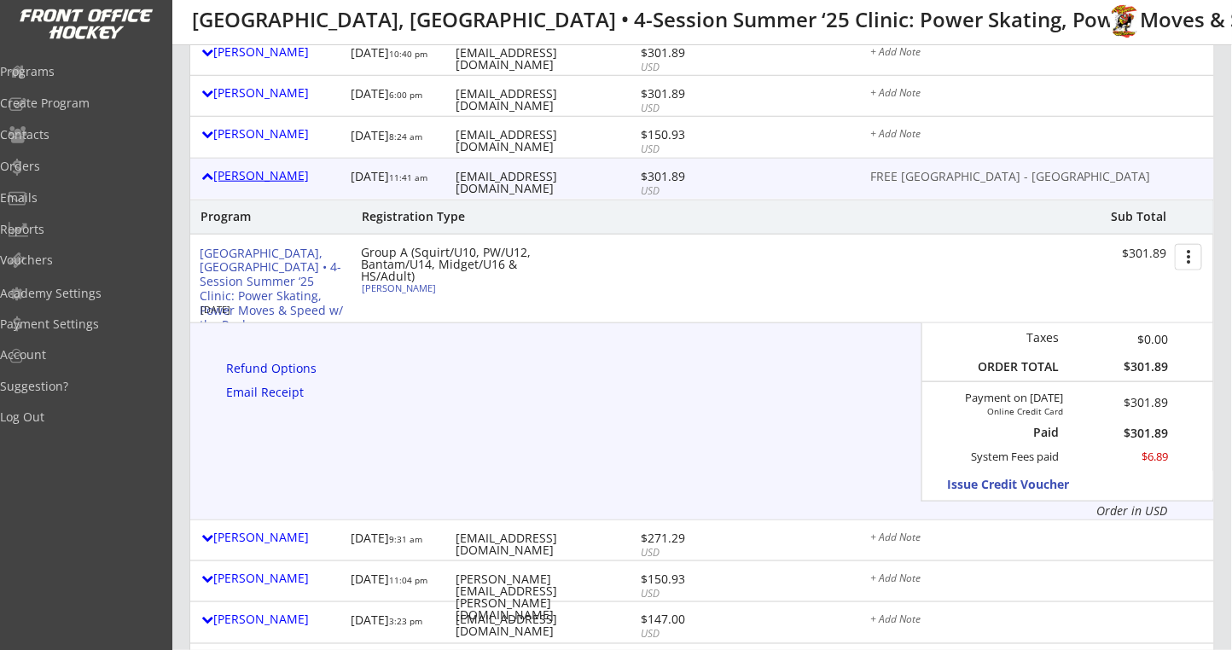
click at [265, 175] on div "Siying Li" at bounding box center [271, 176] width 141 height 12
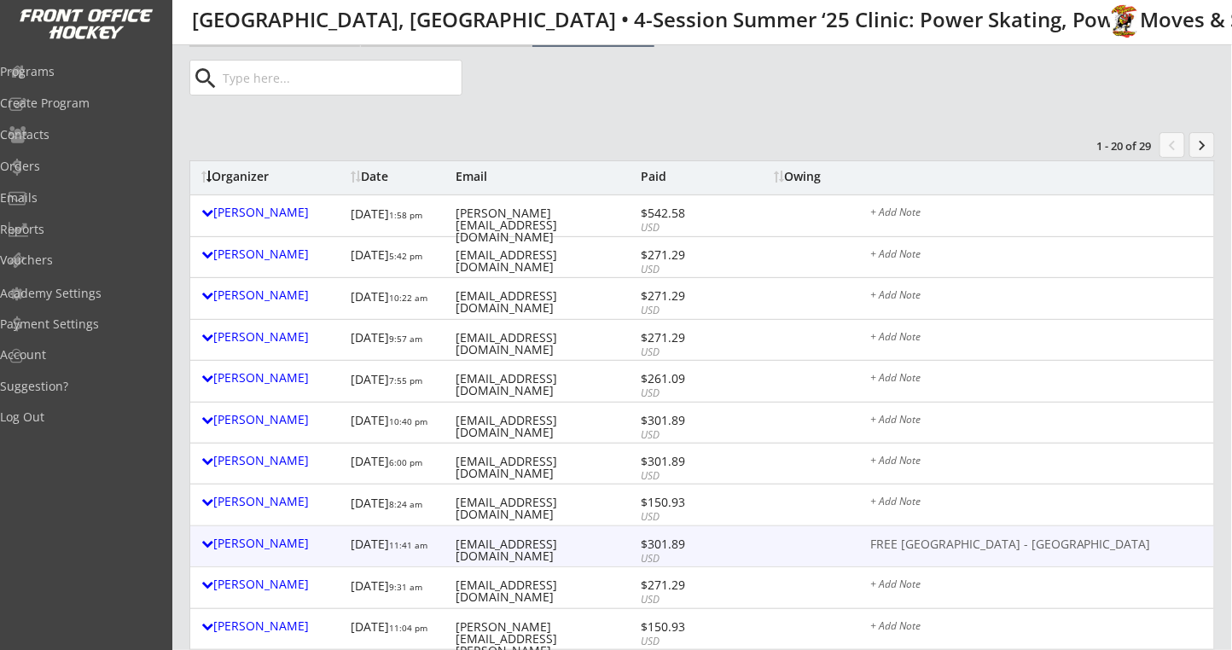
scroll to position [0, 0]
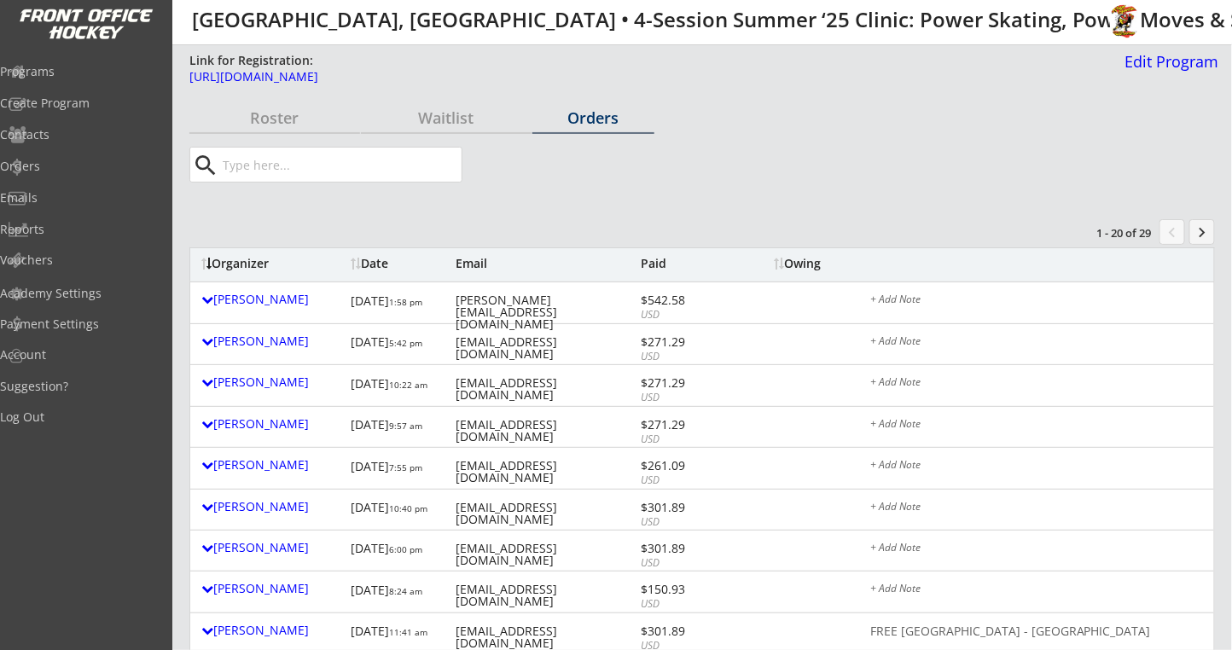
click at [1203, 233] on button "keyboard_arrow_right" at bounding box center [1202, 232] width 26 height 26
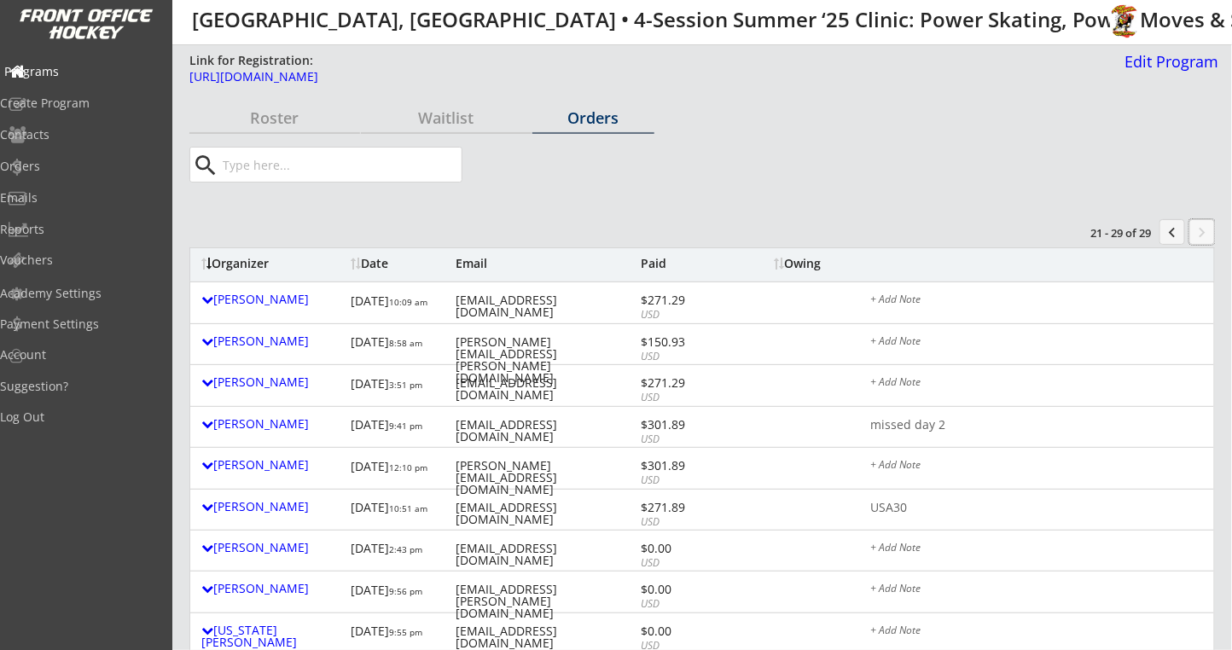
click at [73, 78] on div "Programs" at bounding box center [81, 72] width 154 height 12
